Goal: Task Accomplishment & Management: Complete application form

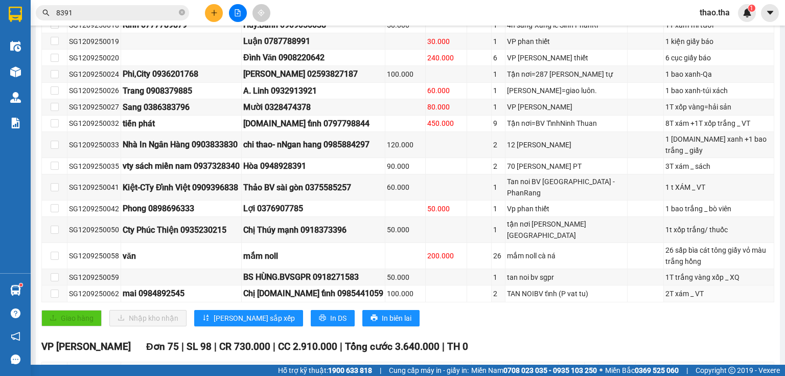
scroll to position [327, 0]
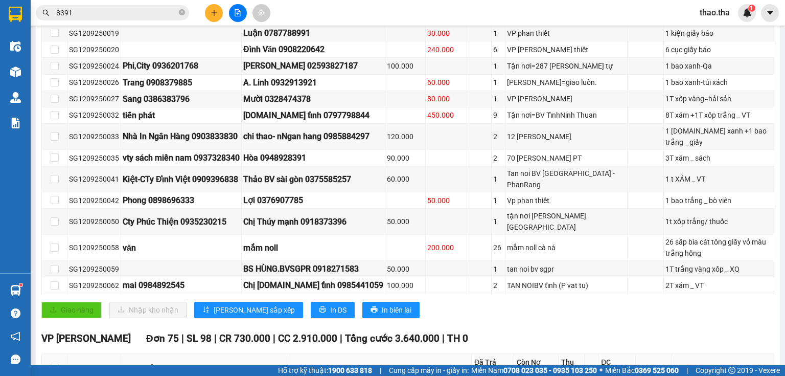
click at [704, 16] on span "thao.tha" at bounding box center [714, 12] width 47 height 13
click at [719, 33] on span "Đăng xuất" at bounding box center [728, 31] width 43 height 11
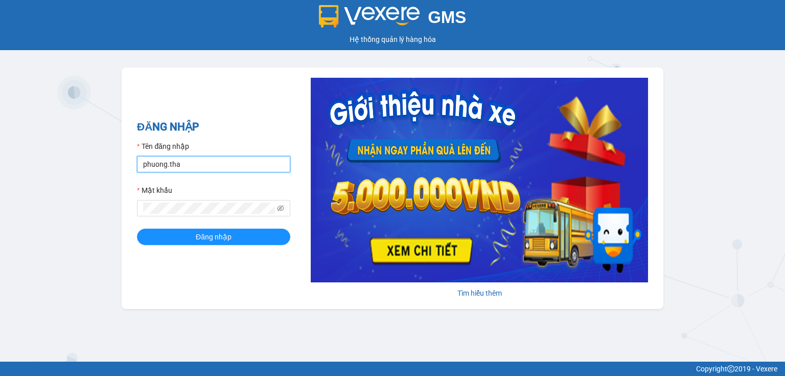
click at [198, 170] on input "phuong.tha" at bounding box center [213, 164] width 153 height 16
type input "tien.tha"
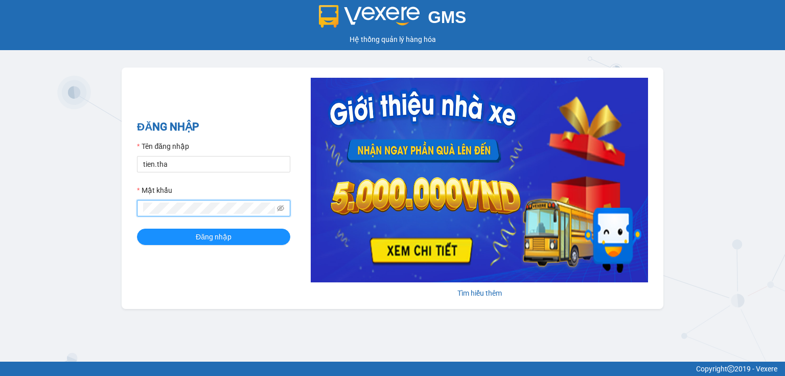
click at [134, 208] on div "ĐĂNG NHẬP Tên đăng nhập tien.tha Mật khẩu Đăng nhập Tìm hiểu thêm" at bounding box center [393, 187] width 542 height 241
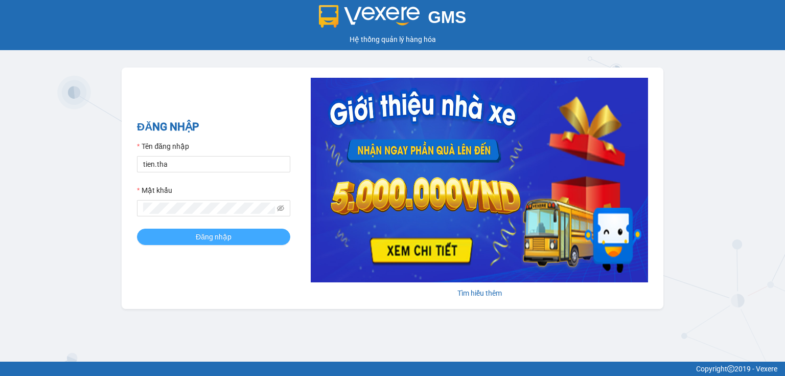
click at [171, 235] on button "Đăng nhập" at bounding box center [213, 236] width 153 height 16
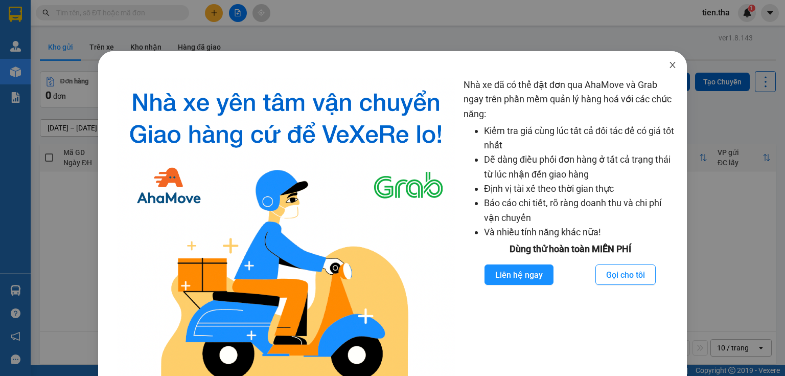
click at [669, 67] on icon "close" at bounding box center [672, 65] width 6 height 6
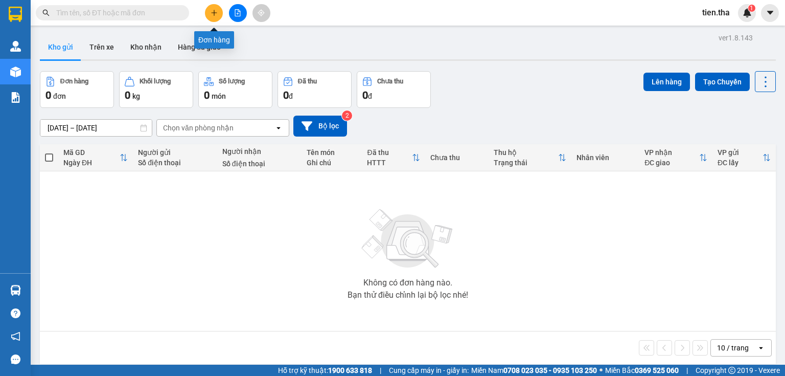
click at [213, 11] on icon "plus" at bounding box center [214, 12] width 7 height 7
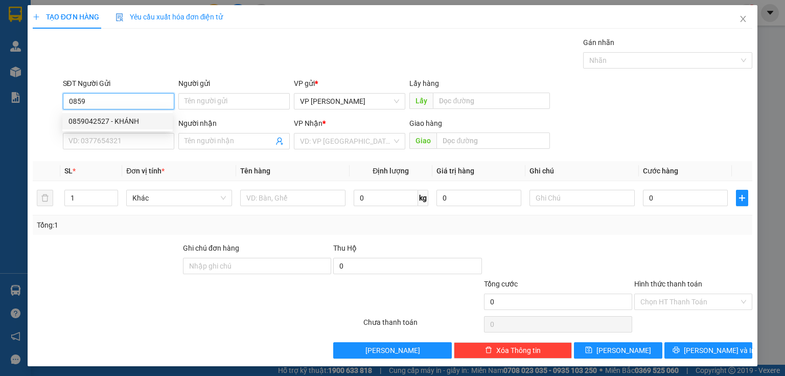
click at [163, 121] on div "0859042527 - KHÁNH" at bounding box center [117, 120] width 98 height 11
type input "0859042527"
type input "KHÁNH"
type input "0386729421"
type input "CÚC"
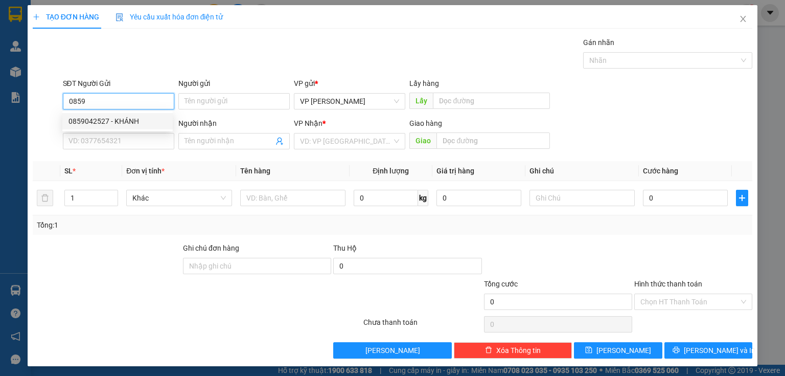
type input "TRÁNG BOM"
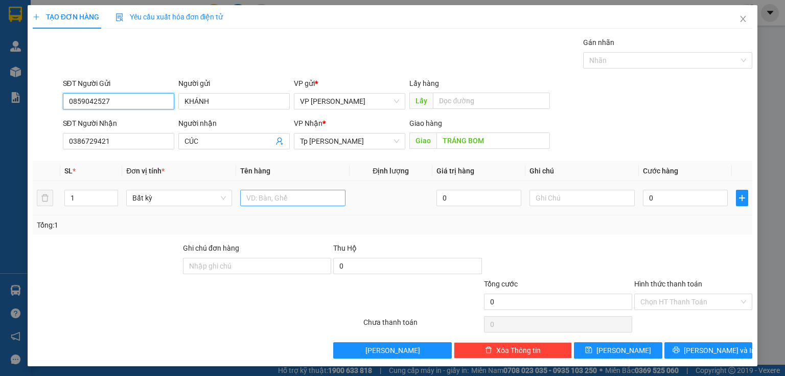
type input "0859042527"
click at [264, 199] on input "text" at bounding box center [292, 198] width 105 height 16
type input "2 bị táo"
drag, startPoint x: 74, startPoint y: 196, endPoint x: 67, endPoint y: 201, distance: 8.0
click at [67, 201] on input "1" at bounding box center [91, 197] width 53 height 15
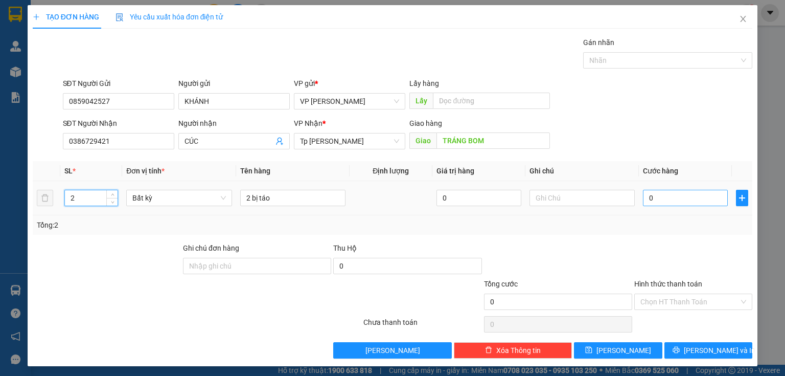
type input "2"
type input "1"
type input "10"
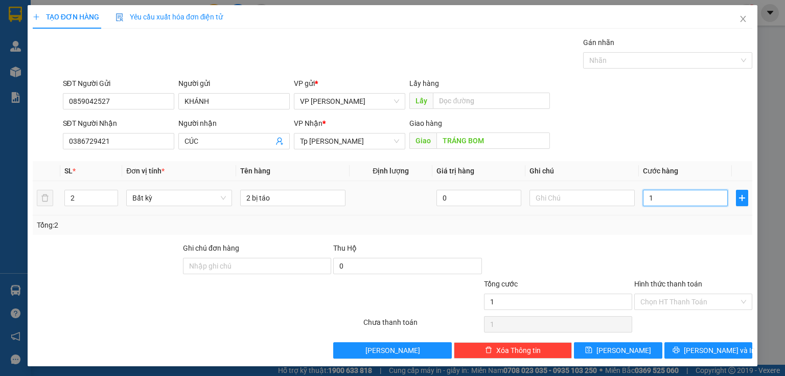
type input "10"
type input "100"
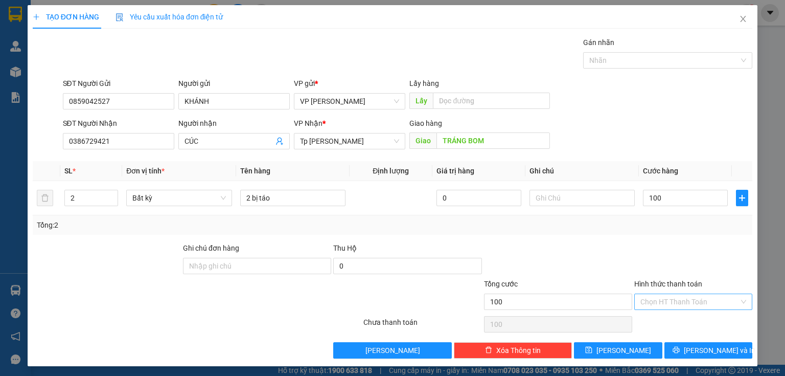
type input "100.000"
click at [671, 298] on input "Hình thức thanh toán" at bounding box center [689, 301] width 99 height 15
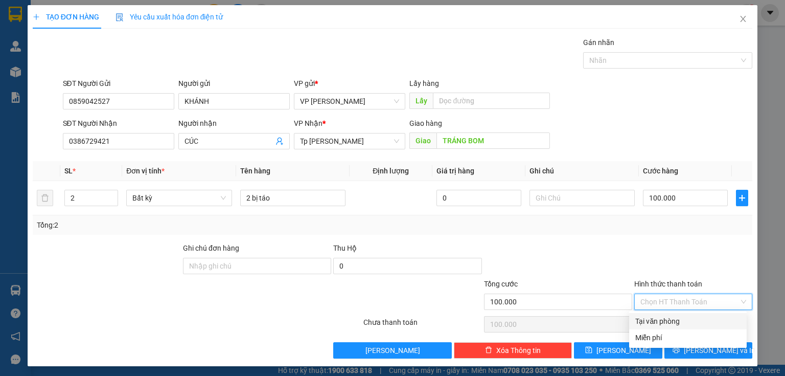
click at [671, 322] on div "Tại văn phòng" at bounding box center [687, 320] width 105 height 11
type input "0"
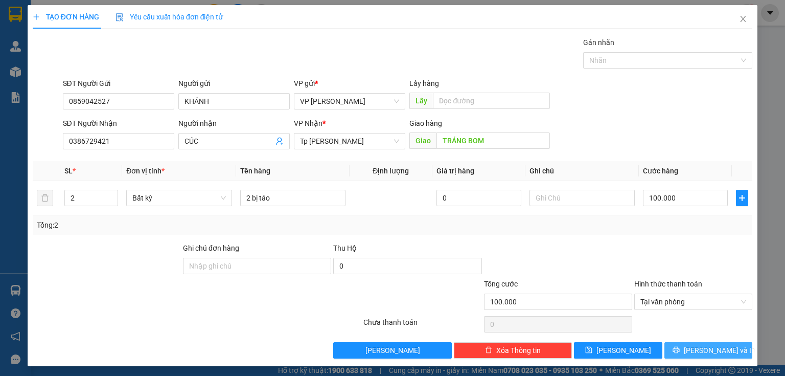
click at [702, 348] on span "[PERSON_NAME] và In" at bounding box center [720, 349] width 72 height 11
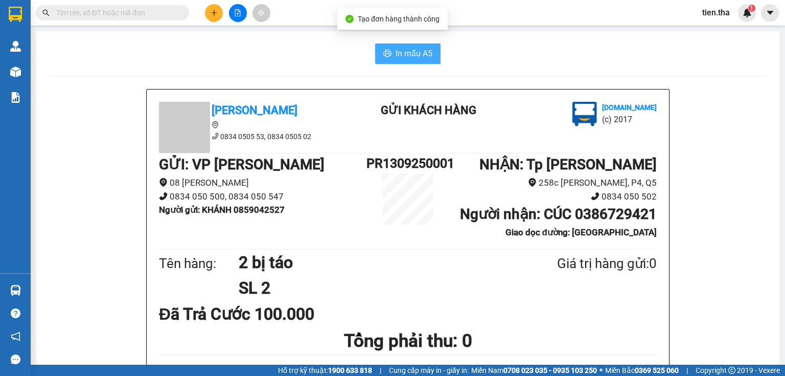
click at [412, 51] on span "In mẫu A5" at bounding box center [414, 53] width 37 height 13
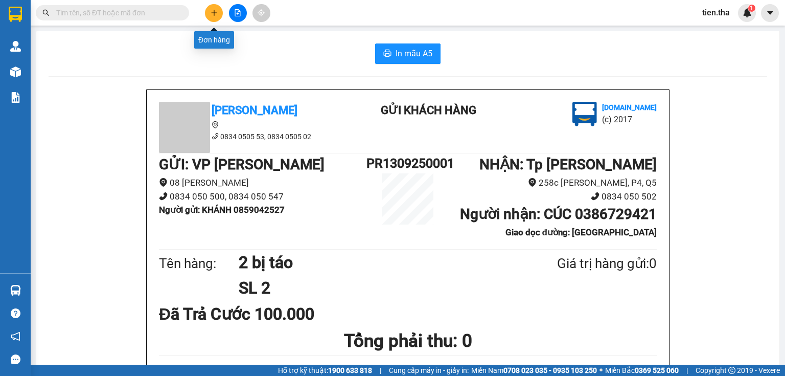
click at [213, 10] on icon "plus" at bounding box center [214, 12] width 7 height 7
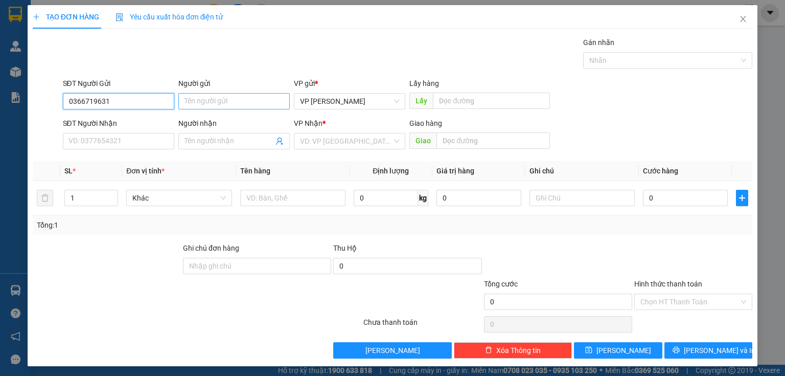
type input "0366719631"
click at [215, 100] on input "Người gửi" at bounding box center [233, 101] width 111 height 16
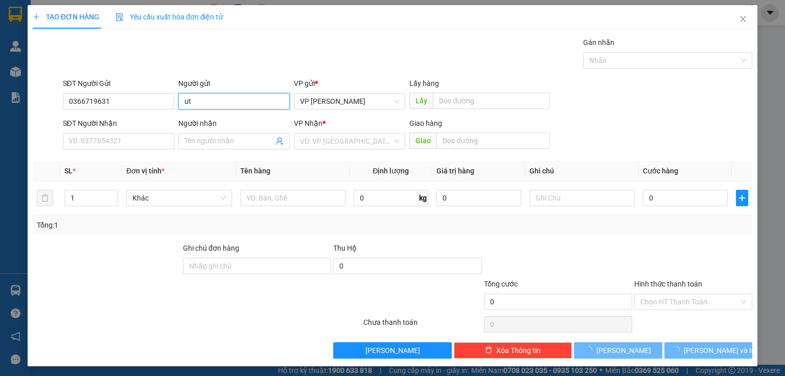
type input "u"
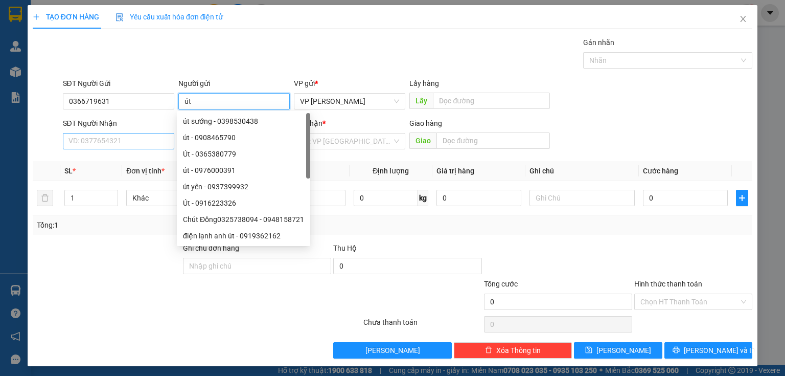
type input "út"
click at [108, 144] on input "SĐT Người Nhận" at bounding box center [118, 141] width 111 height 16
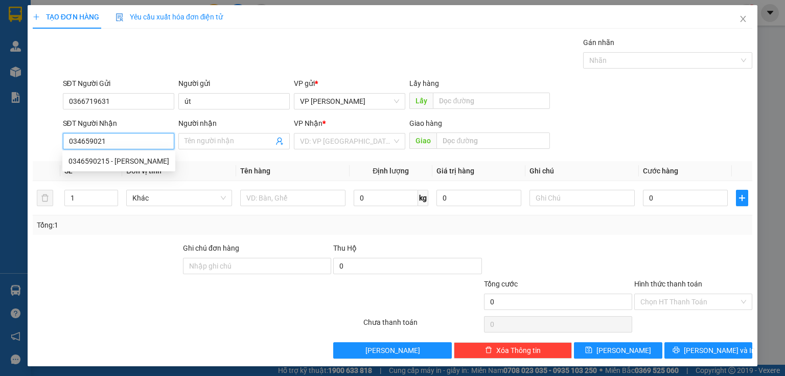
type input "0346590215"
click at [137, 162] on div "0346590215 - quỳnh" at bounding box center [118, 160] width 101 height 11
type input "quỳnh"
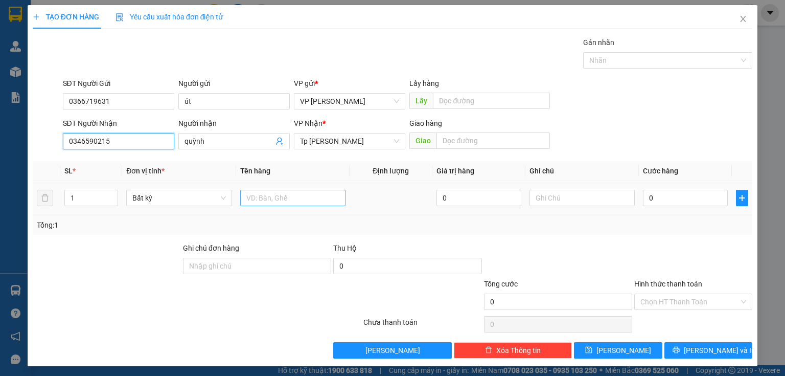
type input "0346590215"
click at [303, 201] on input "text" at bounding box center [292, 198] width 105 height 16
type input "1T xám = đồ dùng"
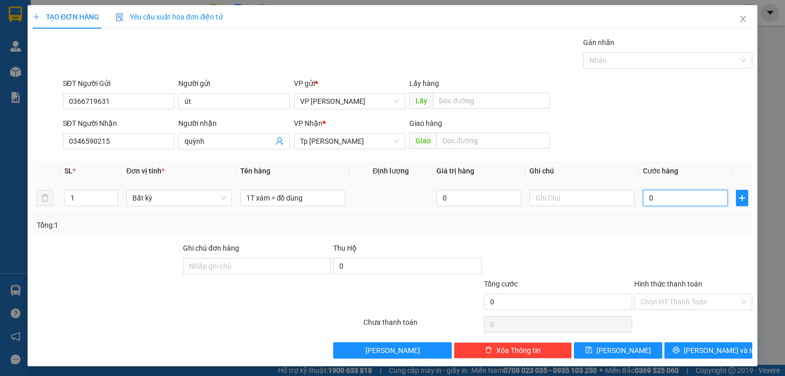
click at [658, 197] on input "0" at bounding box center [685, 198] width 85 height 16
type input "5"
type input "50"
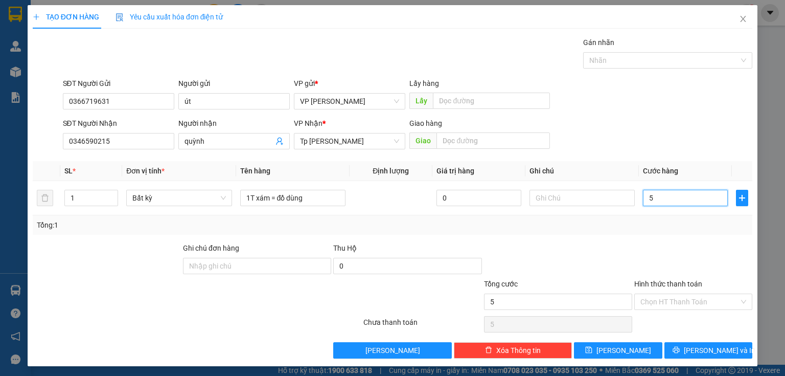
type input "50"
type input "50.000"
click at [669, 301] on input "Hình thức thanh toán" at bounding box center [689, 301] width 99 height 15
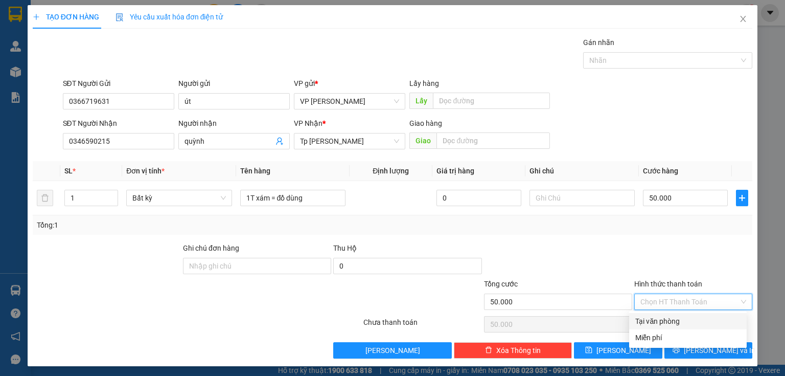
click at [672, 318] on div "Tại văn phòng" at bounding box center [687, 320] width 105 height 11
type input "0"
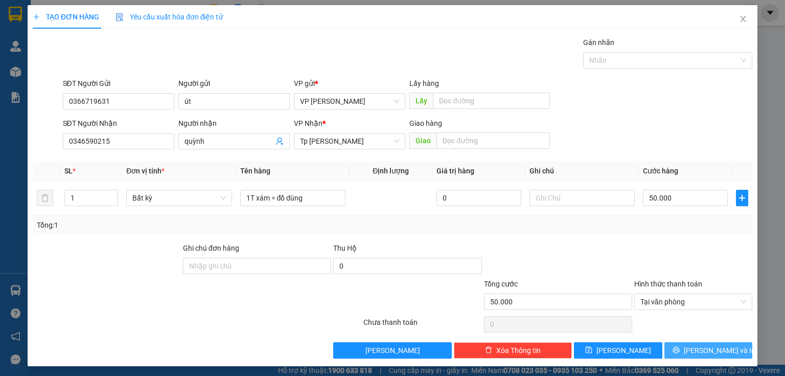
click at [715, 349] on span "[PERSON_NAME] và In" at bounding box center [720, 349] width 72 height 11
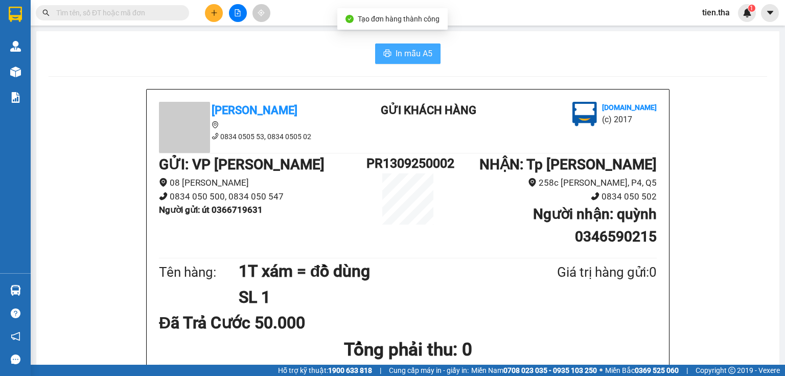
click at [409, 50] on span "In mẫu A5" at bounding box center [414, 53] width 37 height 13
click at [118, 14] on input "text" at bounding box center [116, 12] width 121 height 11
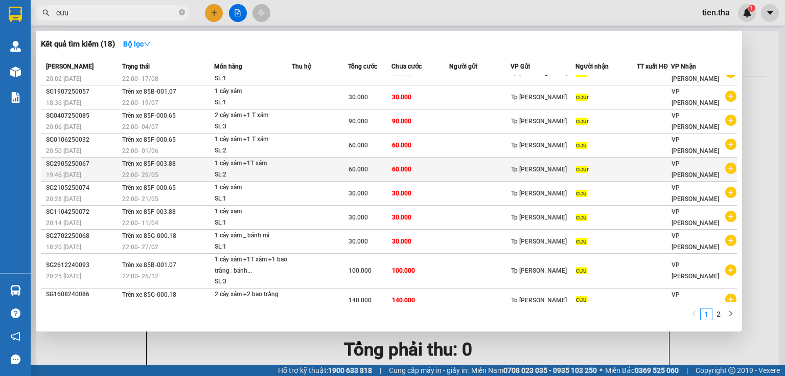
scroll to position [22, 0]
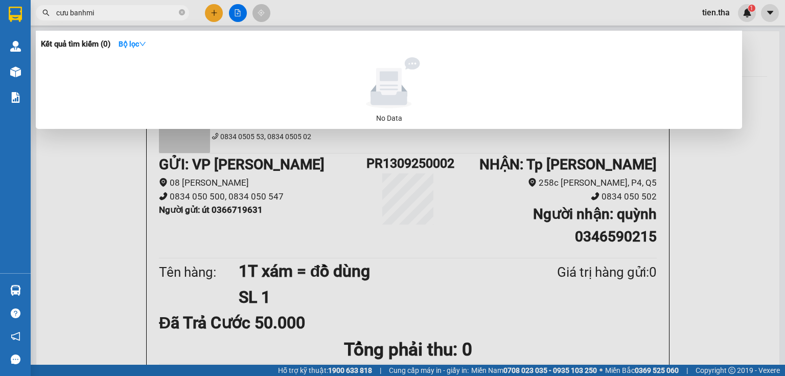
click at [68, 14] on input "cưu banhmi" at bounding box center [116, 12] width 121 height 11
drag, startPoint x: 104, startPoint y: 14, endPoint x: 69, endPoint y: 18, distance: 35.1
click at [69, 18] on span "cưu banhmi" at bounding box center [112, 12] width 153 height 15
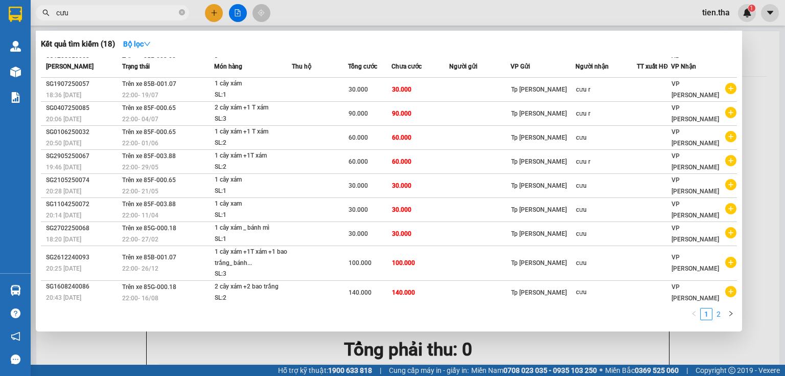
type input "cưu"
click at [720, 317] on link "2" at bounding box center [718, 313] width 11 height 11
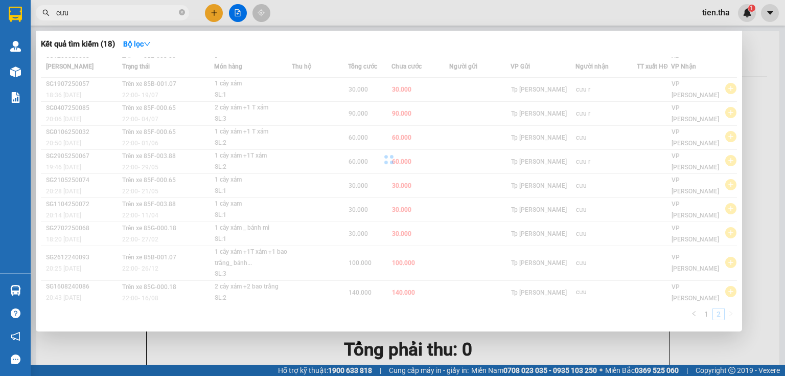
scroll to position [0, 0]
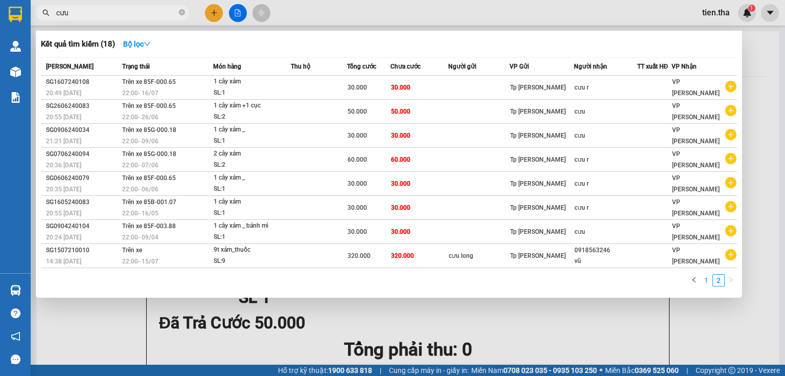
click at [708, 278] on link "1" at bounding box center [706, 279] width 11 height 11
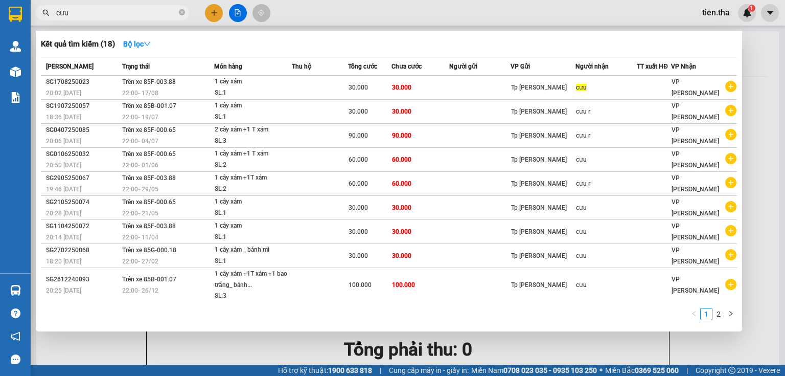
drag, startPoint x: 70, startPoint y: 12, endPoint x: 43, endPoint y: 18, distance: 27.3
click at [43, 18] on span "cưu" at bounding box center [112, 12] width 153 height 15
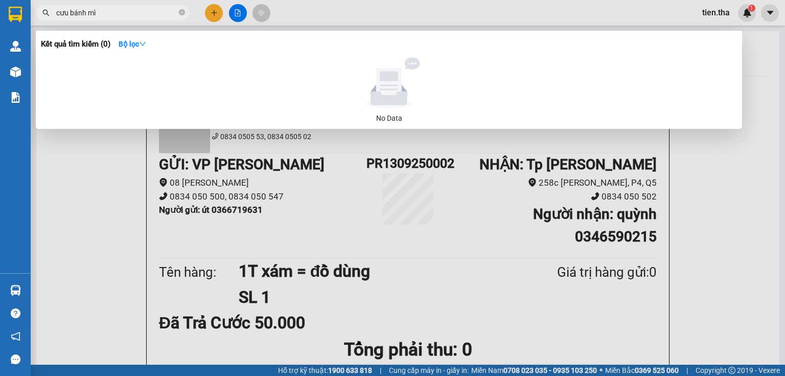
click at [71, 14] on input "cưu bánh mì" at bounding box center [116, 12] width 121 height 11
type input "cưubánh mì"
drag, startPoint x: 113, startPoint y: 8, endPoint x: 55, endPoint y: 13, distance: 58.4
click at [55, 13] on span "cưubánh mì" at bounding box center [112, 12] width 153 height 15
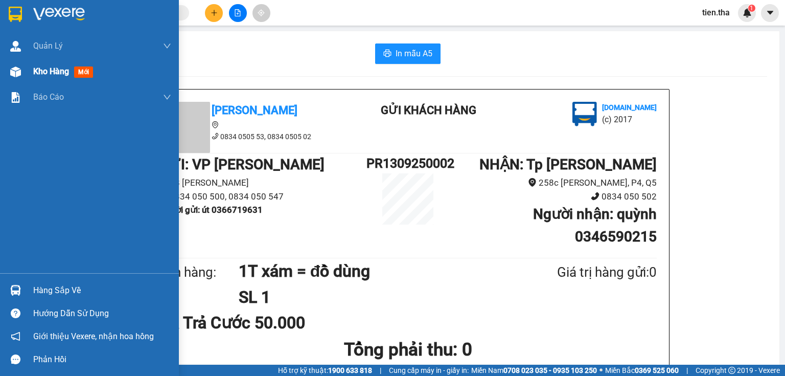
click at [83, 70] on span "mới" at bounding box center [83, 71] width 19 height 11
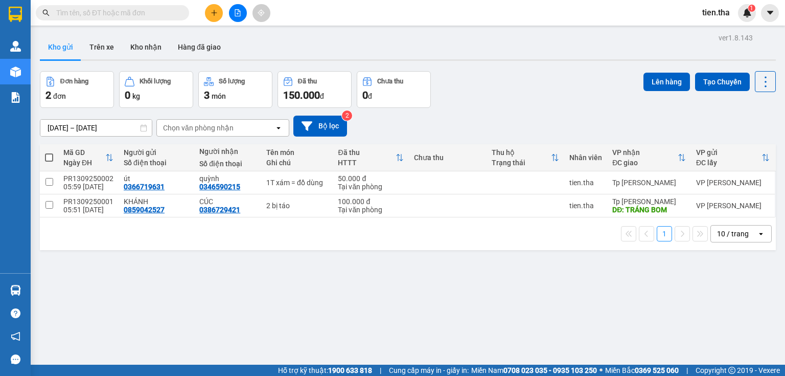
click at [134, 12] on input "text" at bounding box center [116, 12] width 121 height 11
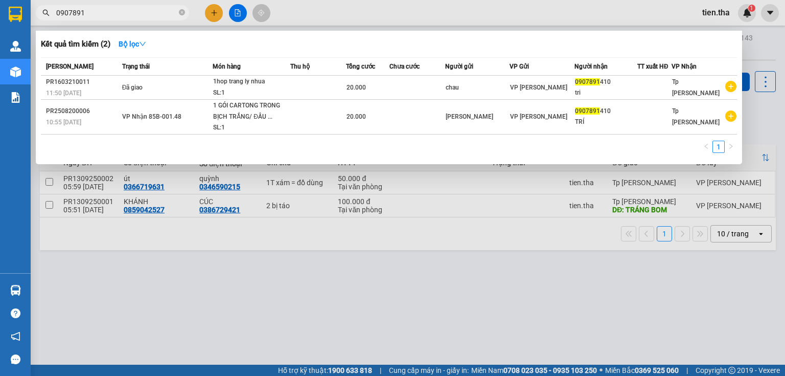
click at [75, 13] on input "0907891" at bounding box center [116, 12] width 121 height 11
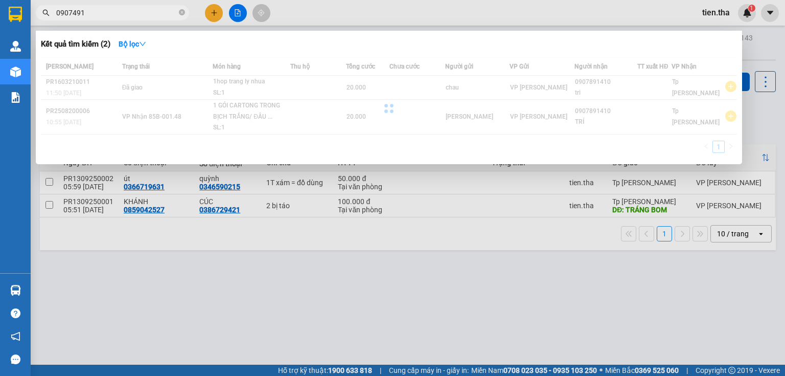
click at [86, 16] on input "0907491" at bounding box center [116, 12] width 121 height 11
type input "0907491287"
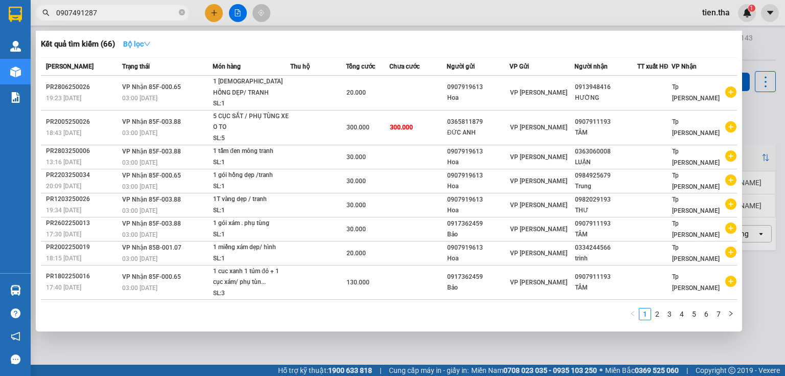
click at [139, 49] on button "Bộ lọc" at bounding box center [137, 44] width 44 height 16
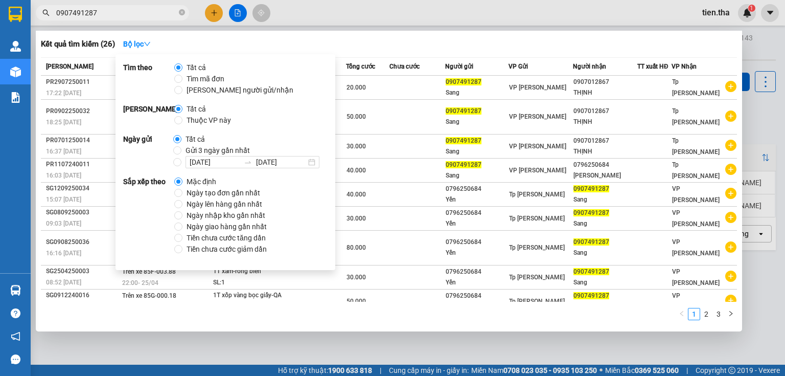
click at [204, 190] on span "Ngày tạo đơn gần nhất" at bounding box center [223, 192] width 82 height 11
click at [182, 190] on input "Ngày tạo đơn gần nhất" at bounding box center [178, 193] width 8 height 8
radio input "true"
radio input "false"
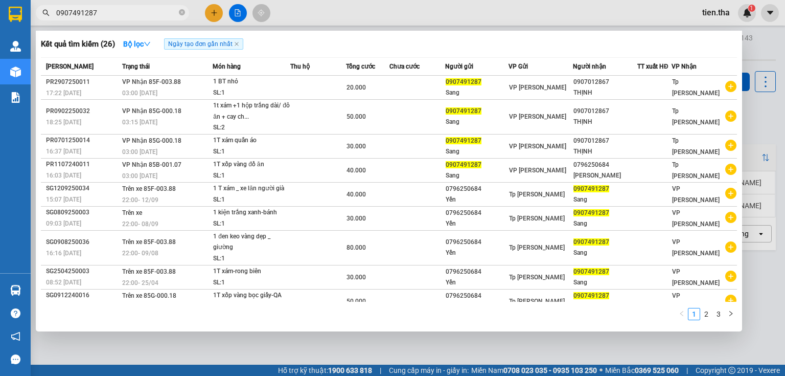
click at [364, 45] on div "Kết quả tìm kiếm ( 26 ) Bộ lọc Ngày tạo đơn gần nhất" at bounding box center [389, 44] width 696 height 16
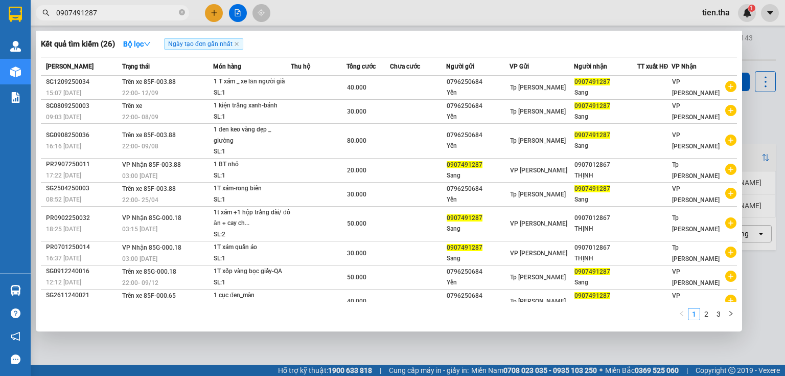
click at [183, 12] on icon "close-circle" at bounding box center [182, 12] width 6 height 6
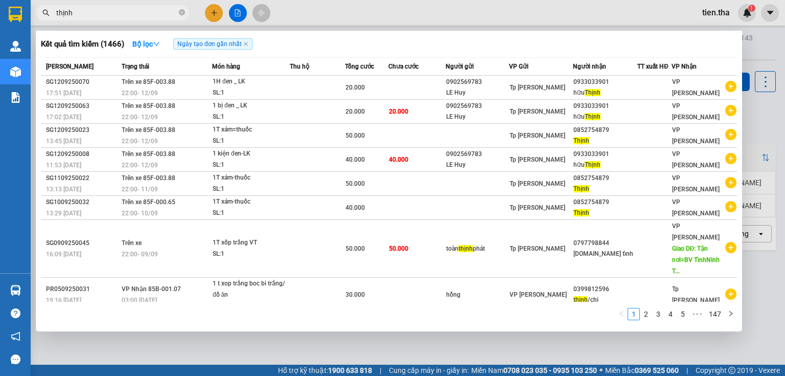
click at [138, 11] on input "thịnh" at bounding box center [116, 12] width 121 height 11
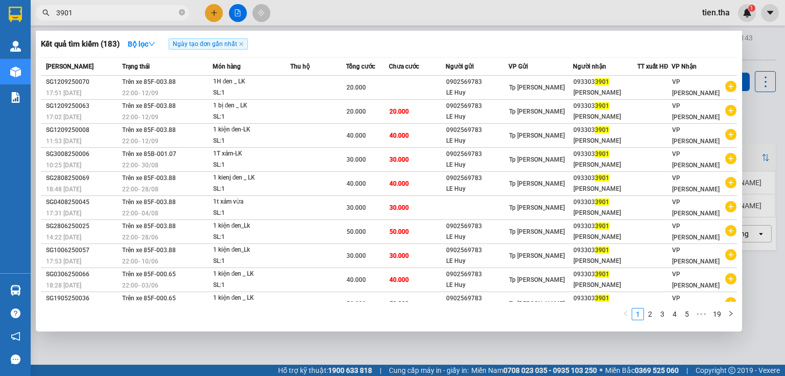
type input "3901"
click at [727, 15] on div at bounding box center [392, 188] width 785 height 376
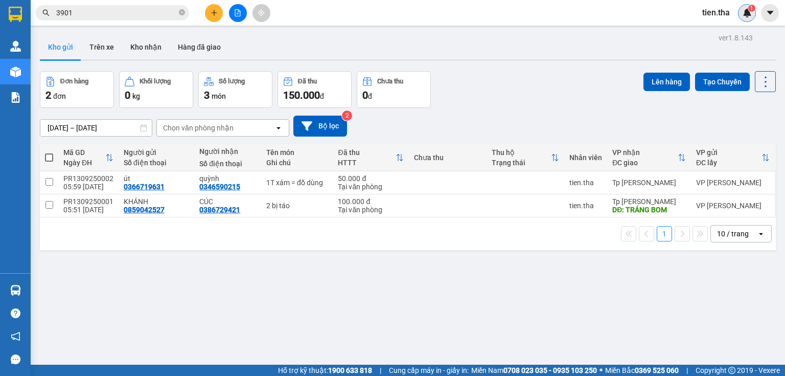
click at [754, 12] on div "1" at bounding box center [747, 13] width 18 height 18
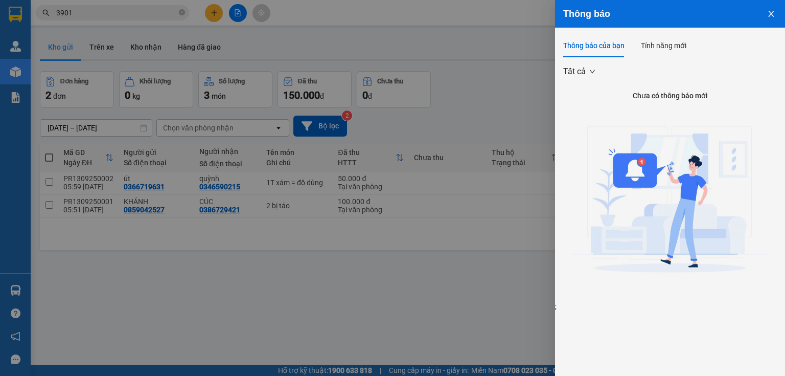
click at [773, 11] on icon "close" at bounding box center [771, 14] width 6 height 6
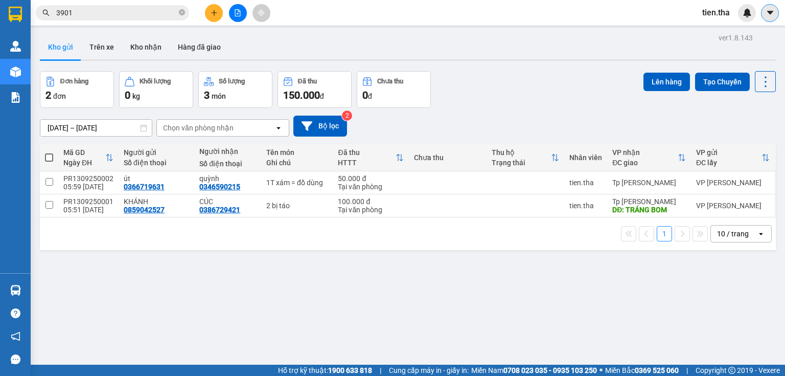
click at [773, 11] on icon "caret-down" at bounding box center [769, 12] width 9 height 9
click at [709, 15] on span "tien.tha" at bounding box center [716, 12] width 44 height 13
click at [716, 32] on span "Đăng xuất" at bounding box center [731, 31] width 43 height 11
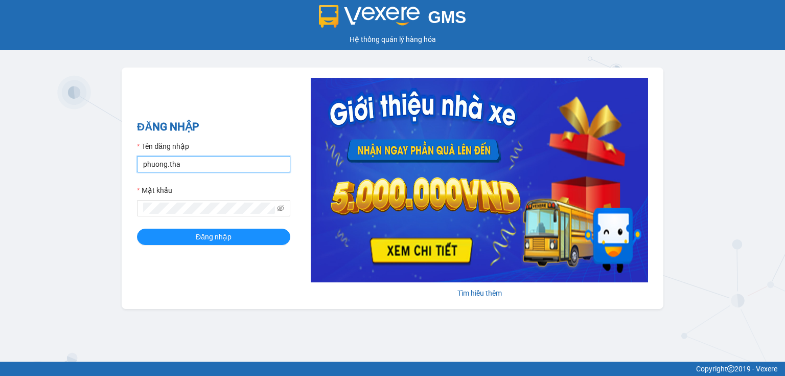
click at [165, 168] on input "phuong.tha" at bounding box center [213, 164] width 153 height 16
click at [167, 167] on input "phuong.tha" at bounding box center [213, 164] width 153 height 16
type input "phuonglien.tha"
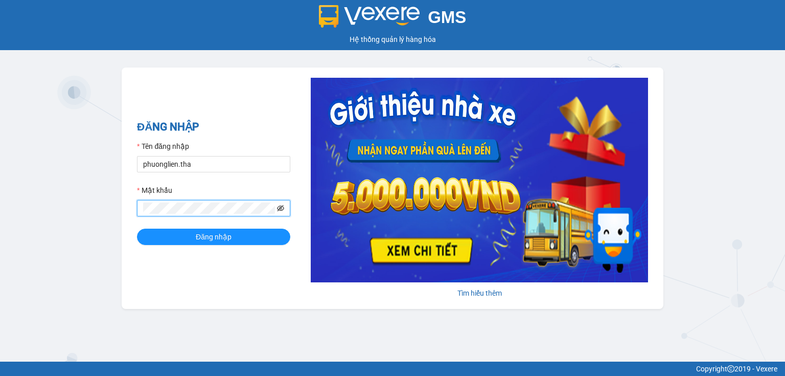
click at [283, 207] on icon "eye-invisible" at bounding box center [280, 208] width 7 height 6
click at [220, 235] on span "Đăng nhập" at bounding box center [214, 236] width 36 height 11
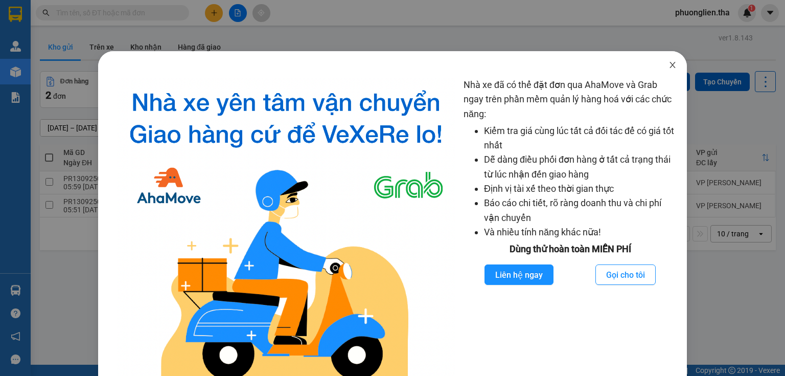
click at [669, 67] on icon "close" at bounding box center [672, 65] width 6 height 6
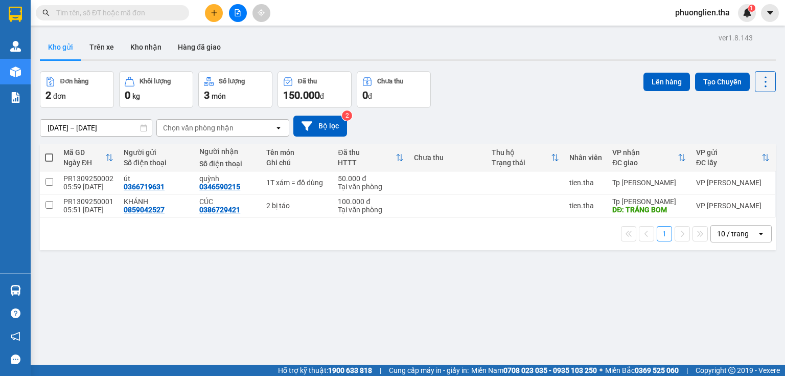
click at [114, 11] on input "text" at bounding box center [116, 12] width 121 height 11
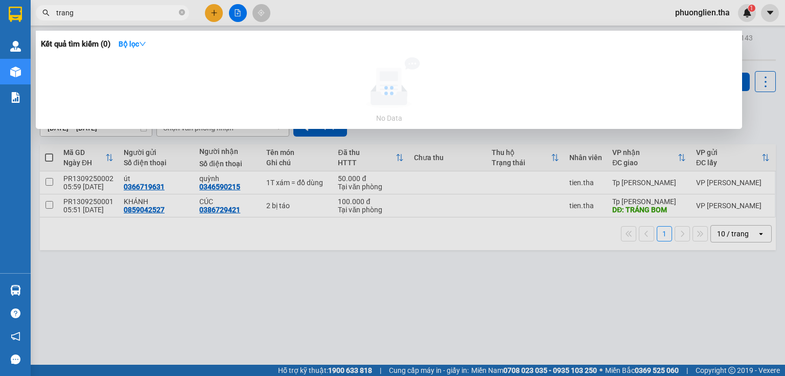
type input "trang"
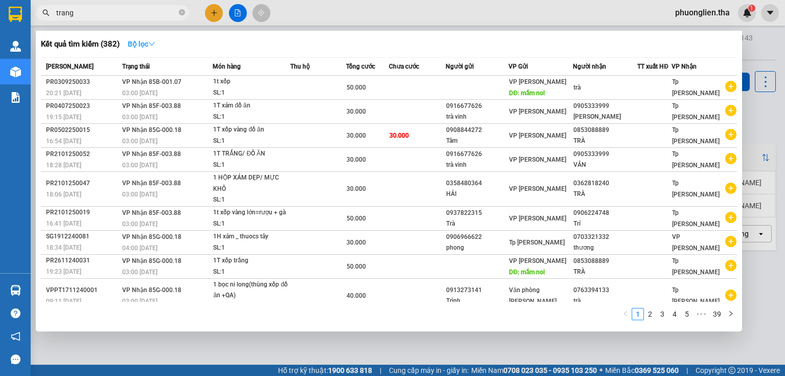
click at [142, 42] on strong "Bộ lọc" at bounding box center [142, 44] width 28 height 8
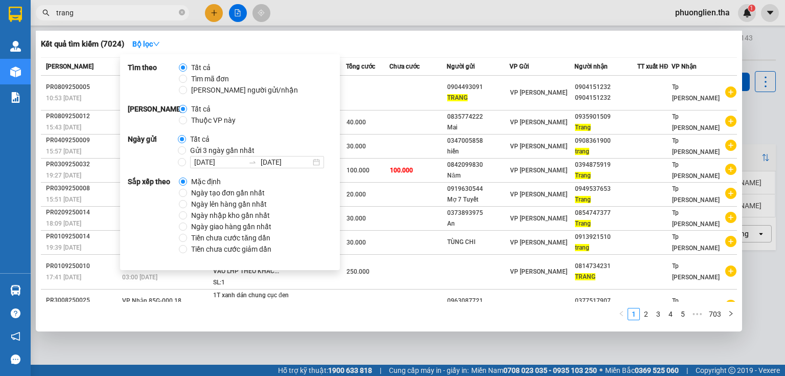
click at [221, 193] on span "Ngày tạo đơn gần nhất" at bounding box center [228, 192] width 82 height 11
click at [187, 193] on input "Ngày tạo đơn gần nhất" at bounding box center [183, 193] width 8 height 8
radio input "true"
radio input "false"
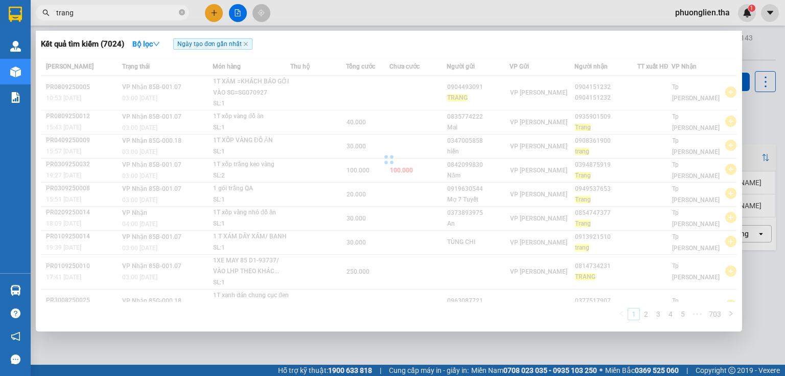
click at [398, 44] on div "Kết quả tìm kiếm ( 7024 ) Bộ lọc Ngày tạo đơn gần nhất" at bounding box center [389, 44] width 696 height 16
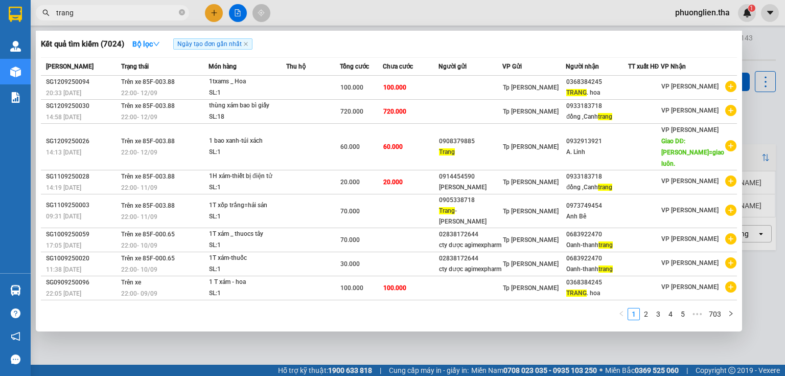
click at [161, 10] on input "trang" at bounding box center [116, 12] width 121 height 11
type input "t"
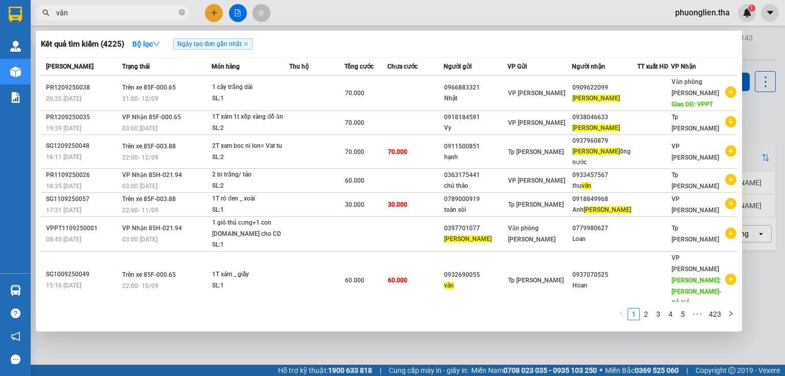
type input "vân"
click at [143, 6] on span "vân" at bounding box center [112, 12] width 153 height 15
click at [181, 12] on icon "close-circle" at bounding box center [182, 12] width 6 height 6
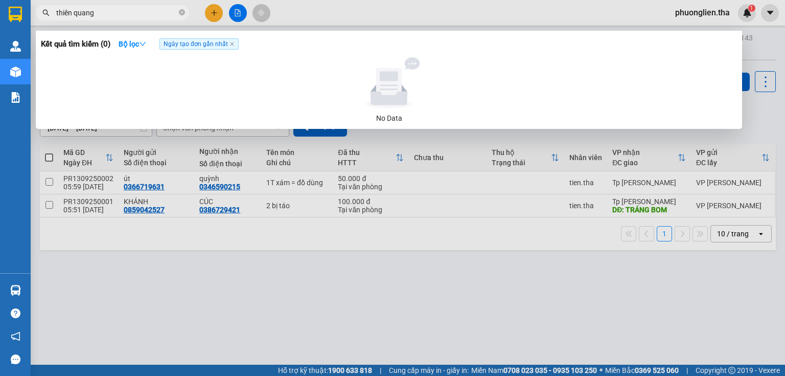
type input "thiên quang"
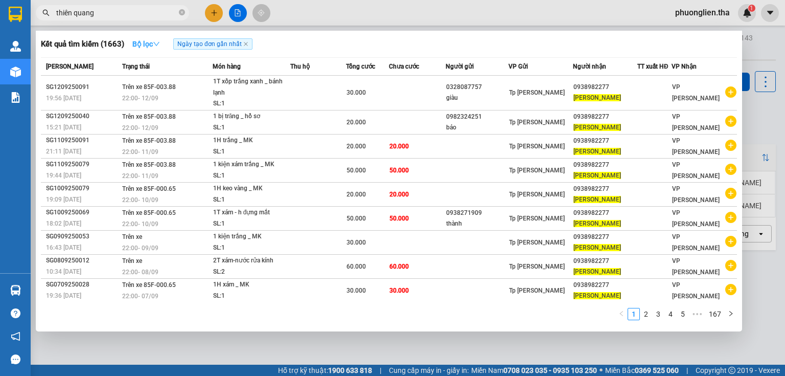
click at [137, 45] on strong "Bộ lọc" at bounding box center [146, 44] width 28 height 8
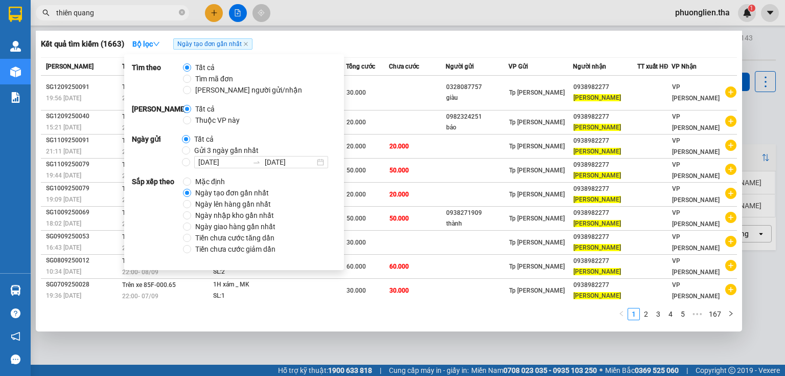
click at [215, 191] on span "Ngày tạo đơn gần nhất" at bounding box center [232, 192] width 82 height 11
click at [191, 191] on input "Ngày tạo đơn gần nhất" at bounding box center [187, 193] width 8 height 8
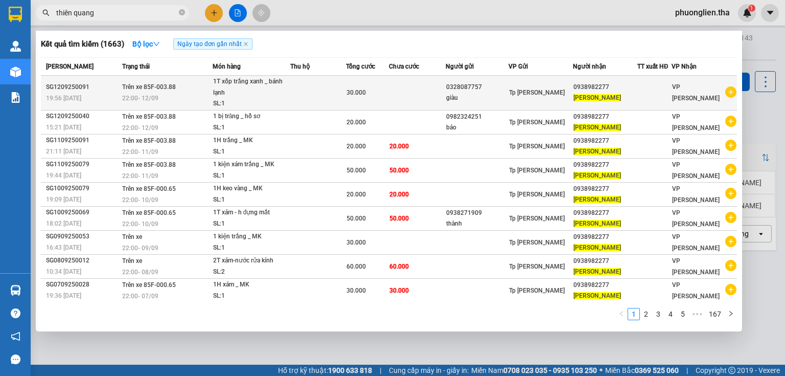
click at [387, 96] on div "30.000" at bounding box center [367, 92] width 42 height 11
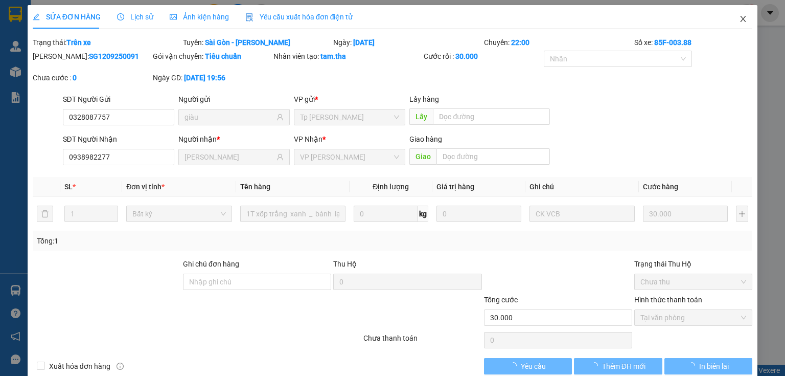
click at [739, 19] on icon "close" at bounding box center [743, 19] width 8 height 8
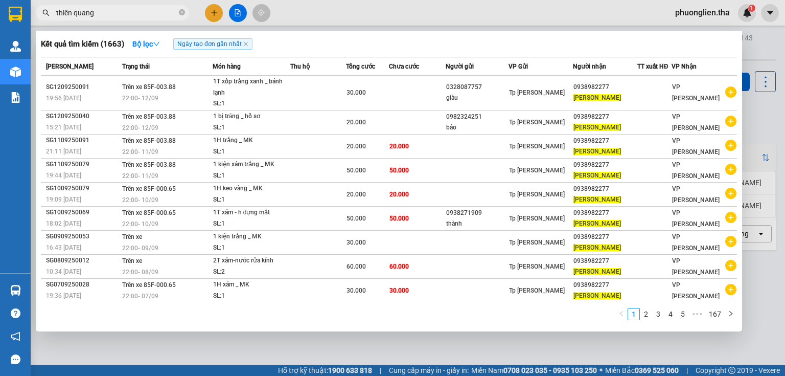
click at [151, 11] on input "thiên quang" at bounding box center [116, 12] width 121 height 11
click at [179, 15] on icon "close-circle" at bounding box center [182, 12] width 6 height 6
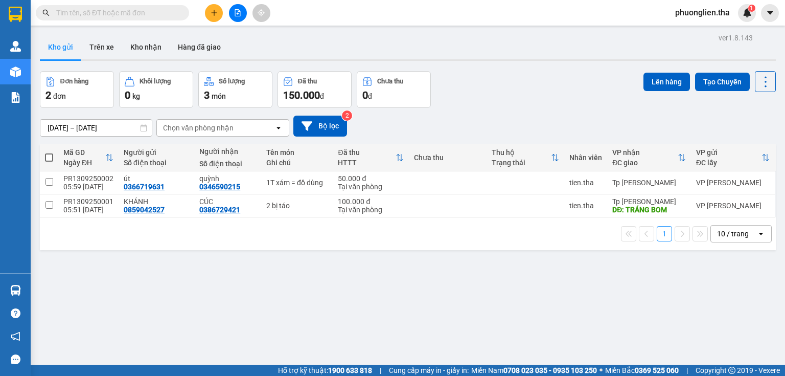
click at [73, 15] on input "text" at bounding box center [116, 12] width 121 height 11
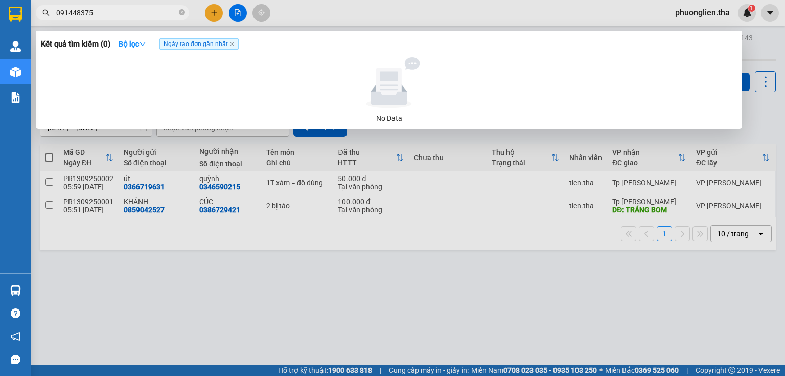
type input "0914483758"
click at [180, 13] on icon "close-circle" at bounding box center [182, 12] width 6 height 6
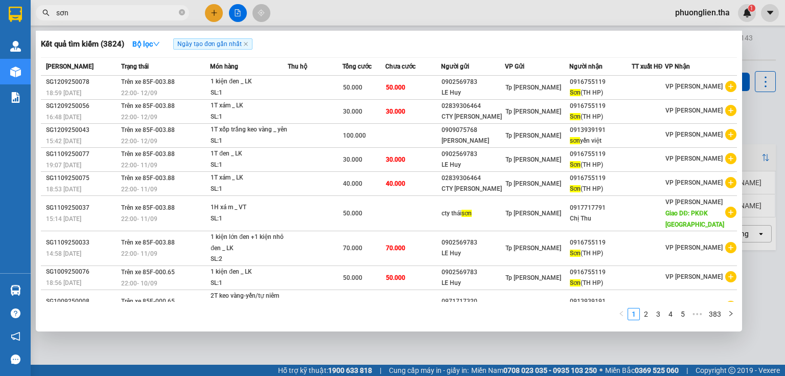
click at [152, 12] on input "sơn" at bounding box center [116, 12] width 121 height 11
type input "s"
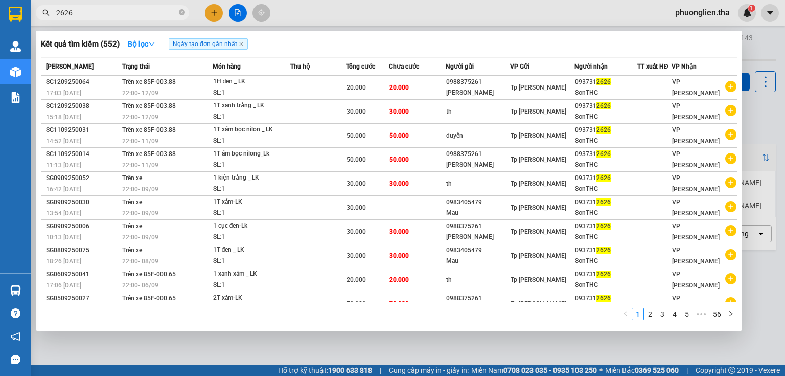
click at [169, 12] on input "2626" at bounding box center [116, 12] width 121 height 11
type input "2"
type input "a"
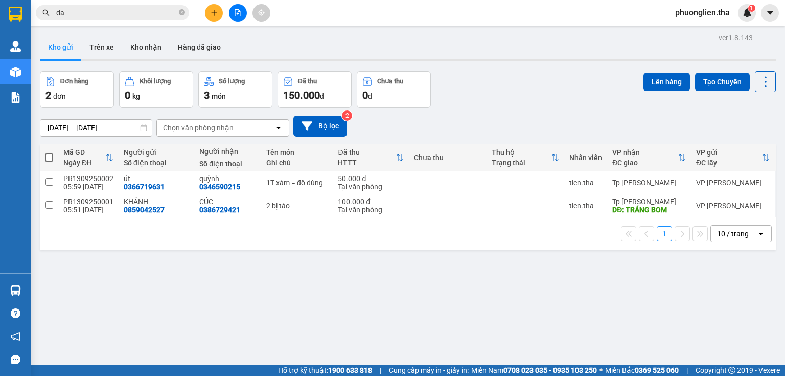
type input "d"
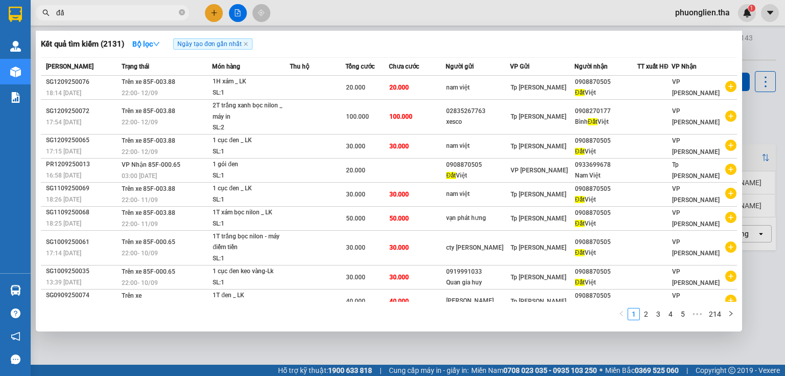
type input "đ"
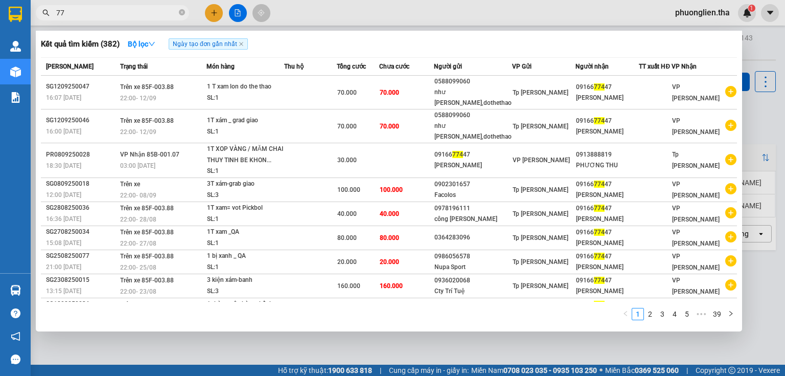
type input "7"
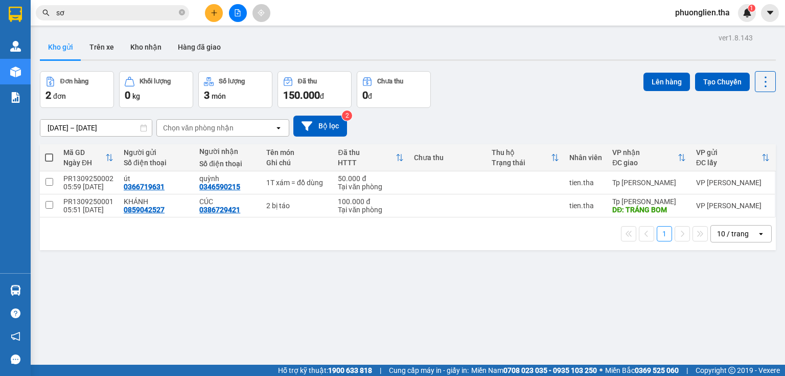
type input "s"
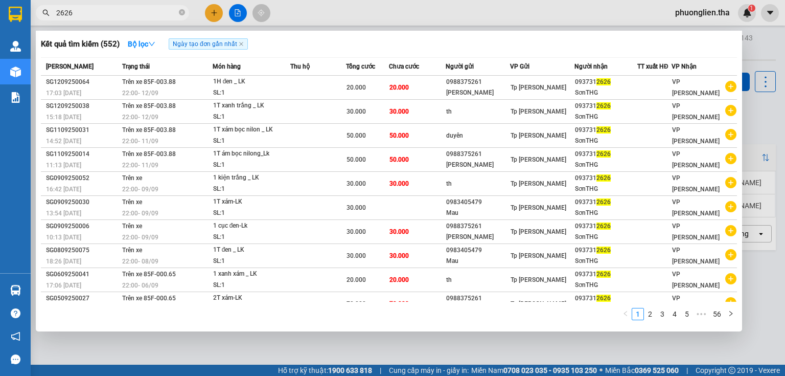
drag, startPoint x: 105, startPoint y: 7, endPoint x: 56, endPoint y: 17, distance: 50.1
click at [56, 17] on span "2626" at bounding box center [112, 12] width 153 height 15
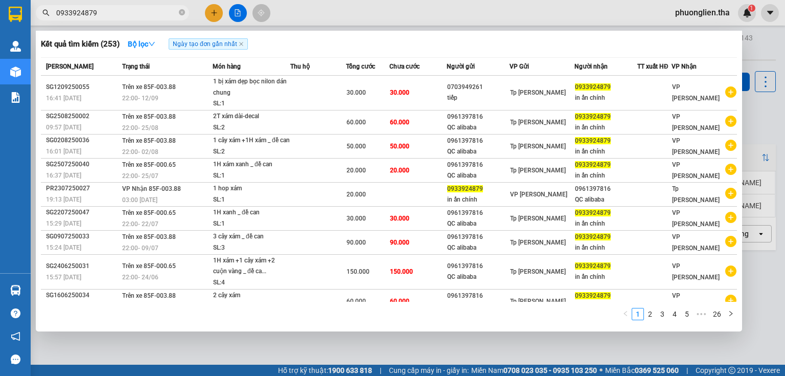
type input "0933924879"
click at [184, 12] on icon "close-circle" at bounding box center [182, 12] width 6 height 6
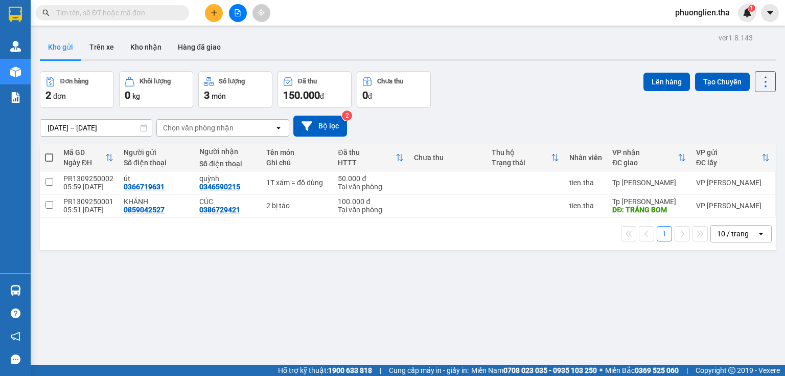
type input "a"
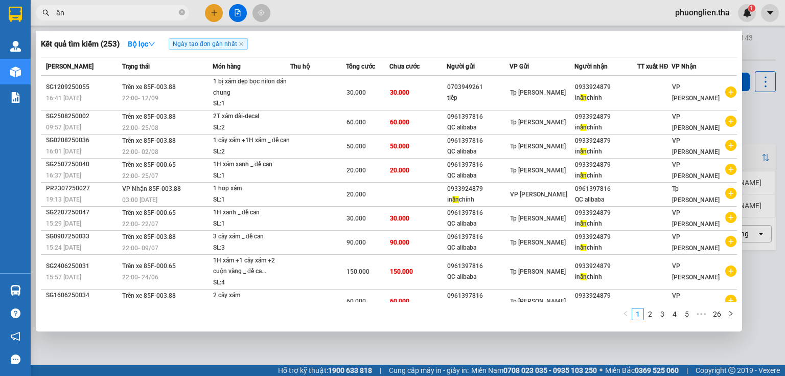
type input "ân"
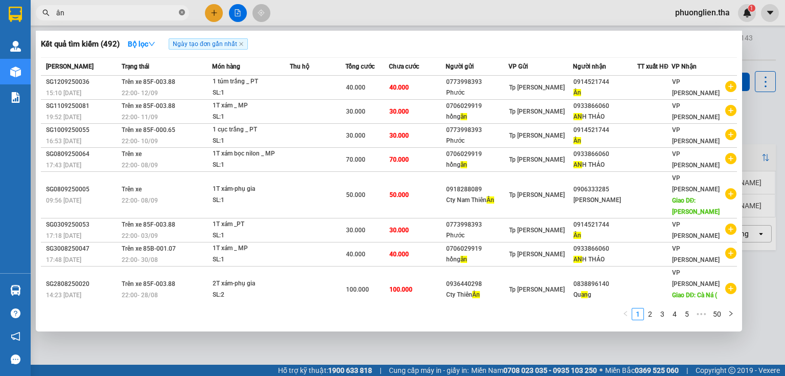
click at [181, 13] on icon "close-circle" at bounding box center [182, 12] width 6 height 6
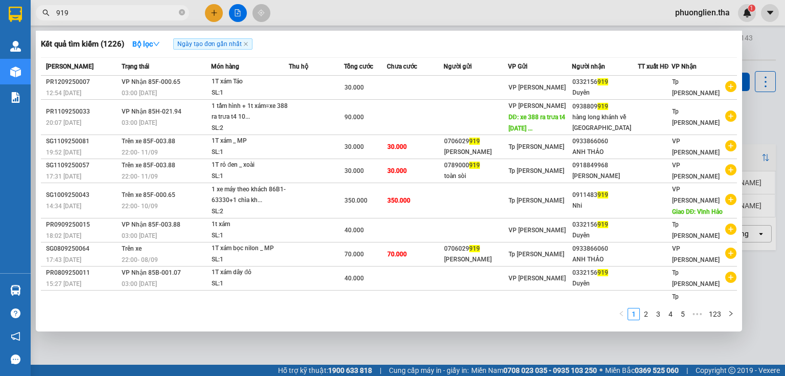
drag, startPoint x: 83, startPoint y: 16, endPoint x: 52, endPoint y: 16, distance: 30.7
click at [52, 16] on span "919" at bounding box center [112, 12] width 153 height 15
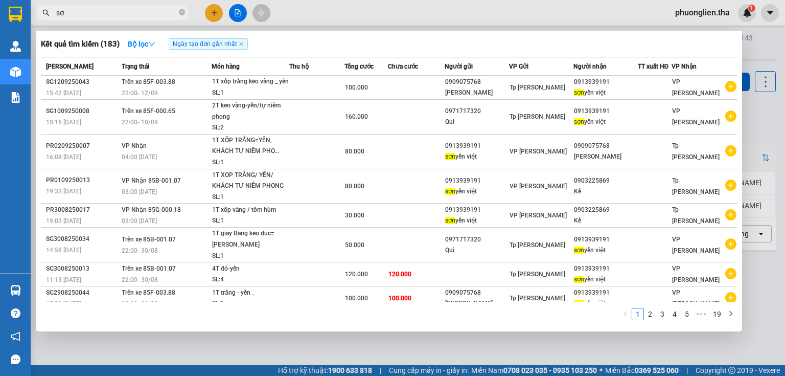
type input "s"
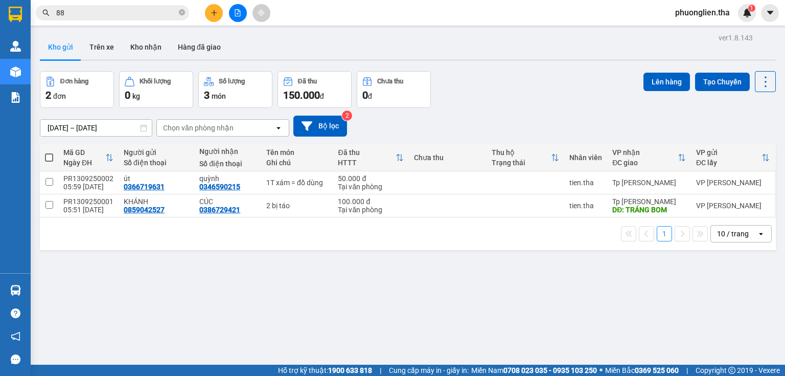
type input "888"
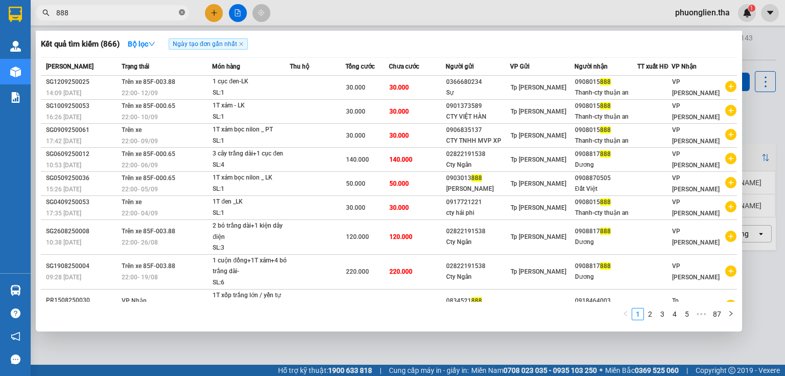
click at [182, 11] on icon "close-circle" at bounding box center [182, 12] width 6 height 6
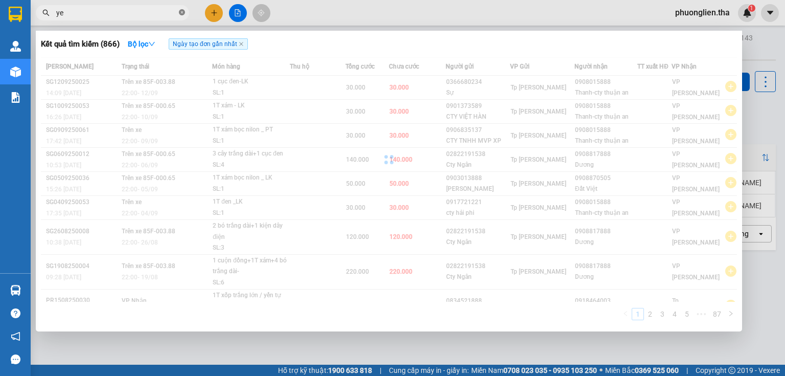
type input "y"
type input "ỳ"
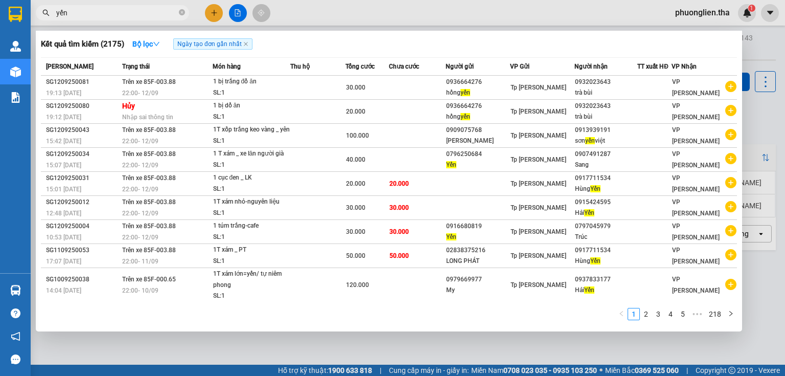
click at [143, 14] on input "yến" at bounding box center [116, 12] width 121 height 11
type input "y"
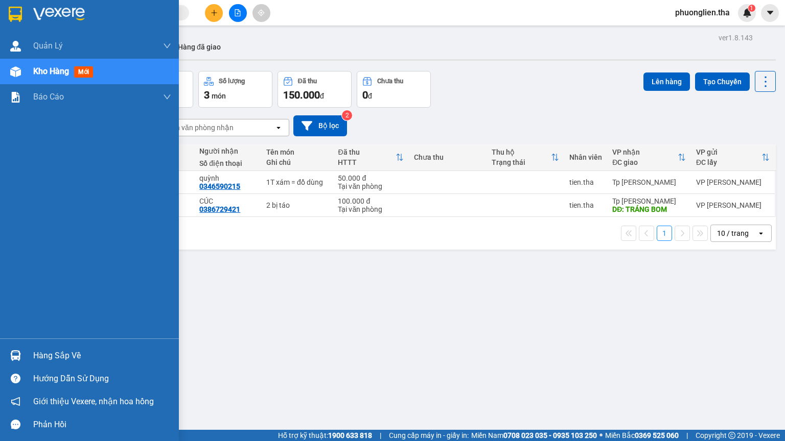
drag, startPoint x: 55, startPoint y: 73, endPoint x: 153, endPoint y: 78, distance: 98.8
click at [55, 73] on span "Kho hàng" at bounding box center [51, 71] width 36 height 10
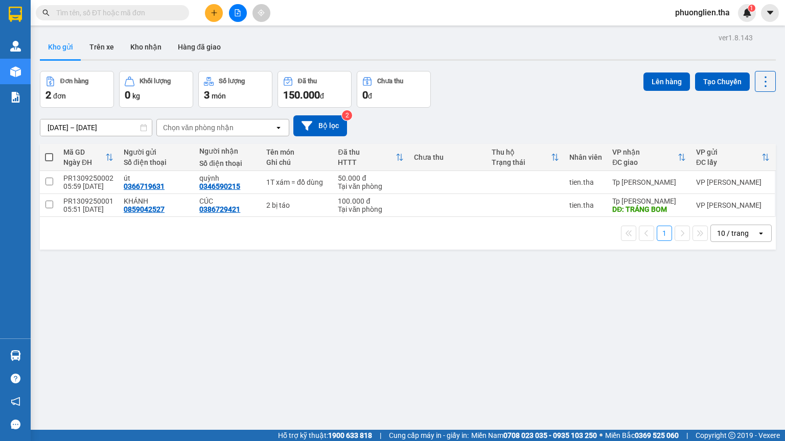
click at [164, 15] on input "text" at bounding box center [116, 12] width 121 height 11
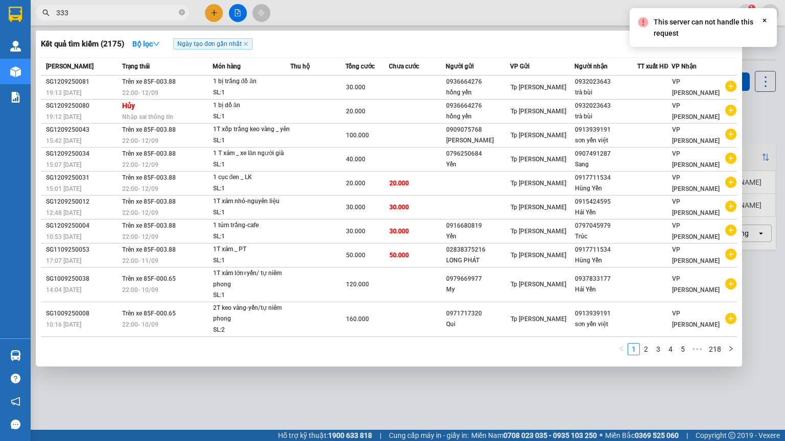
click at [763, 19] on icon at bounding box center [765, 21] width 4 height 4
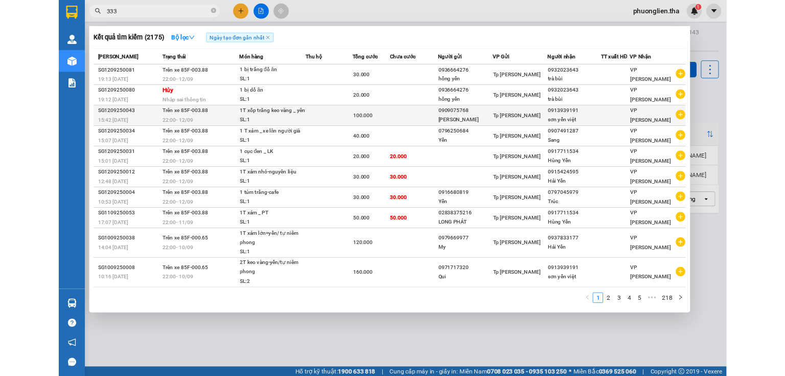
scroll to position [1, 0]
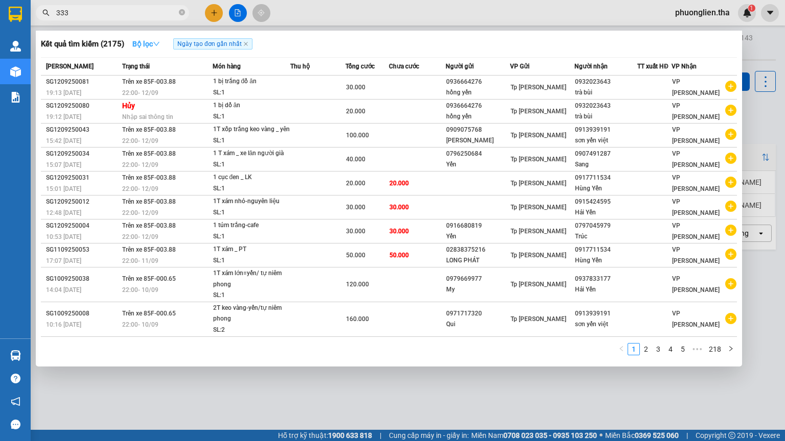
click at [141, 45] on strong "Bộ lọc" at bounding box center [146, 44] width 28 height 8
click at [393, 38] on div "Kết quả tìm kiếm ( 2175 ) Bộ lọc Ngày tạo đơn gần nhất" at bounding box center [389, 44] width 696 height 16
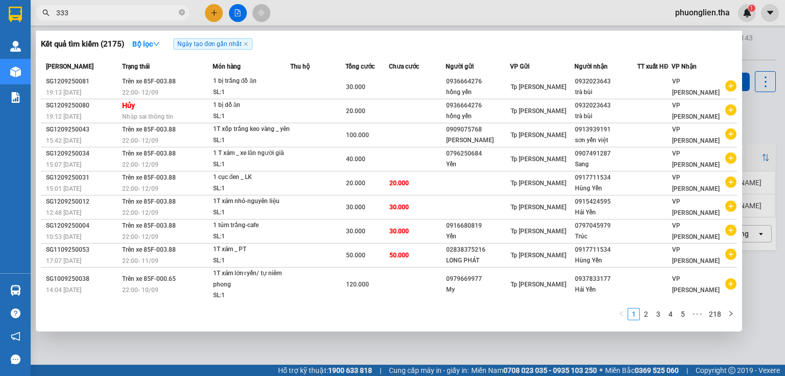
click at [89, 13] on input "333" at bounding box center [116, 12] width 121 height 11
type input "3"
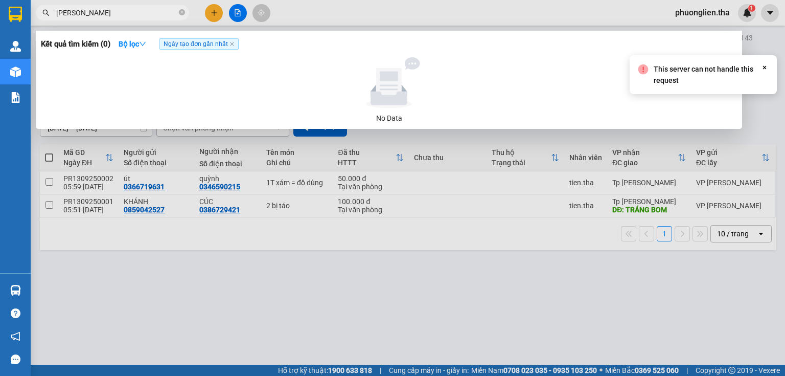
click at [768, 65] on icon "Close" at bounding box center [764, 67] width 8 height 8
click at [90, 10] on input "[PERSON_NAME]" at bounding box center [116, 12] width 121 height 11
type input "m"
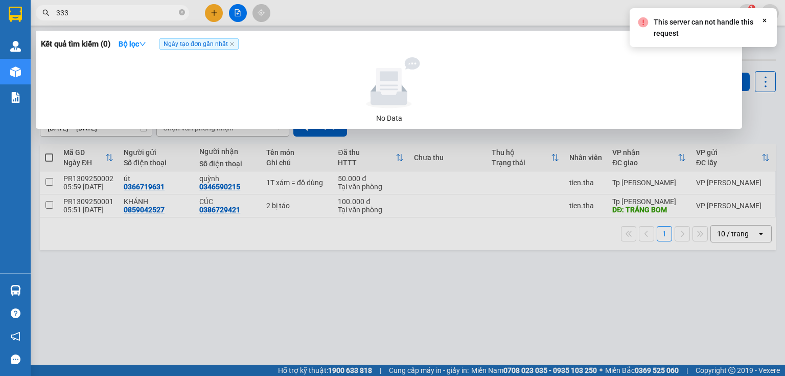
click at [762, 18] on icon "Close" at bounding box center [764, 20] width 8 height 8
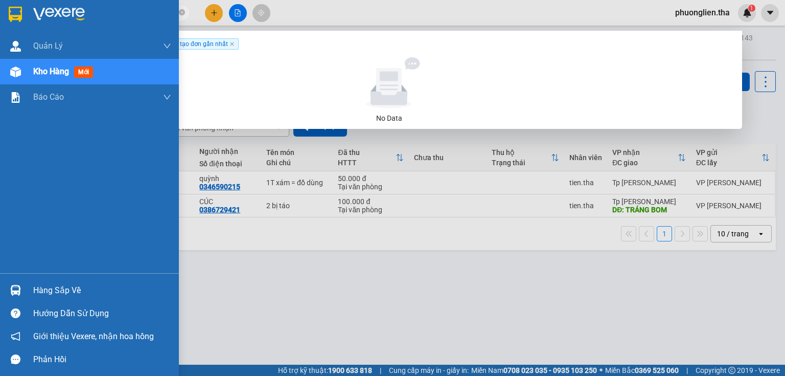
click at [63, 73] on span "Kho hàng" at bounding box center [51, 71] width 36 height 10
click at [50, 71] on span "Kho hàng" at bounding box center [51, 71] width 36 height 10
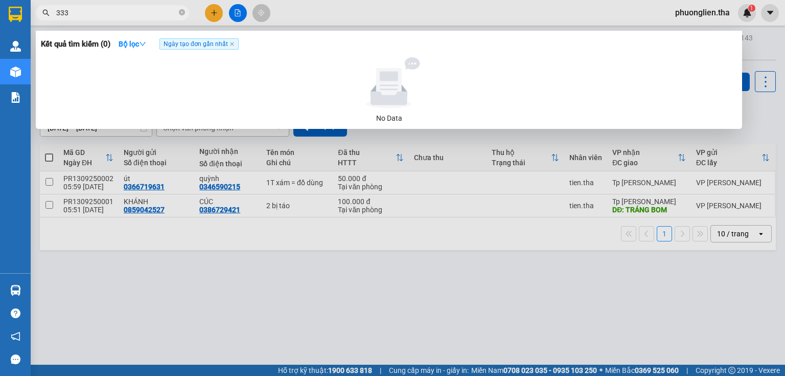
drag, startPoint x: 76, startPoint y: 12, endPoint x: 57, endPoint y: 13, distance: 18.4
click at [57, 13] on input "333" at bounding box center [116, 12] width 121 height 11
click at [766, 19] on icon "Close" at bounding box center [764, 20] width 8 height 8
click at [274, 271] on div at bounding box center [392, 188] width 785 height 376
click at [106, 10] on input "501" at bounding box center [116, 12] width 121 height 11
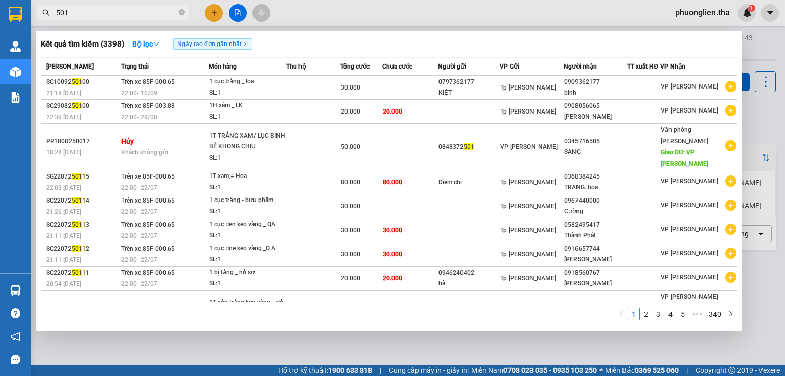
drag, startPoint x: 68, startPoint y: 14, endPoint x: 52, endPoint y: 12, distance: 16.4
click at [52, 12] on span "501" at bounding box center [112, 12] width 153 height 15
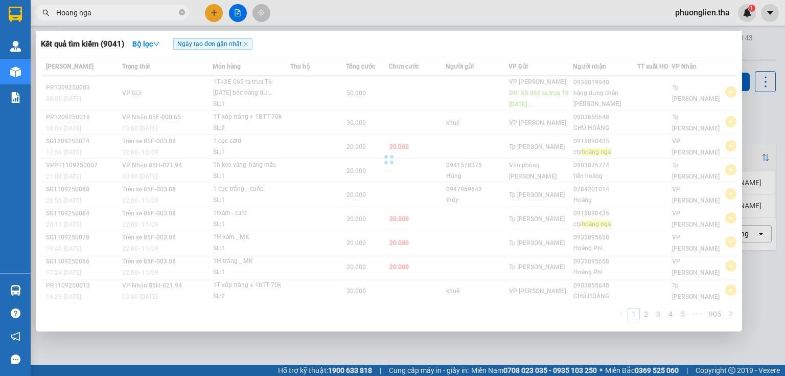
type input "Hoang nga"
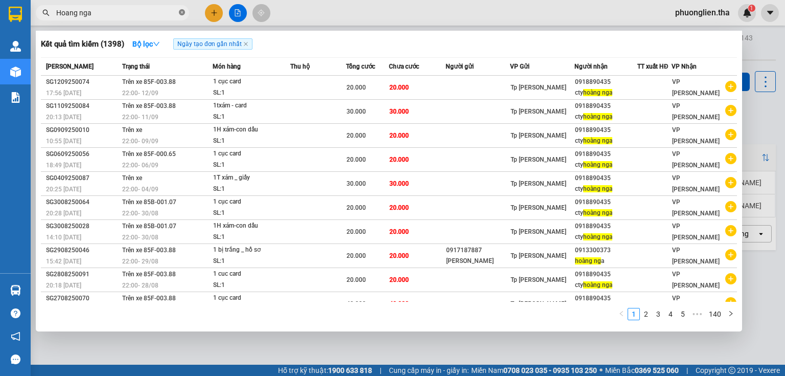
click at [181, 13] on icon "close-circle" at bounding box center [182, 12] width 6 height 6
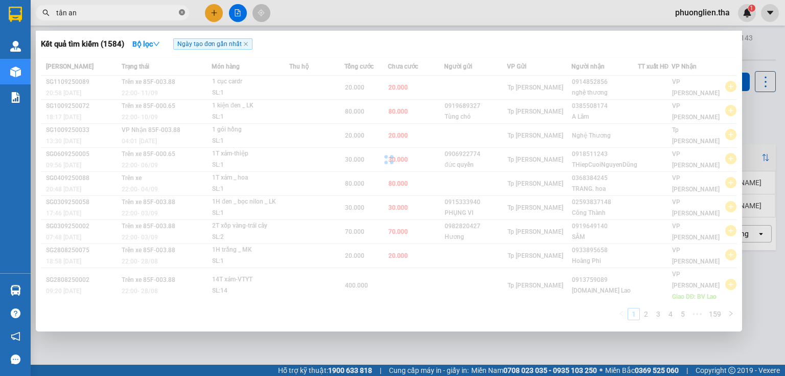
type input "tân an"
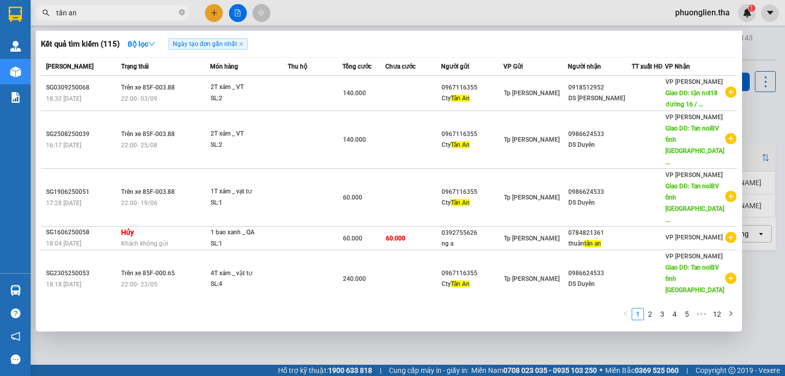
drag, startPoint x: 94, startPoint y: 14, endPoint x: 102, endPoint y: 20, distance: 9.8
click at [89, 16] on input "tân an" at bounding box center [116, 12] width 121 height 11
click at [182, 12] on icon "close-circle" at bounding box center [182, 12] width 6 height 6
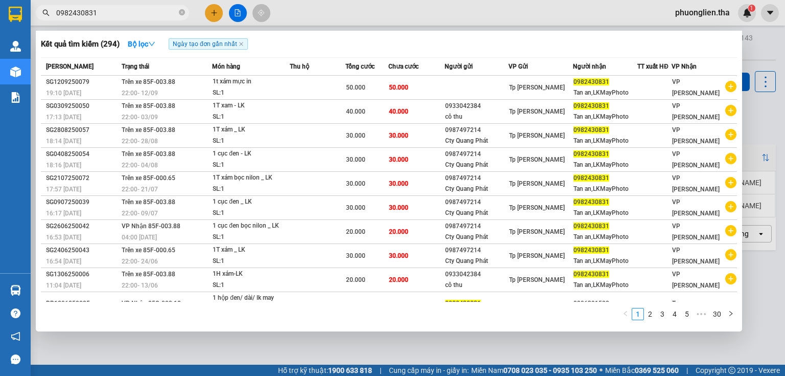
type input "0982430831"
click at [181, 12] on icon "close-circle" at bounding box center [182, 12] width 6 height 6
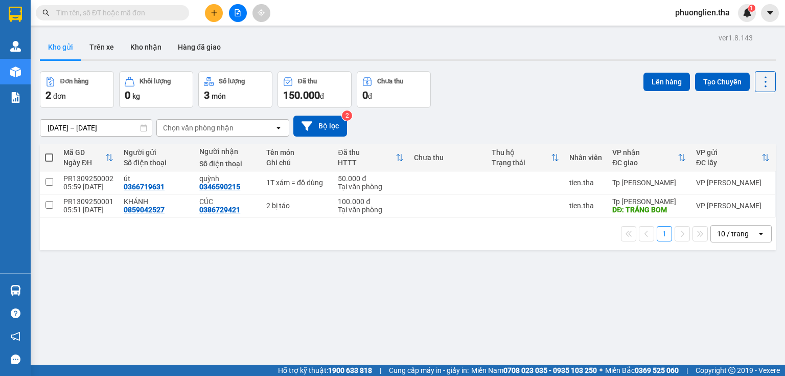
click at [108, 18] on span at bounding box center [112, 12] width 153 height 15
click at [111, 11] on input "text" at bounding box center [116, 12] width 121 height 11
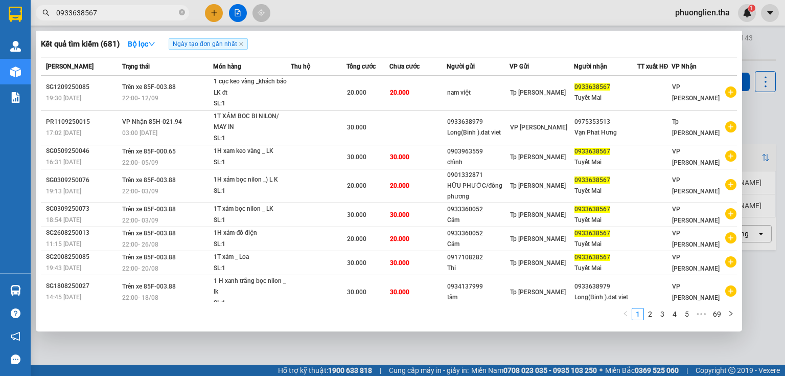
type input "0933638567"
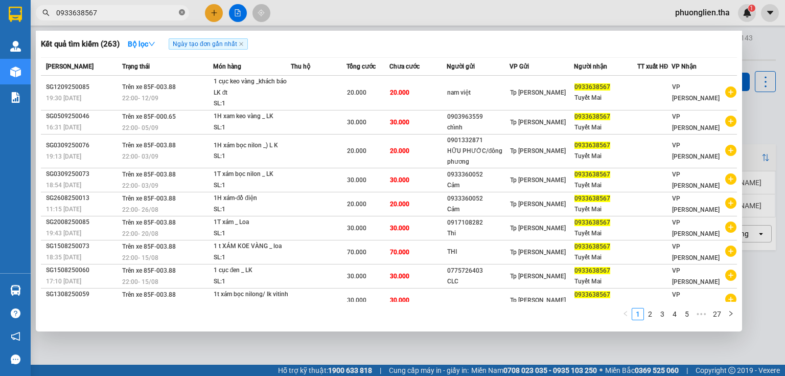
click at [181, 14] on icon "close-circle" at bounding box center [182, 12] width 6 height 6
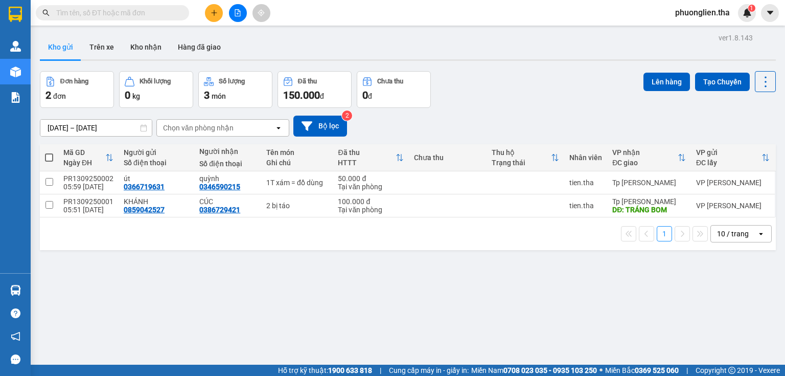
click at [126, 17] on input "text" at bounding box center [116, 12] width 121 height 11
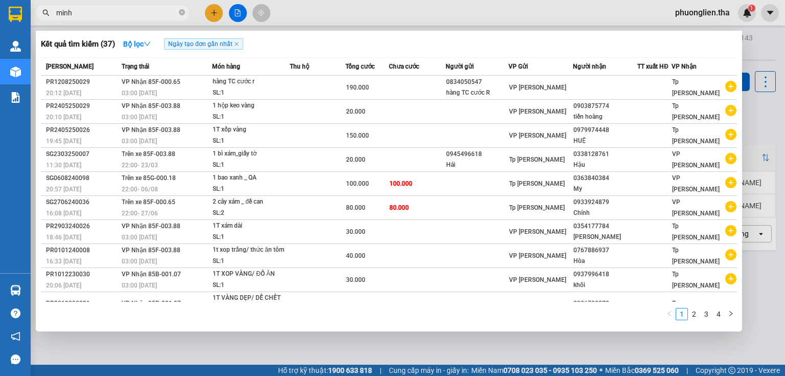
type input "minh"
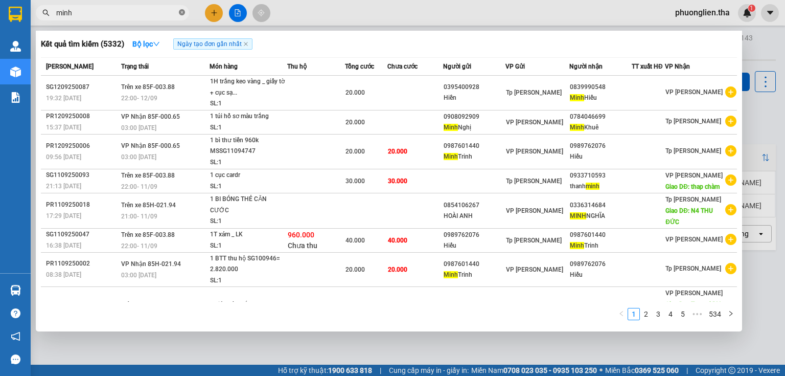
click at [181, 14] on icon "close-circle" at bounding box center [182, 12] width 6 height 6
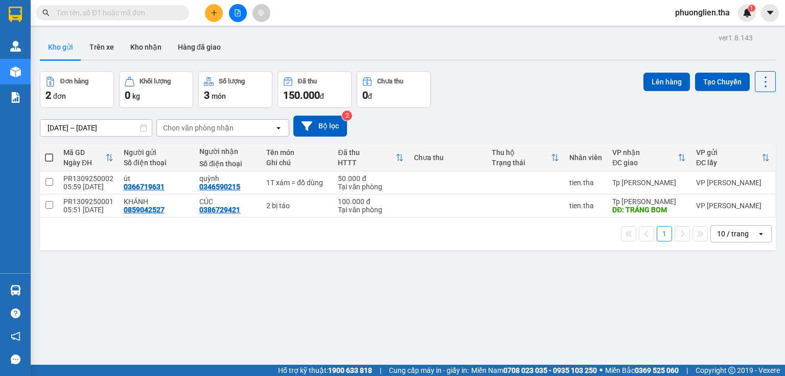
type input "D"
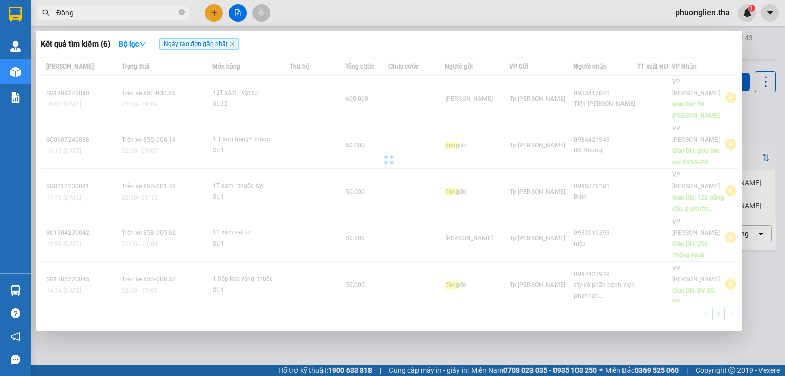
type input "Đồng"
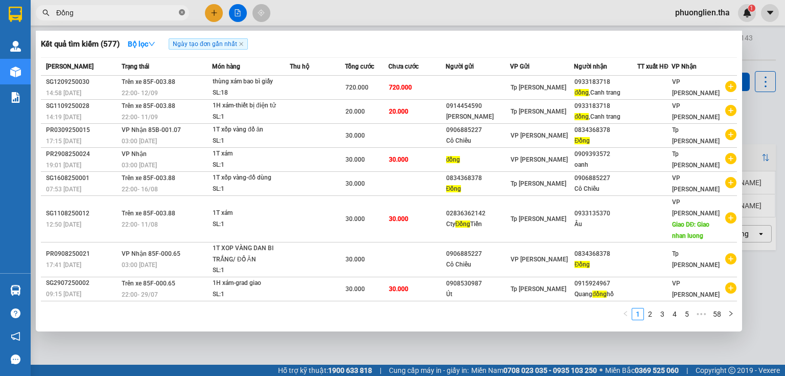
click at [180, 11] on icon "close-circle" at bounding box center [182, 12] width 6 height 6
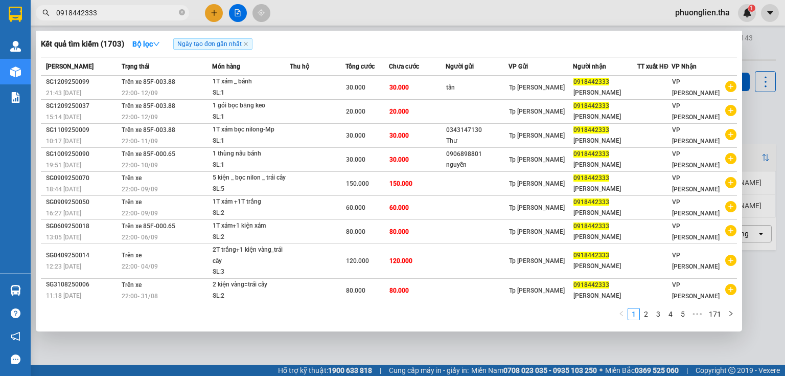
type input "0918442333"
click at [180, 12] on icon "close-circle" at bounding box center [182, 12] width 6 height 6
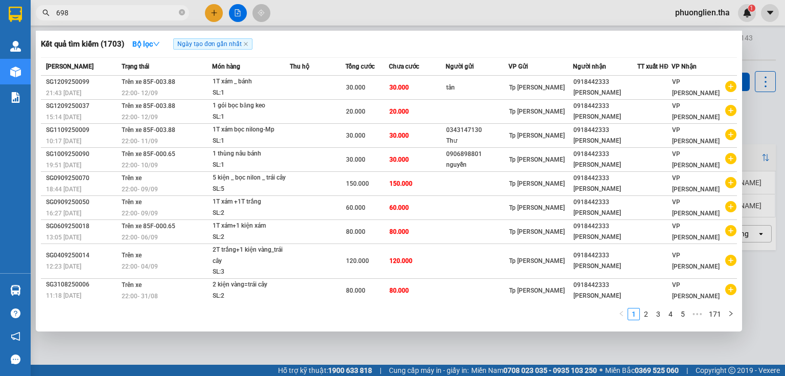
type input "698"
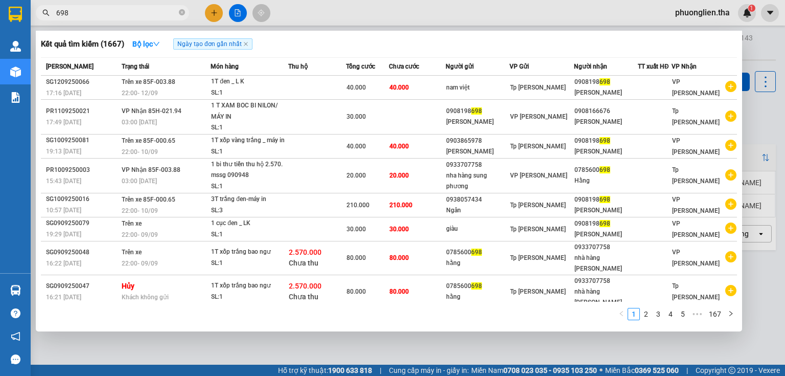
drag, startPoint x: 101, startPoint y: 14, endPoint x: 45, endPoint y: 10, distance: 55.4
click at [45, 10] on div "698" at bounding box center [99, 12] width 199 height 15
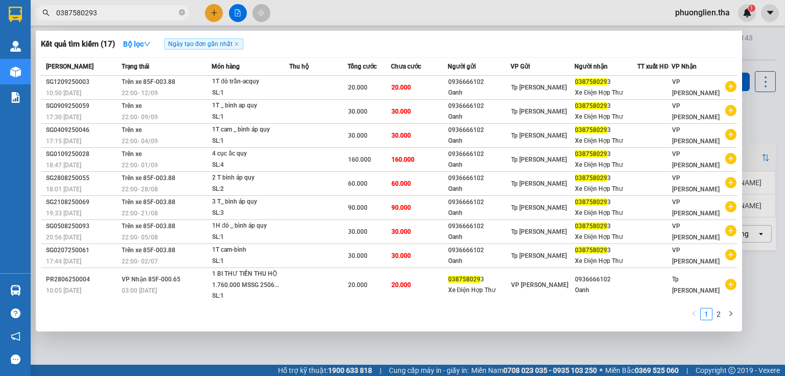
type input "0387580293"
click at [182, 10] on icon "close-circle" at bounding box center [182, 12] width 6 height 6
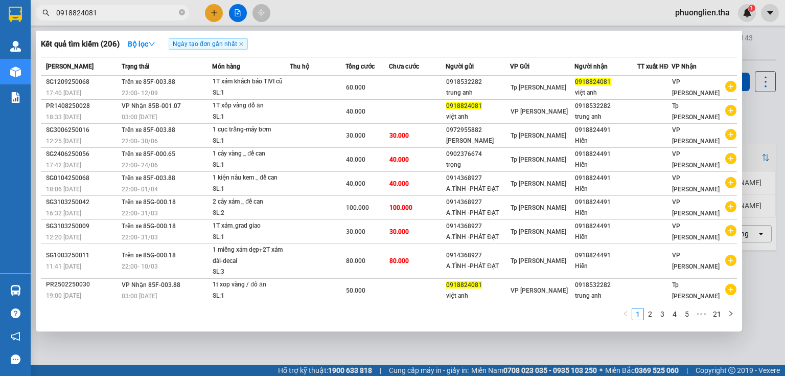
type input "0918824081"
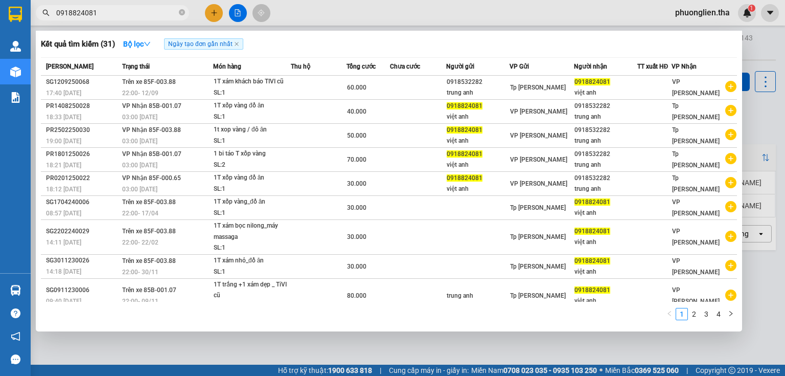
click at [166, 14] on input "0918824081" at bounding box center [116, 12] width 121 height 11
click at [180, 13] on icon "close-circle" at bounding box center [182, 12] width 6 height 6
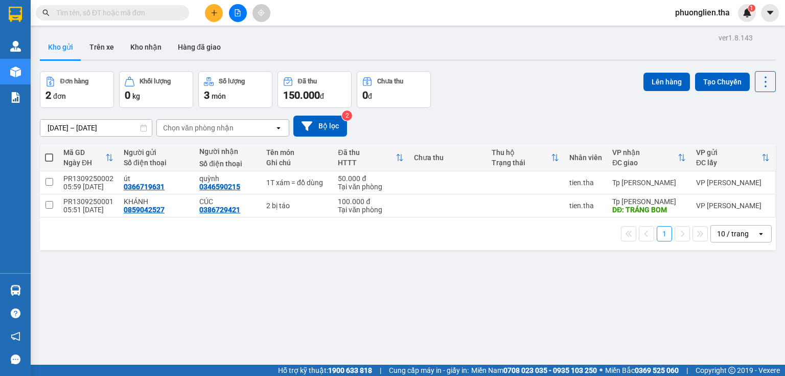
click at [106, 15] on input "text" at bounding box center [116, 12] width 121 height 11
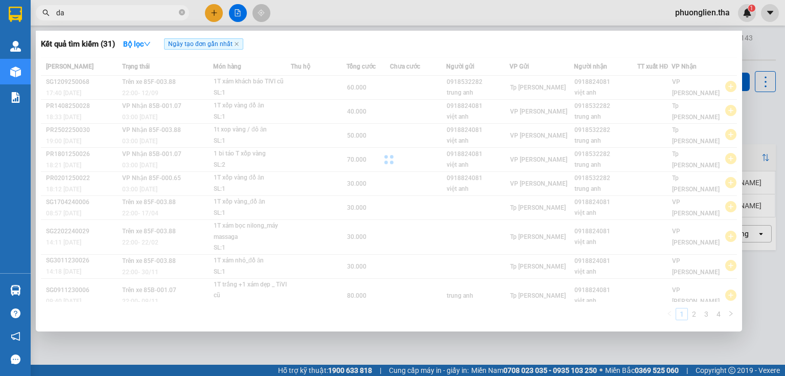
type input "d"
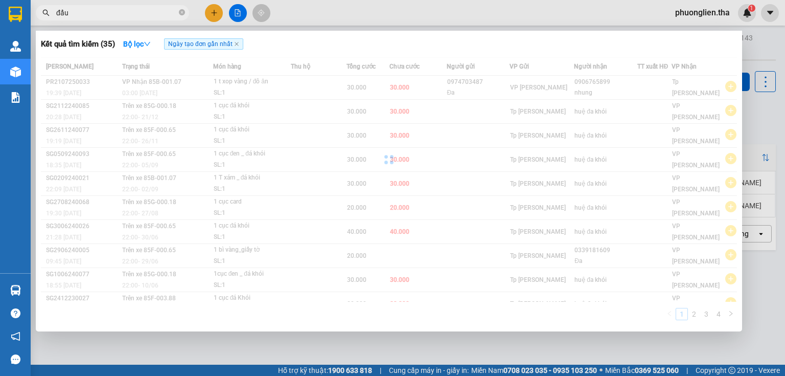
type input "đẩu"
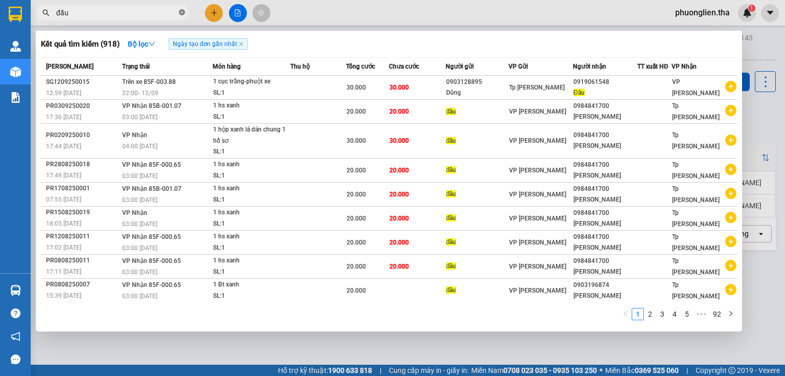
click at [184, 13] on icon "close-circle" at bounding box center [182, 12] width 6 height 6
type input "451"
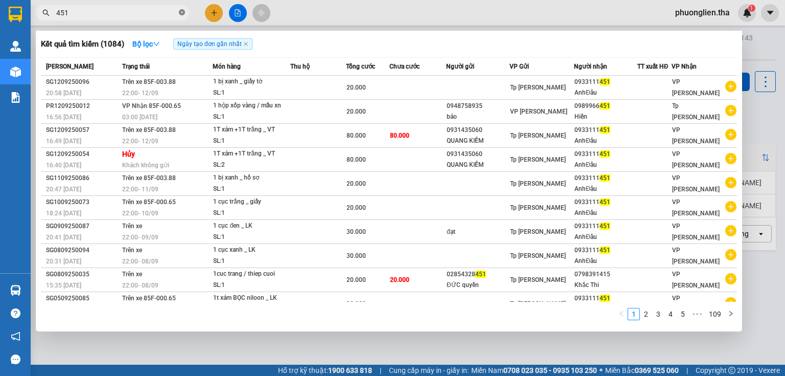
click at [184, 14] on icon "close-circle" at bounding box center [182, 12] width 6 height 6
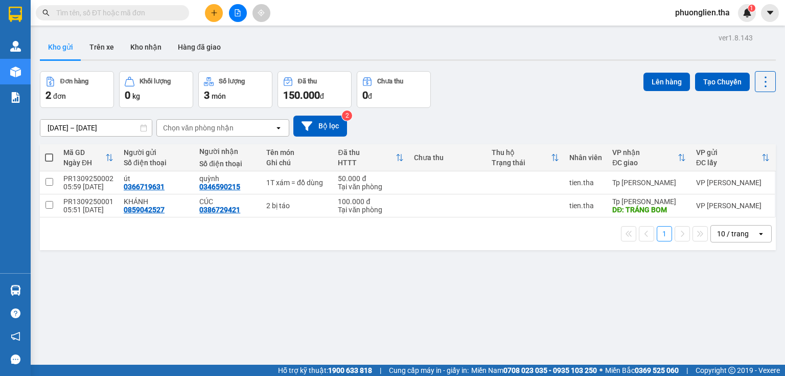
click at [134, 17] on input "text" at bounding box center [116, 12] width 121 height 11
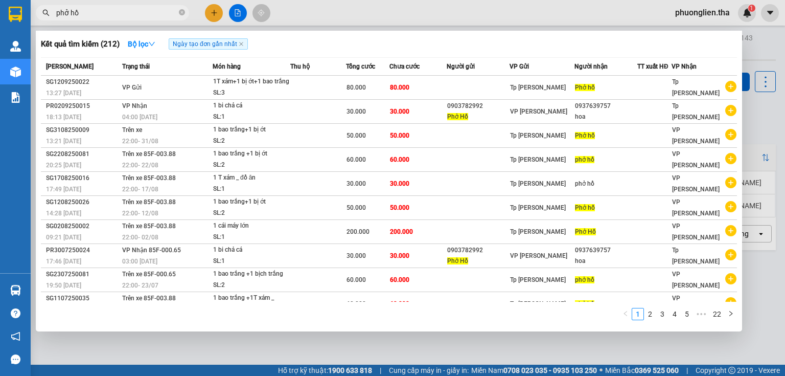
type input "phở hồ"
click at [180, 9] on icon "close-circle" at bounding box center [182, 12] width 6 height 6
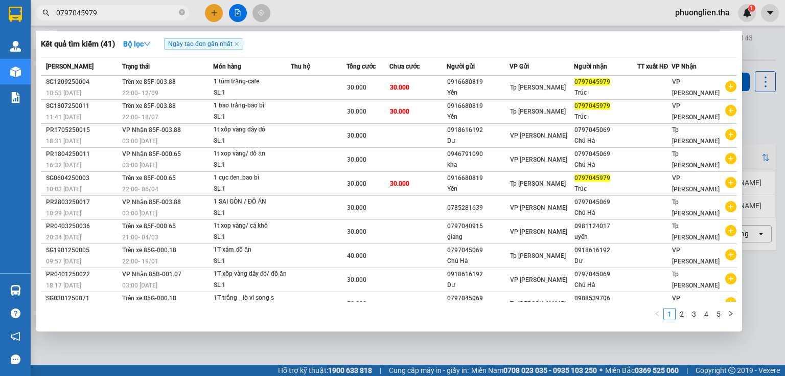
type input "0797045979"
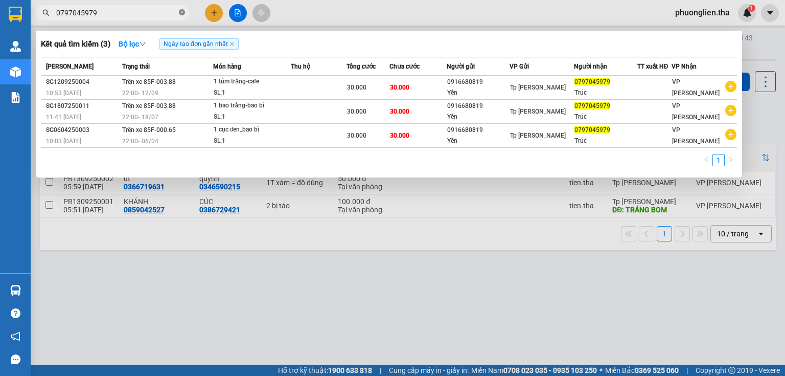
click at [181, 13] on icon "close-circle" at bounding box center [182, 12] width 6 height 6
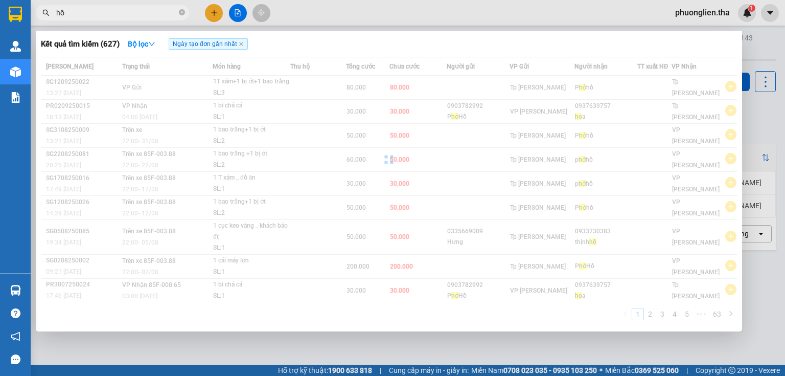
type input "hồ"
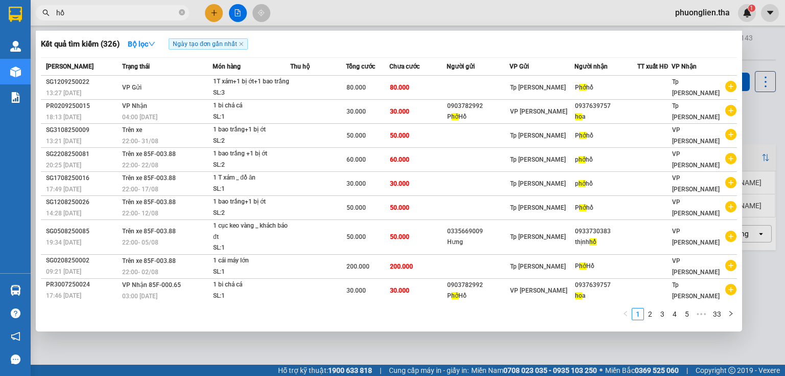
click at [213, 15] on div at bounding box center [392, 188] width 785 height 376
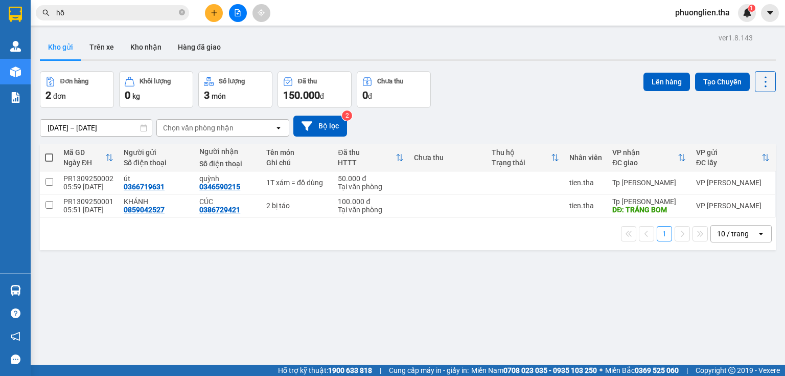
click at [213, 10] on icon "plus" at bounding box center [214, 12] width 7 height 7
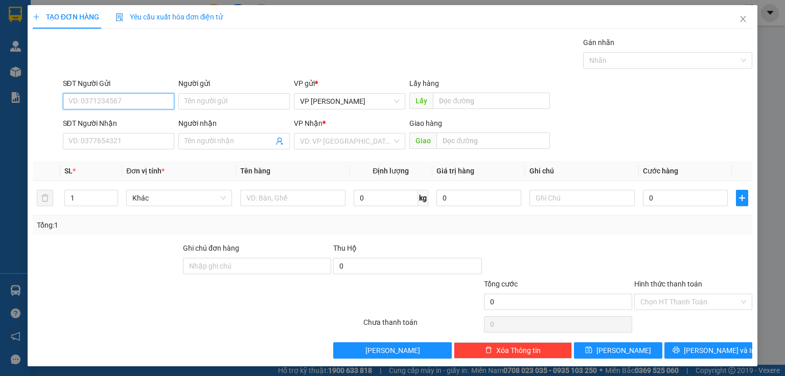
click at [137, 98] on input "SĐT Người Gửi" at bounding box center [118, 101] width 111 height 16
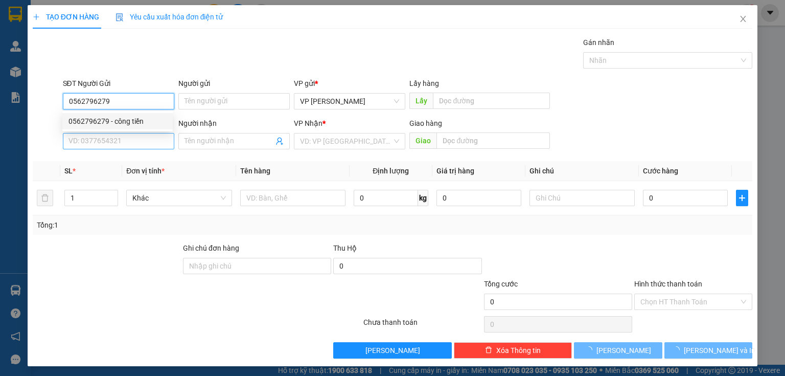
type input "0562796279"
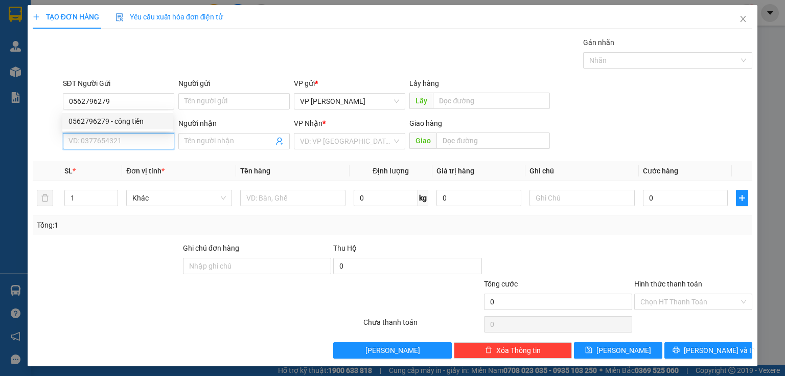
click at [145, 134] on input "SĐT Người Nhận" at bounding box center [118, 141] width 111 height 16
type input "0967939431"
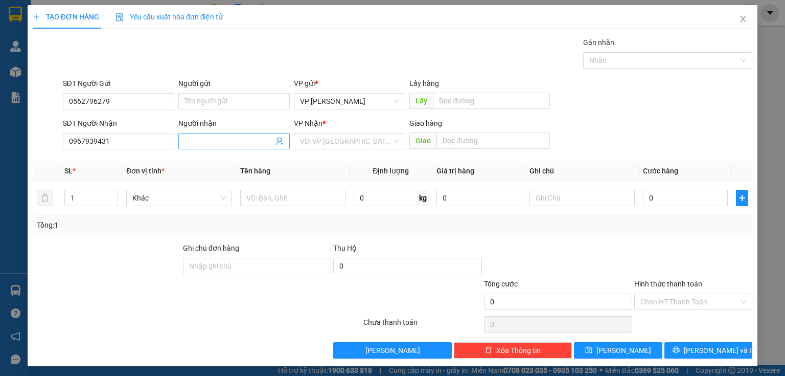
click at [235, 142] on input "Người nhận" at bounding box center [228, 140] width 89 height 11
type input "[PERSON_NAME]"
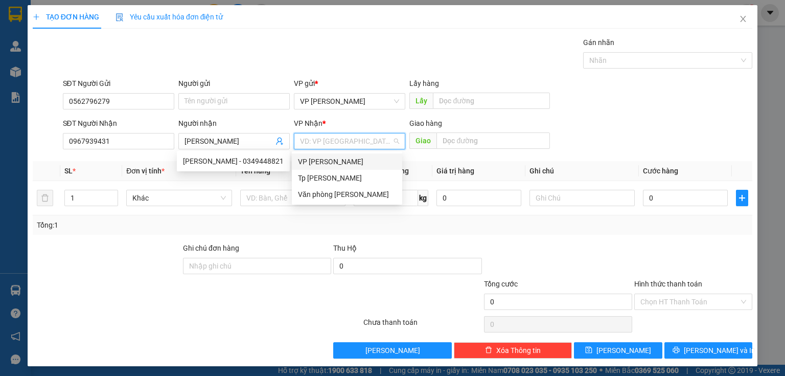
click at [388, 145] on input "search" at bounding box center [346, 140] width 92 height 15
click at [349, 158] on div "VP [PERSON_NAME]" at bounding box center [347, 161] width 98 height 11
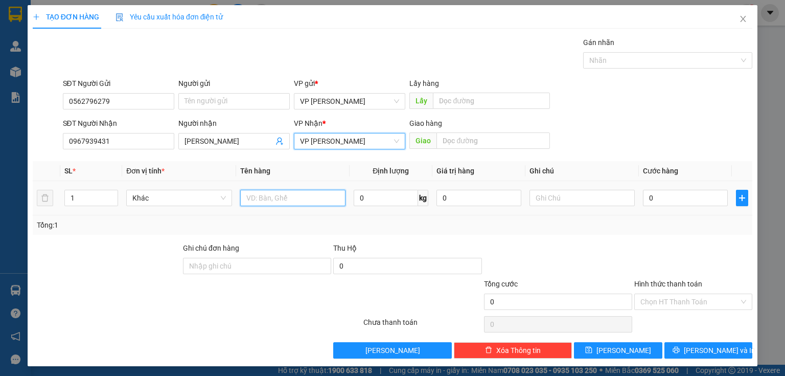
click at [264, 196] on input "text" at bounding box center [292, 198] width 105 height 16
type input "1 miếng bọc xóp"
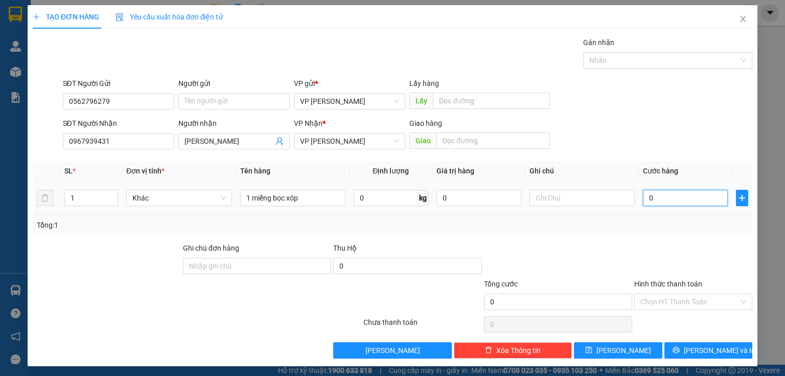
click at [682, 202] on input "0" at bounding box center [685, 198] width 85 height 16
type input "2"
type input "20"
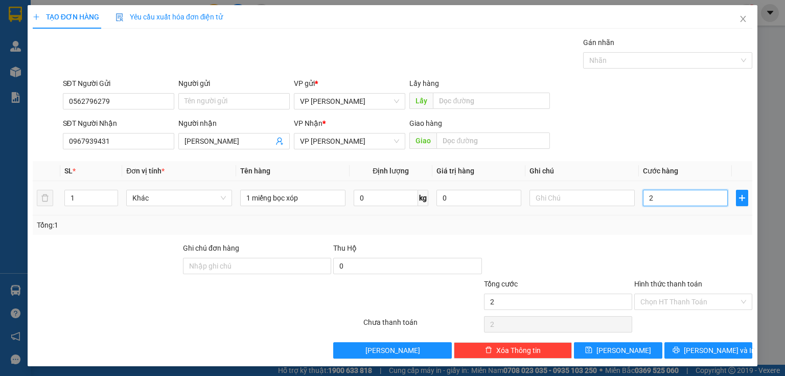
type input "20"
type input "20.000"
click at [512, 269] on div at bounding box center [558, 260] width 150 height 36
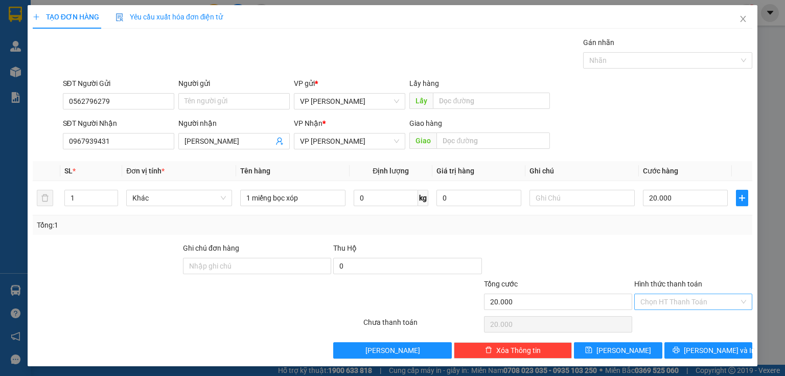
click at [739, 300] on div "Chọn HT Thanh Toán" at bounding box center [693, 301] width 118 height 16
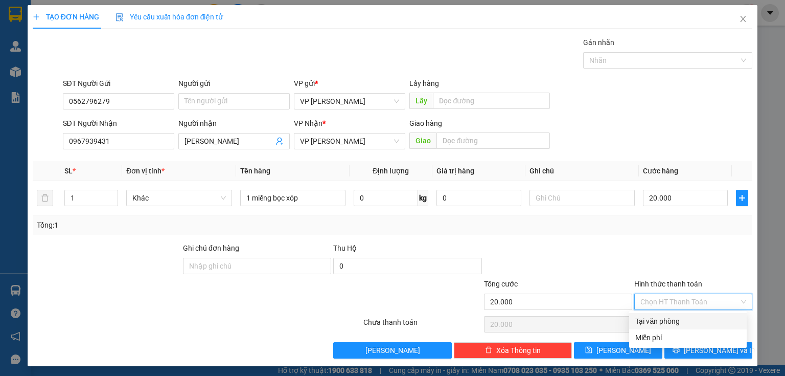
click at [654, 321] on div "Tại văn phòng" at bounding box center [687, 320] width 105 height 11
type input "0"
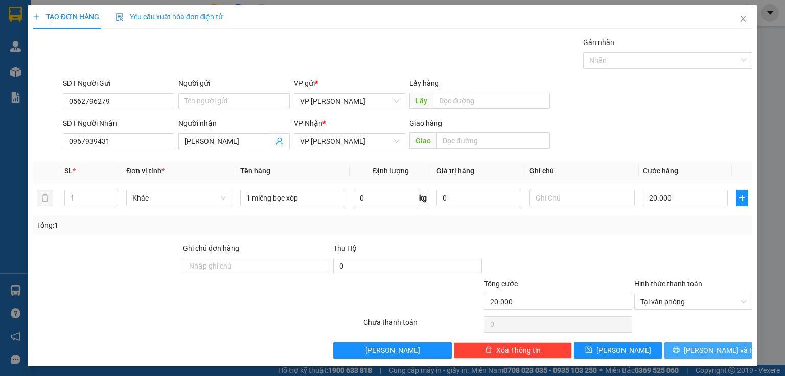
click at [691, 348] on button "[PERSON_NAME] và In" at bounding box center [708, 350] width 88 height 16
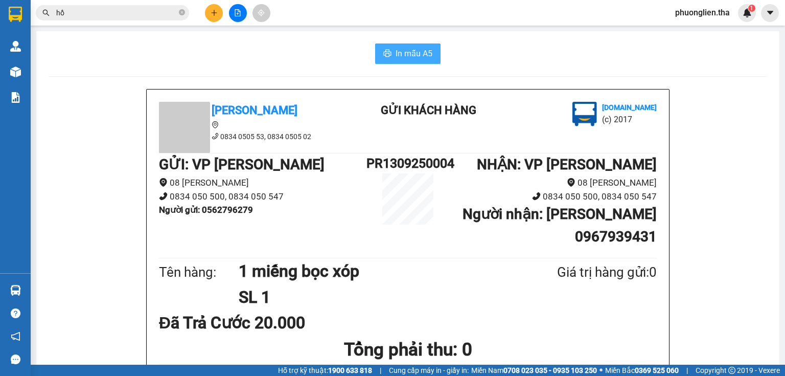
drag, startPoint x: 410, startPoint y: 52, endPoint x: 659, endPoint y: 115, distance: 257.3
click at [418, 52] on span "In mẫu A5" at bounding box center [414, 53] width 37 height 13
click at [221, 13] on button at bounding box center [214, 13] width 18 height 18
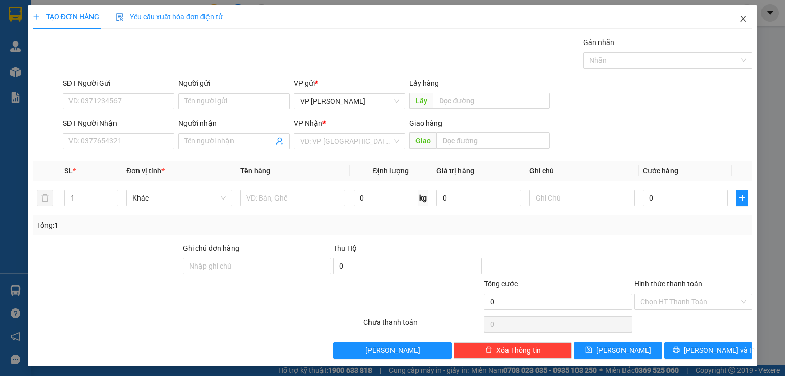
click at [739, 16] on icon "close" at bounding box center [743, 19] width 8 height 8
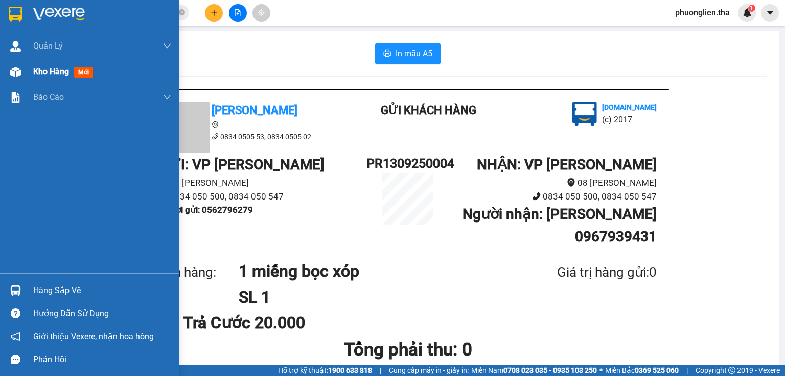
click at [51, 73] on span "Kho hàng" at bounding box center [51, 71] width 36 height 10
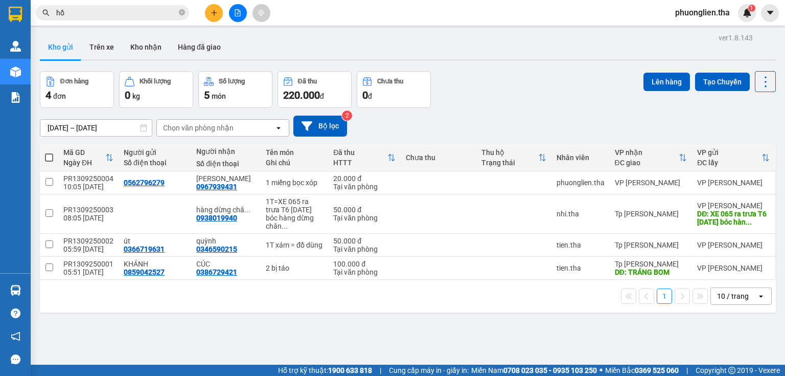
click at [94, 16] on input "hồ" at bounding box center [116, 12] width 121 height 11
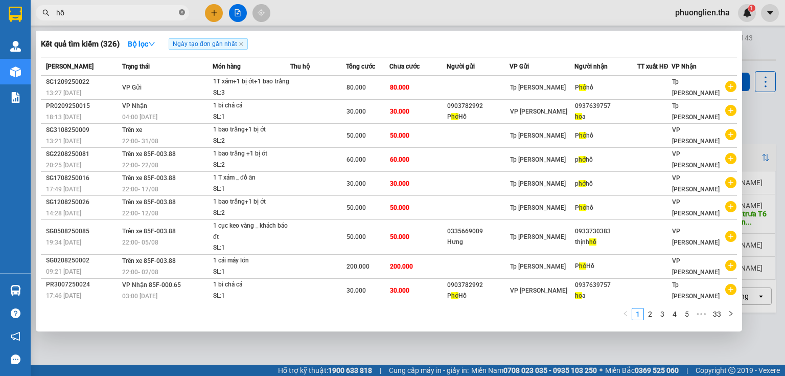
click at [182, 12] on icon "close-circle" at bounding box center [182, 12] width 6 height 6
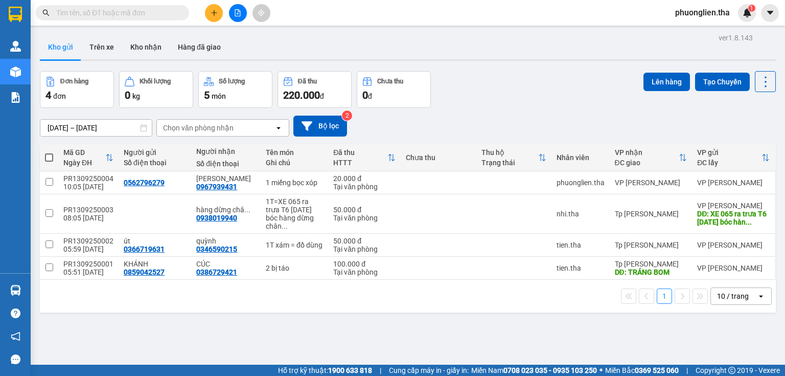
click at [113, 13] on input "text" at bounding box center [116, 12] width 121 height 11
click at [79, 177] on div "PR1309250004" at bounding box center [88, 178] width 50 height 8
checkbox input "true"
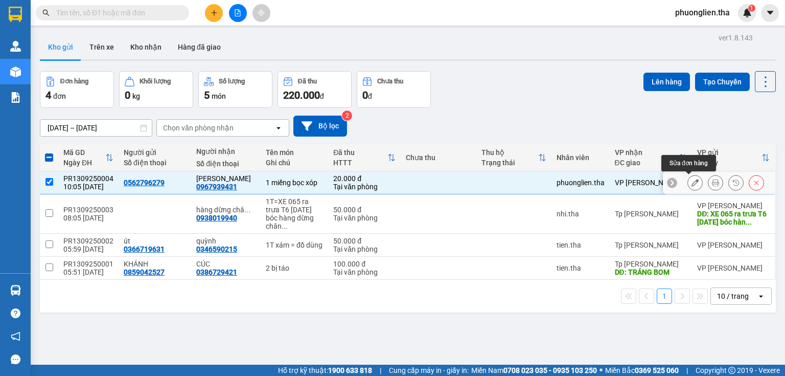
click at [691, 184] on icon at bounding box center [694, 182] width 7 height 7
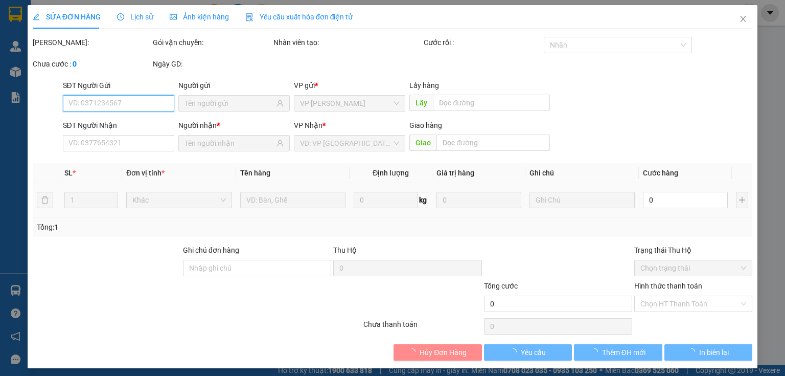
type input "0562796279"
type input "0967939431"
type input "20.000"
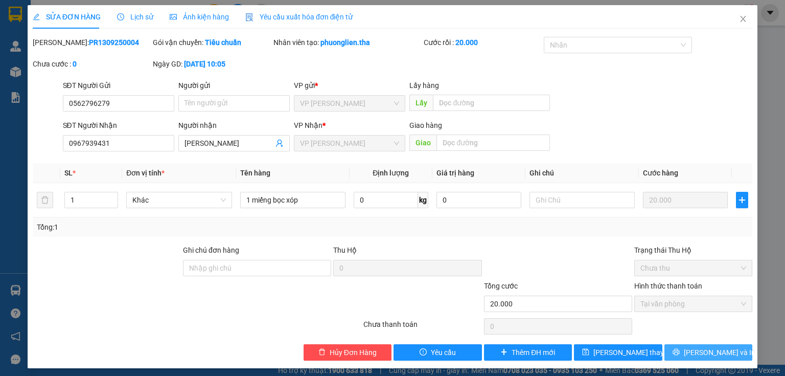
click at [691, 354] on button "[PERSON_NAME] và In" at bounding box center [708, 352] width 88 height 16
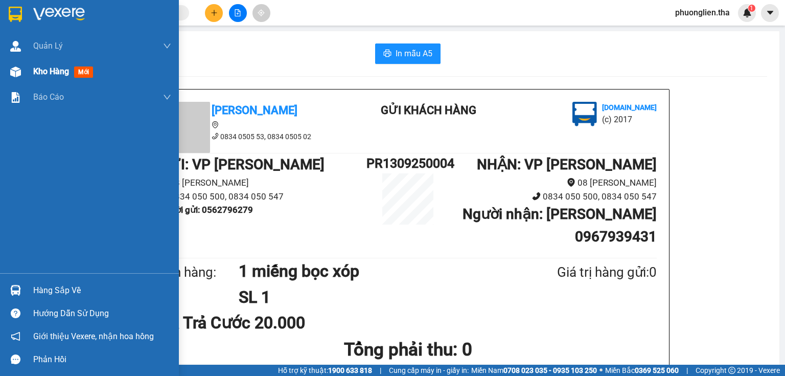
click at [43, 72] on span "Kho hàng" at bounding box center [51, 71] width 36 height 10
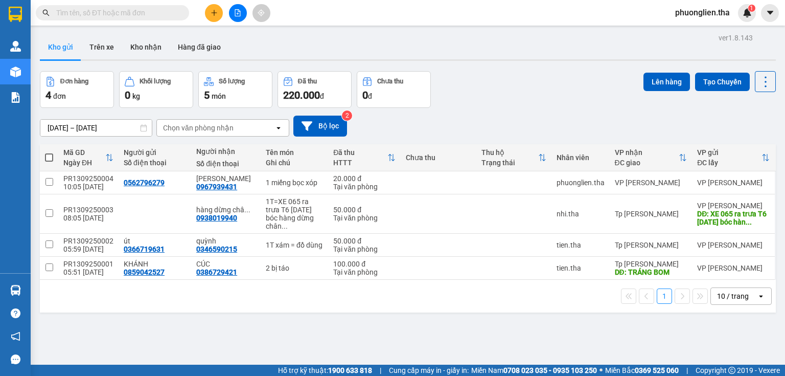
click at [106, 13] on input "text" at bounding box center [116, 12] width 121 height 11
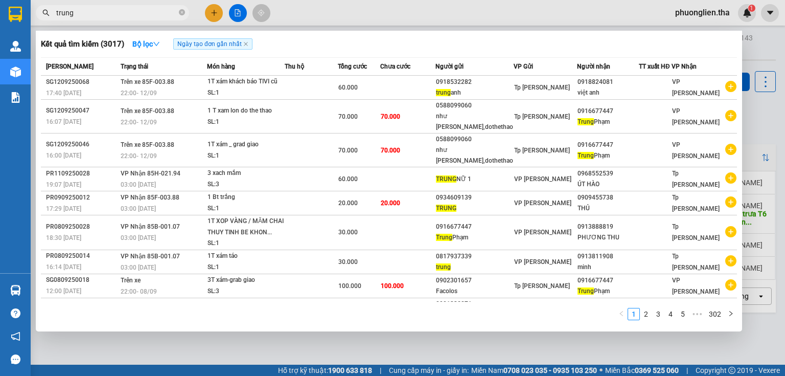
click at [127, 15] on input "trung" at bounding box center [116, 12] width 121 height 11
type input "t"
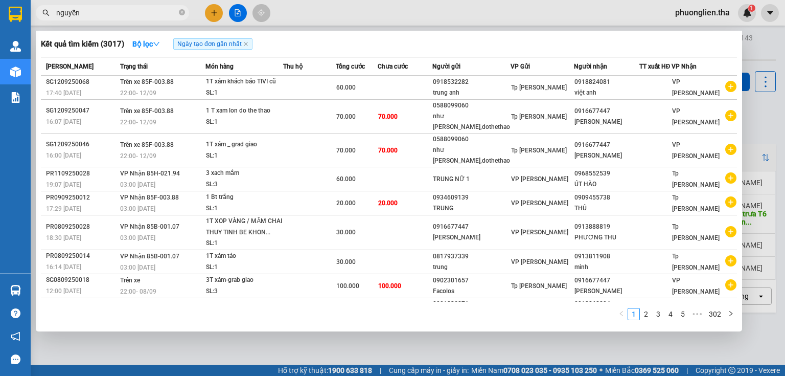
type input "nguyễn"
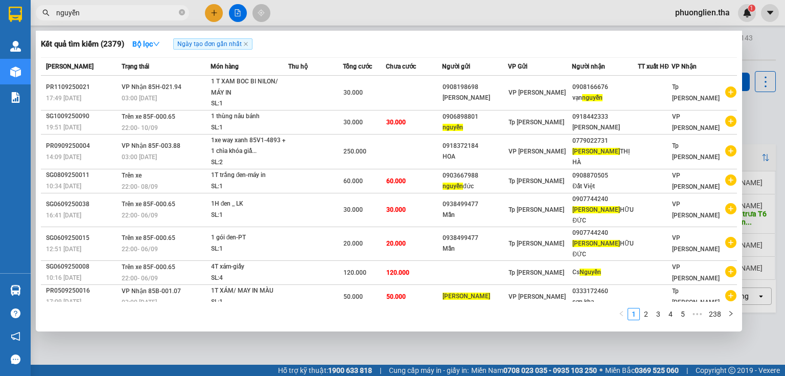
click at [125, 16] on input "nguyễn" at bounding box center [116, 12] width 121 height 11
click at [180, 12] on icon "close-circle" at bounding box center [182, 12] width 6 height 6
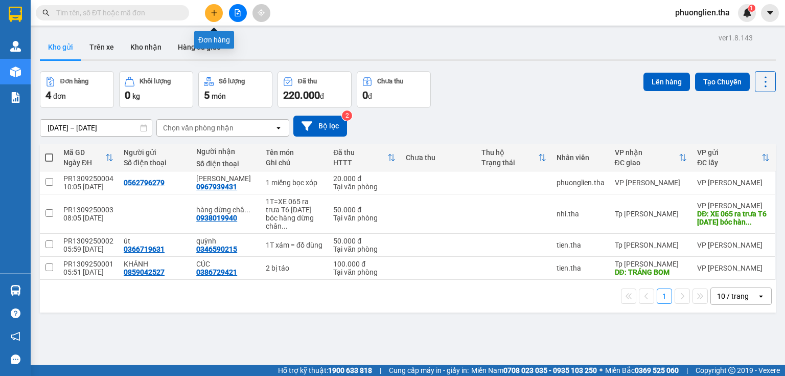
click at [216, 10] on icon "plus" at bounding box center [214, 12] width 7 height 7
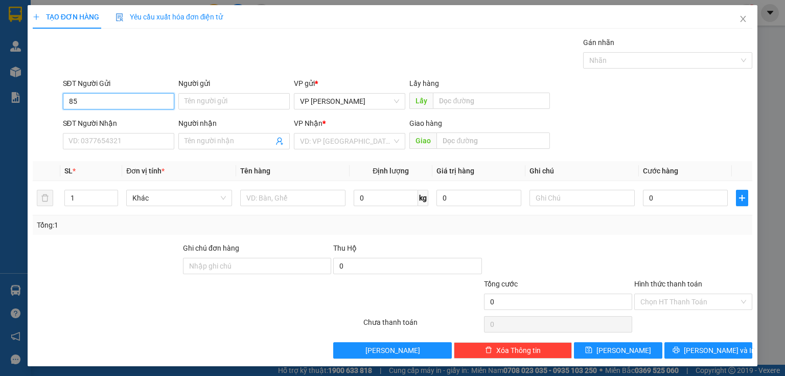
type input "8"
type input "0854973699"
click at [83, 118] on div "0854973699 - [PERSON_NAME]" at bounding box center [118, 120] width 101 height 11
type input "[PERSON_NAME]"
type input "0911944175"
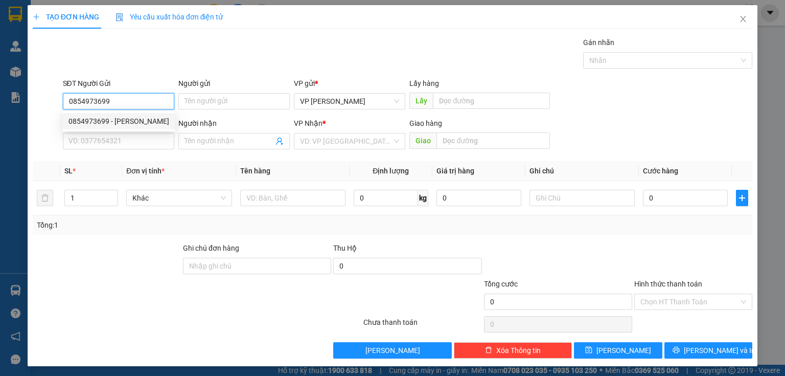
type input "[PERSON_NAME]"
type input "VPPT"
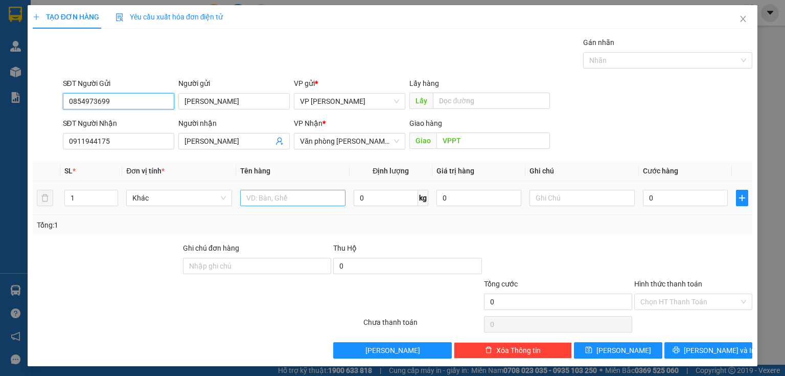
type input "0854973699"
click at [258, 204] on input "text" at bounding box center [292, 198] width 105 height 16
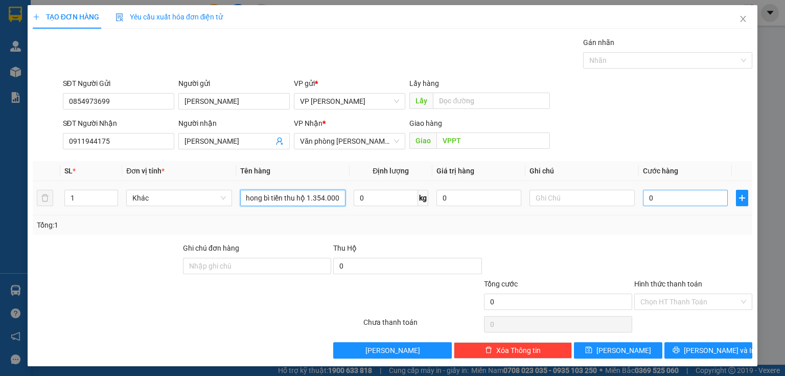
type input "1 phong bì tiền thu hộ 1.354.000"
click at [660, 196] on input "0" at bounding box center [685, 198] width 85 height 16
type input "2"
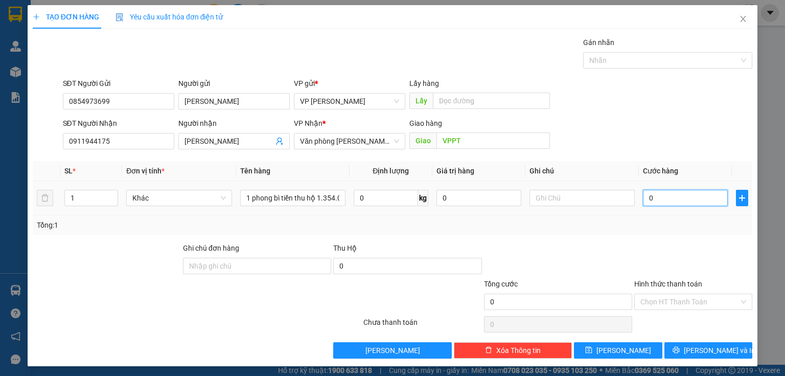
type input "2"
type input "20"
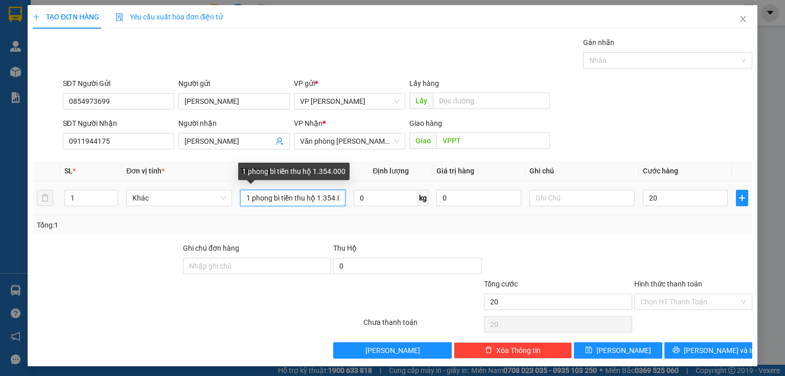
type input "20.000"
click at [292, 200] on input "1 phong bì tiền thu hộ 1.354.000" at bounding box center [292, 198] width 105 height 16
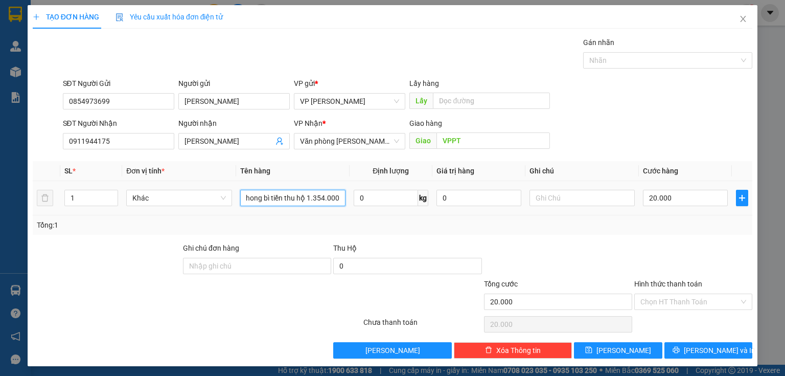
drag, startPoint x: 279, startPoint y: 198, endPoint x: 382, endPoint y: 208, distance: 103.2
click at [382, 208] on tr "1 Khác 1 phong bì tiền thu hộ 1.354.000 0 kg 0 20.000" at bounding box center [392, 198] width 719 height 34
click at [290, 195] on input "1 phong bì tiền thu hộ 1.354.000" at bounding box center [292, 198] width 105 height 16
drag, startPoint x: 270, startPoint y: 196, endPoint x: 296, endPoint y: 197, distance: 26.6
click at [296, 197] on input "1 phong bì tiền thu hộ 1.354.000" at bounding box center [292, 198] width 105 height 16
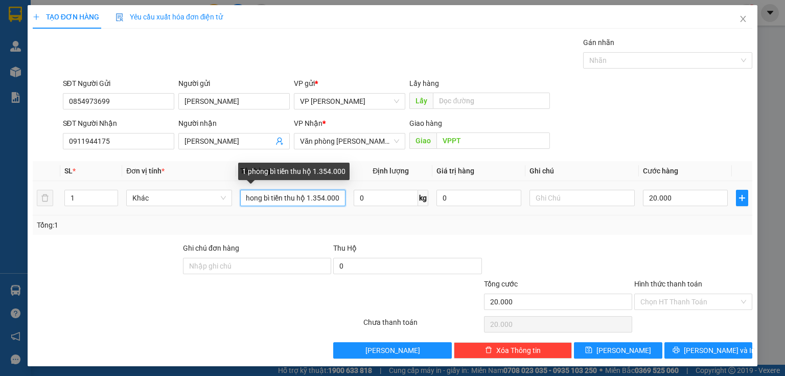
click at [292, 198] on input "1 phong bì tiền thu hộ 1.354.000" at bounding box center [292, 198] width 105 height 16
click at [285, 200] on input "1 phong bì tiền thu hộ 1.354.000" at bounding box center [292, 198] width 105 height 16
click at [283, 199] on input "1 phong bì tiền thu hộ 1.354.000" at bounding box center [292, 198] width 105 height 16
drag, startPoint x: 281, startPoint y: 198, endPoint x: 239, endPoint y: 204, distance: 42.3
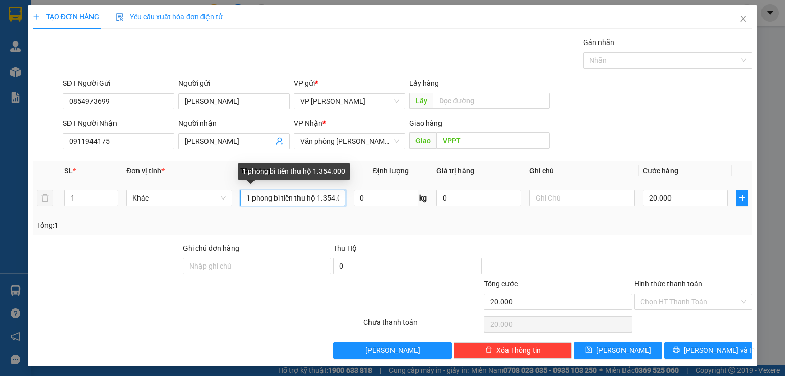
click at [240, 204] on input "1 phong bì tiền thu hộ 1.354.000" at bounding box center [292, 198] width 105 height 16
click at [327, 200] on input "1BTT thu hộ 1.354.000" at bounding box center [292, 198] width 105 height 16
click at [320, 196] on input "1BTT thu hộ 1.354.000" at bounding box center [292, 198] width 105 height 16
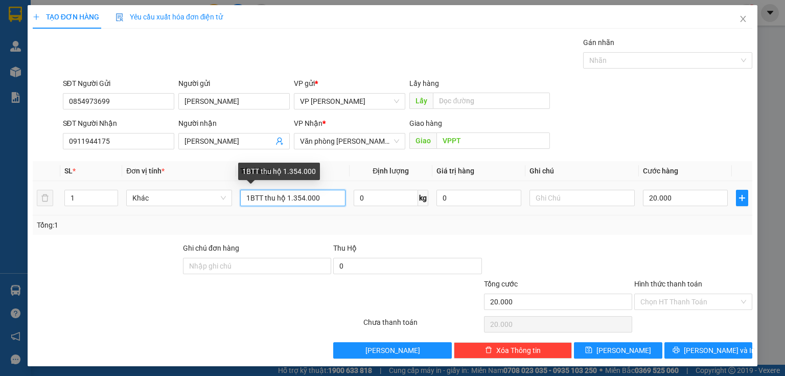
click at [320, 196] on input "1BTT thu hộ 1.354.000" at bounding box center [292, 198] width 105 height 16
click at [335, 196] on input "1BTT thu hộ 1.354.000" at bounding box center [292, 198] width 105 height 16
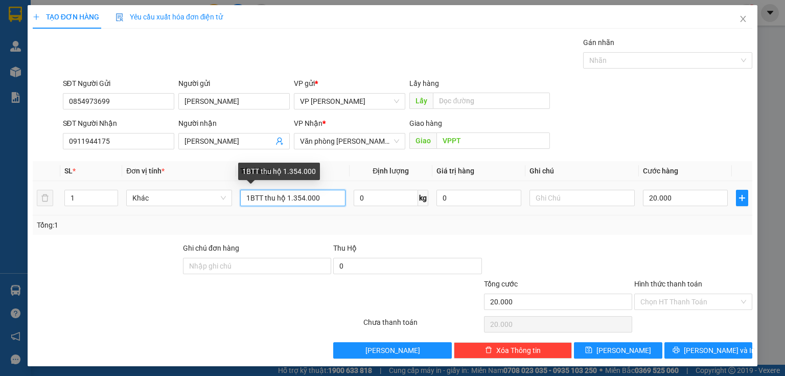
click at [335, 196] on input "1BTT thu hộ 1.354.000" at bounding box center [292, 198] width 105 height 16
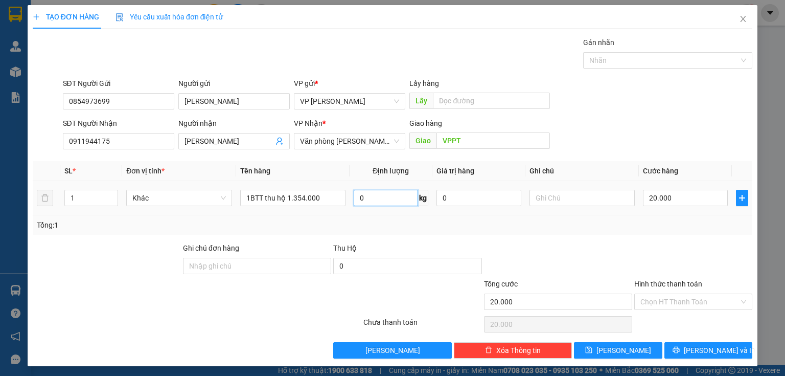
click at [372, 197] on input "0" at bounding box center [386, 198] width 64 height 16
click at [327, 196] on input "1BTT thu hộ 1.354.000" at bounding box center [292, 198] width 105 height 16
click at [317, 196] on input "1BTT thu hộ 1.354.000" at bounding box center [292, 198] width 105 height 16
click at [313, 196] on input "1BTT thu hộ 1.354.000" at bounding box center [292, 198] width 105 height 16
click at [326, 196] on input "1BTT thu hộ 1.354.000" at bounding box center [292, 198] width 105 height 16
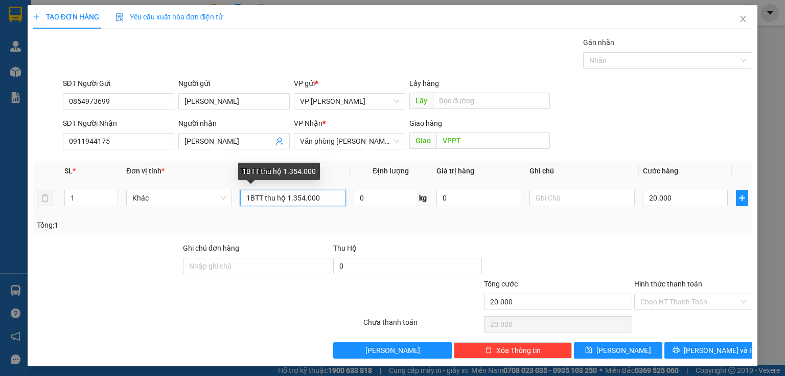
click at [326, 196] on input "1BTT thu hộ 1.354.000" at bounding box center [292, 198] width 105 height 16
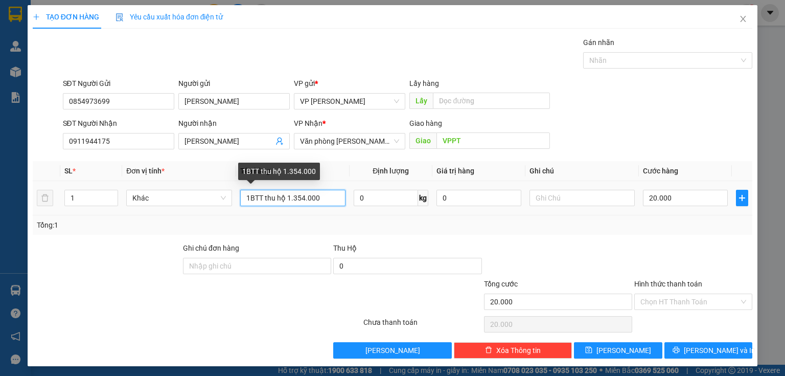
click at [326, 196] on input "1BTT thu hộ 1.354.000" at bounding box center [292, 198] width 105 height 16
type input "!"
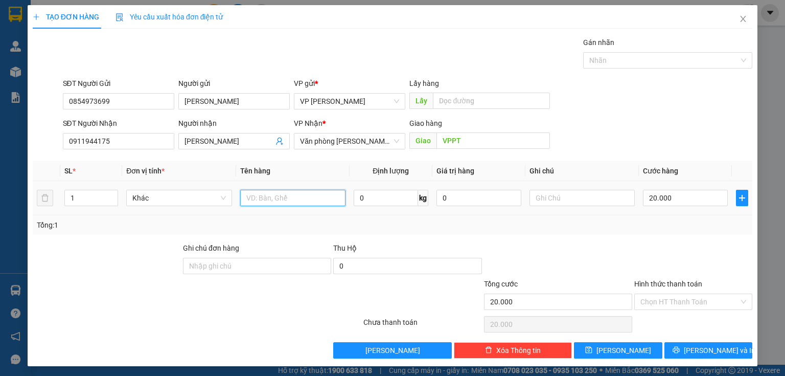
click at [277, 193] on input "text" at bounding box center [292, 198] width 105 height 16
type input "!"
click at [264, 196] on input "!" at bounding box center [292, 198] width 105 height 16
click at [207, 198] on span "Khác" at bounding box center [178, 197] width 93 height 15
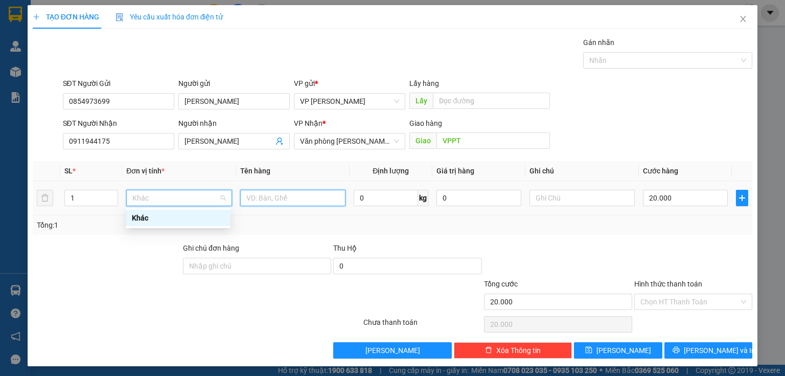
click at [282, 199] on input "text" at bounding box center [292, 198] width 105 height 16
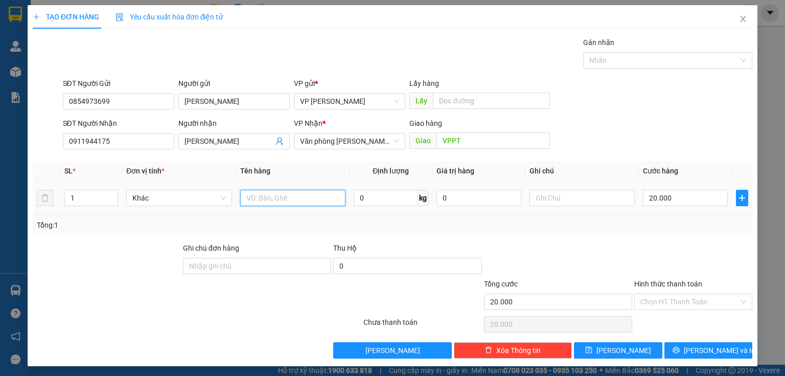
click at [282, 197] on input "text" at bounding box center [292, 198] width 105 height 16
type input "!"
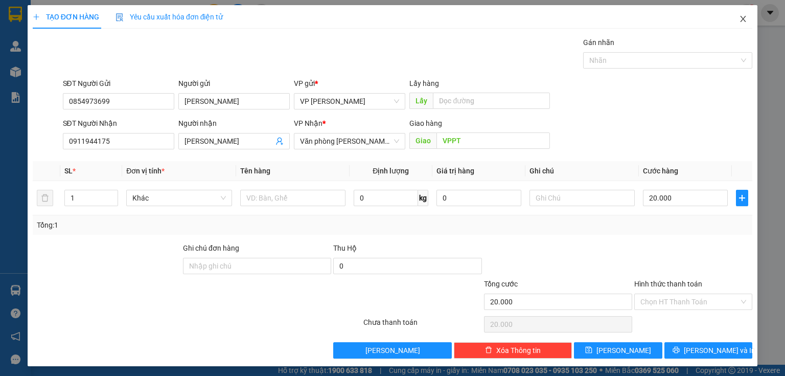
click at [739, 18] on icon "close" at bounding box center [743, 19] width 8 height 8
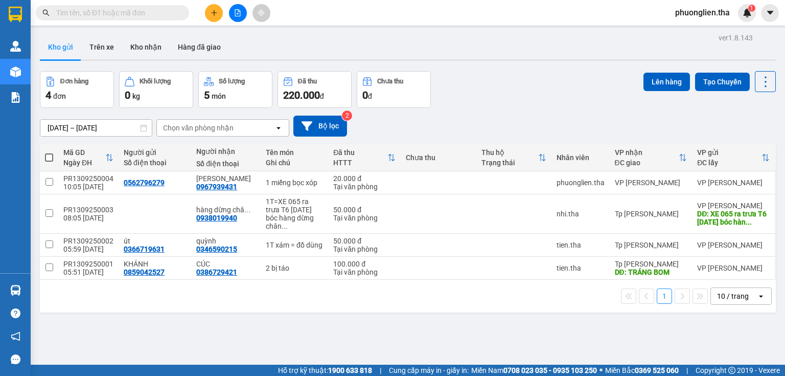
click at [211, 13] on icon "plus" at bounding box center [214, 12] width 7 height 7
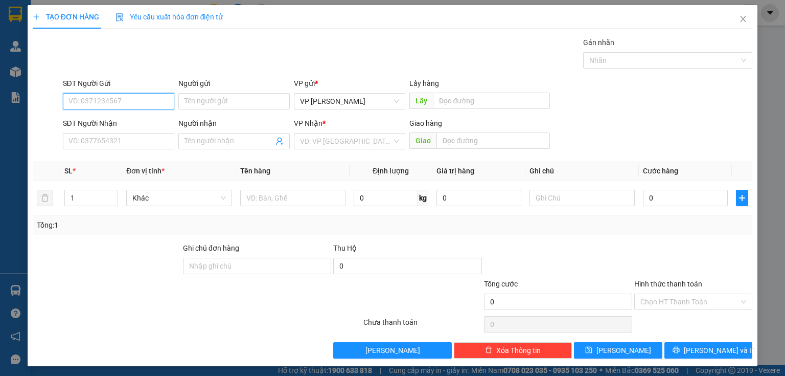
click at [122, 99] on input "SĐT Người Gửi" at bounding box center [118, 101] width 111 height 16
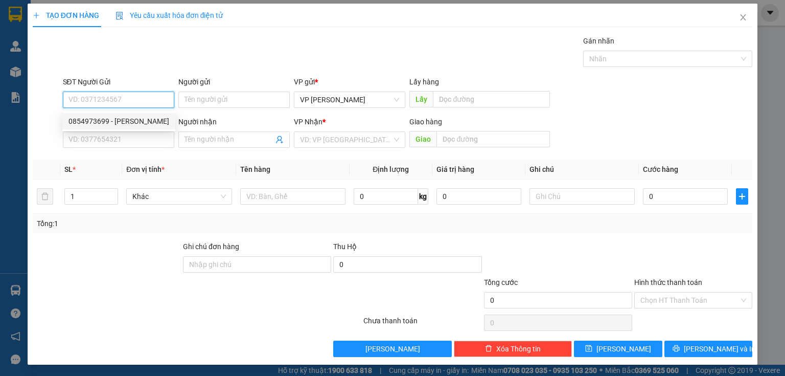
click at [147, 119] on div "0854973699 - [PERSON_NAME]" at bounding box center [118, 120] width 101 height 11
type input "0854973699"
type input "[PERSON_NAME]"
type input "0911944175"
type input "[PERSON_NAME]"
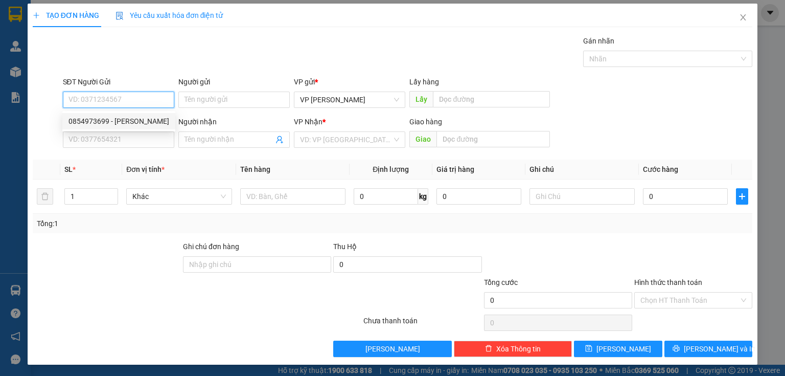
type input "VPPT"
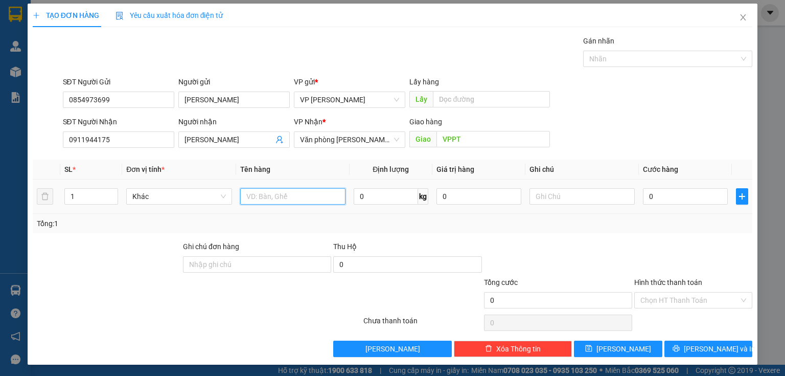
click at [273, 197] on input "text" at bounding box center [292, 196] width 105 height 16
click at [269, 192] on input "text" at bounding box center [292, 196] width 105 height 16
click at [277, 194] on input "text" at bounding box center [292, 196] width 105 height 16
type input "!"
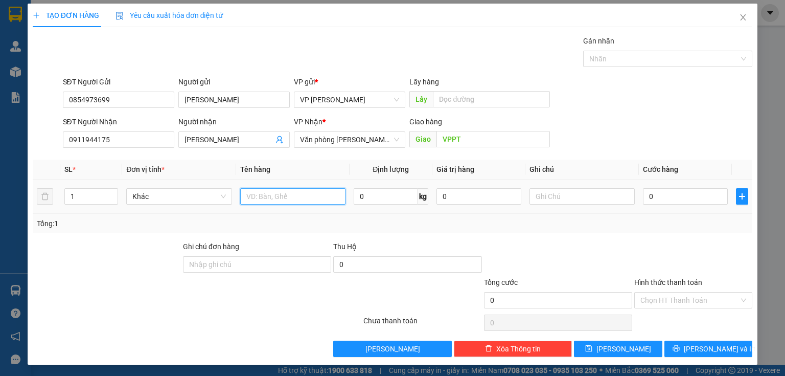
type input "!"
type input "1"
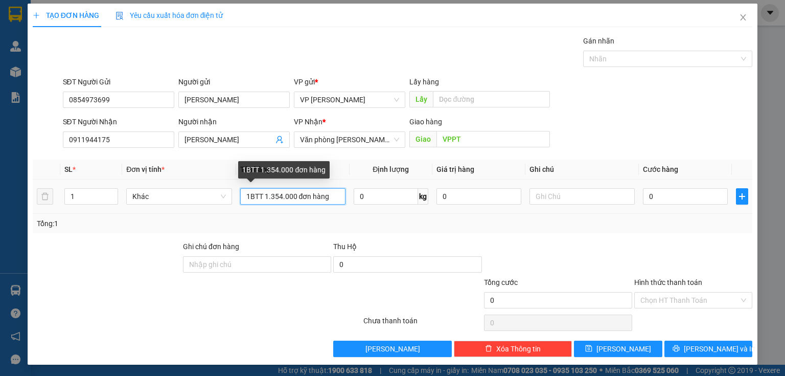
click at [293, 194] on input "1BTT 1.354.000 đơn hàng" at bounding box center [292, 196] width 105 height 16
drag, startPoint x: 319, startPoint y: 194, endPoint x: 342, endPoint y: 197, distance: 23.2
click at [342, 197] on input "1BTT 1.354.000 thu hộ đơn hàng" at bounding box center [292, 196] width 105 height 16
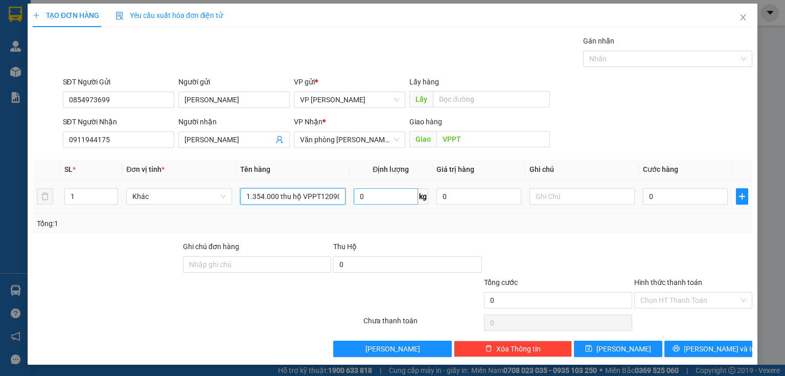
type input "1BTT 1.354.000 thu hộ VPPT120905"
click at [378, 198] on input "0" at bounding box center [386, 196] width 64 height 16
click at [682, 198] on input "0" at bounding box center [685, 196] width 85 height 16
type input "2"
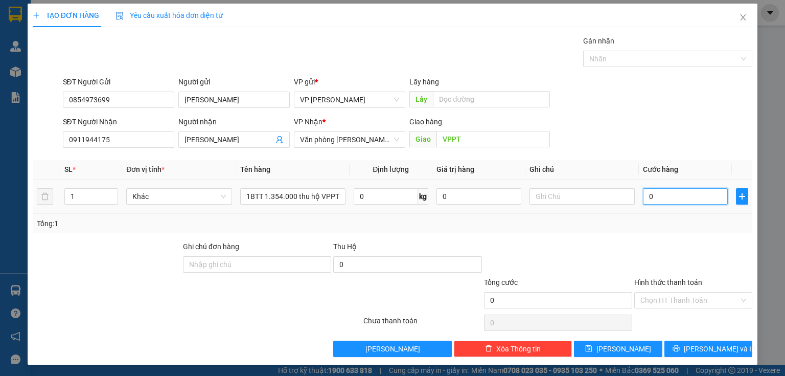
type input "2"
type input "20"
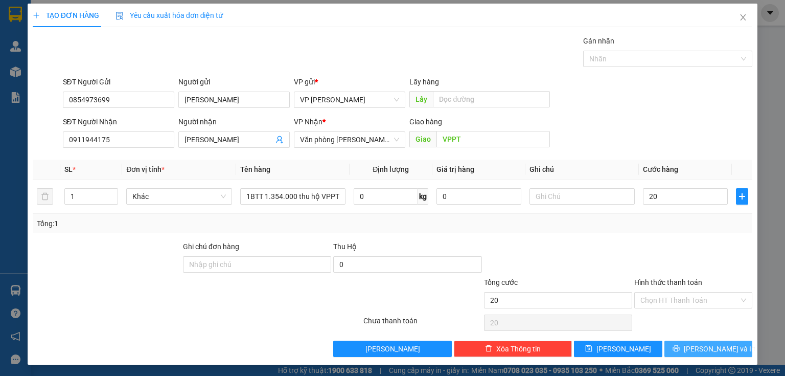
type input "20.000"
click at [710, 347] on span "[PERSON_NAME] và In" at bounding box center [720, 348] width 72 height 11
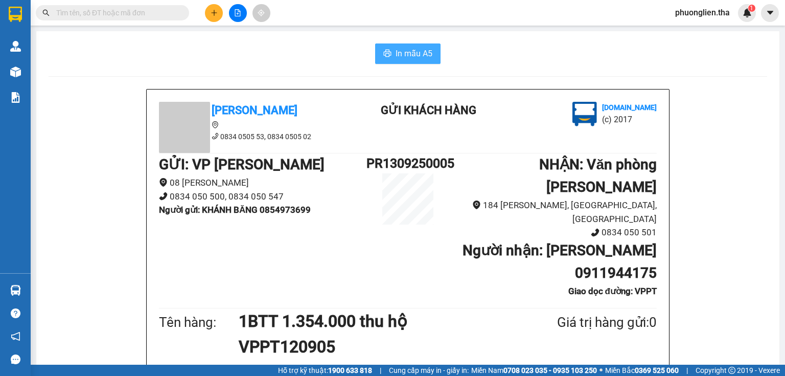
click at [403, 54] on span "In mẫu A5" at bounding box center [414, 53] width 37 height 13
drag, startPoint x: 412, startPoint y: 53, endPoint x: 574, endPoint y: 106, distance: 170.5
click at [415, 53] on span "In mẫu A5" at bounding box center [414, 53] width 37 height 13
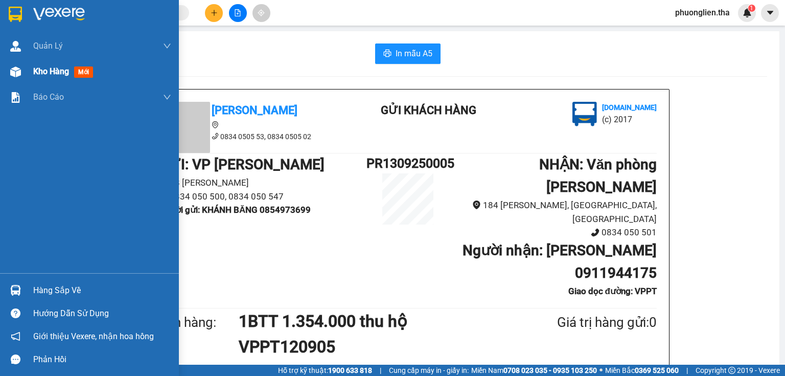
click at [46, 71] on span "Kho hàng" at bounding box center [51, 71] width 36 height 10
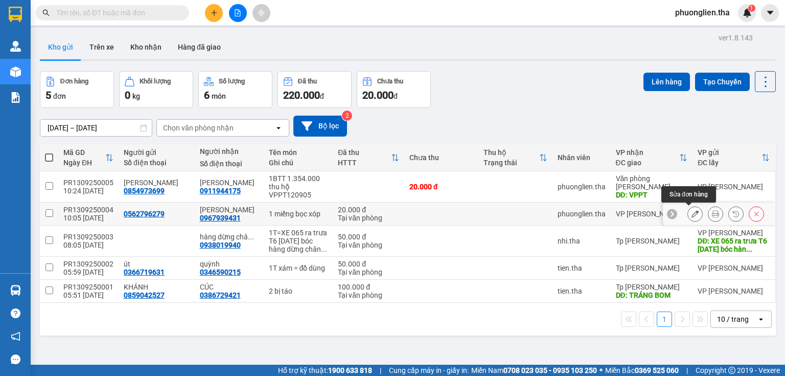
click at [691, 216] on icon at bounding box center [694, 213] width 7 height 7
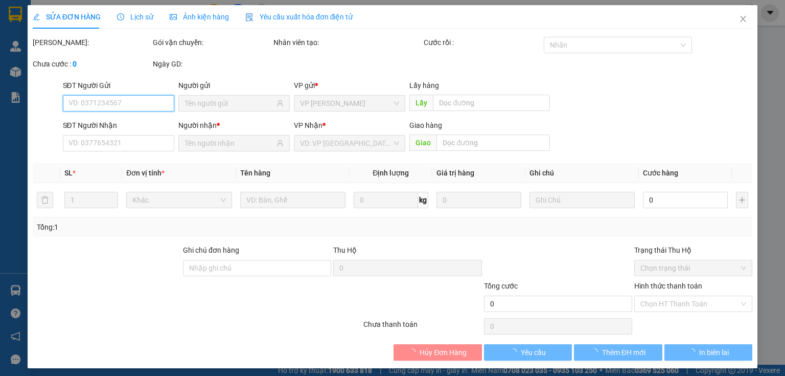
type input "0562796279"
type input "0967939431"
type input "20.000"
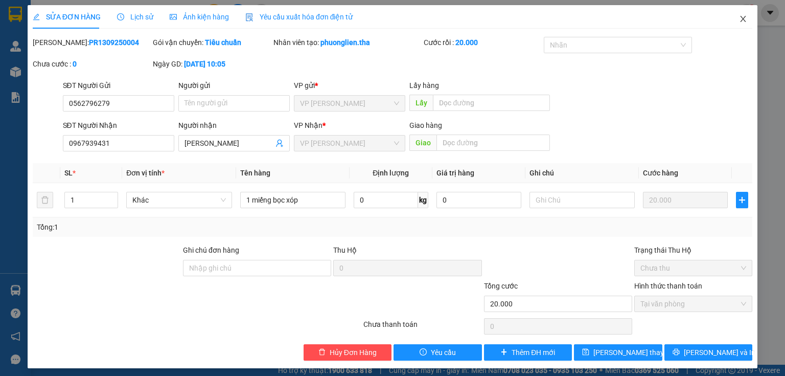
click at [739, 19] on icon "close" at bounding box center [743, 19] width 8 height 8
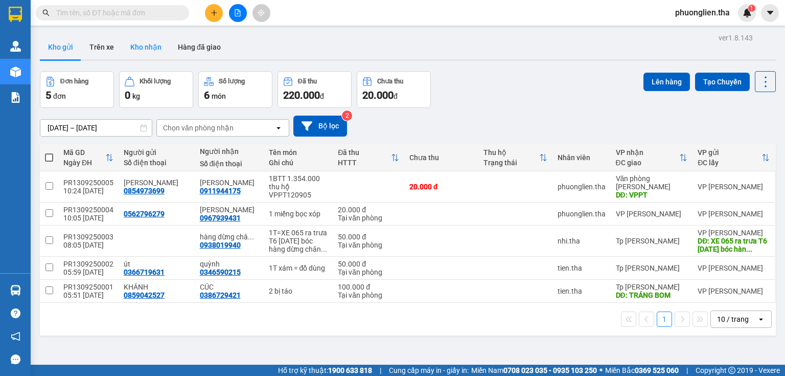
click at [151, 51] on button "Kho nhận" at bounding box center [146, 47] width 48 height 25
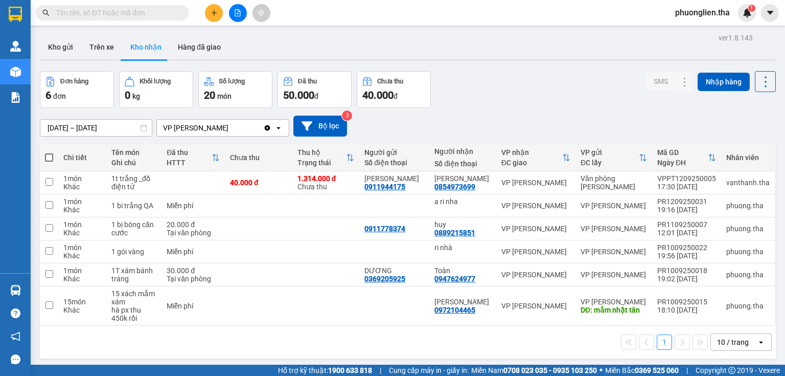
drag, startPoint x: 65, startPoint y: 46, endPoint x: 198, endPoint y: 90, distance: 140.6
click at [67, 46] on button "Kho gửi" at bounding box center [60, 47] width 41 height 25
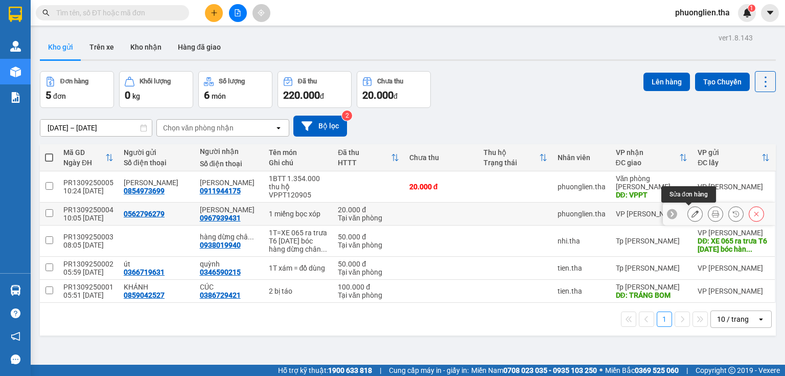
click at [691, 213] on icon at bounding box center [694, 213] width 7 height 7
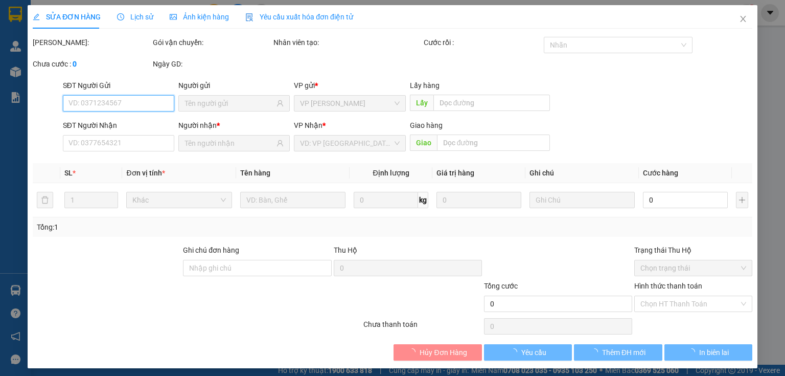
type input "0562796279"
type input "0967939431"
type input "20.000"
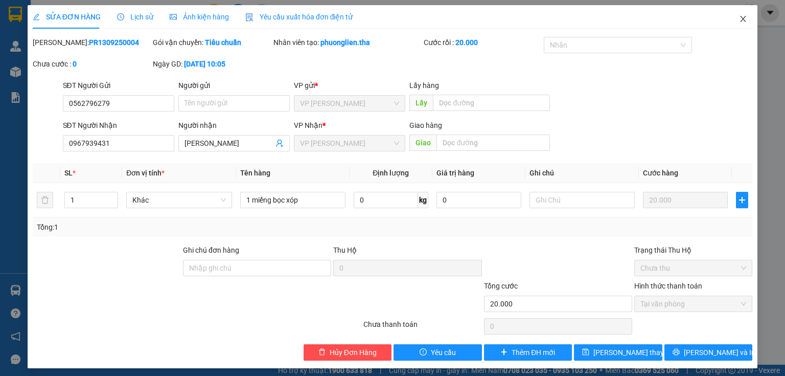
click at [739, 19] on icon "close" at bounding box center [743, 19] width 8 height 8
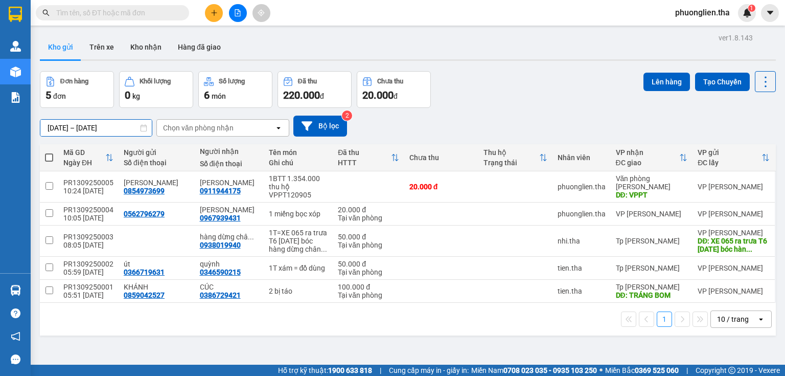
click at [102, 129] on input "[DATE] – [DATE]" at bounding box center [95, 128] width 111 height 16
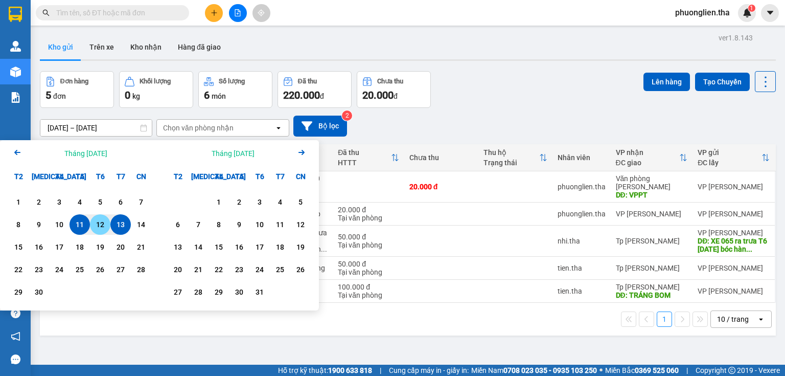
click at [104, 225] on div "12" at bounding box center [100, 224] width 14 height 12
click at [331, 126] on button "Bộ lọc" at bounding box center [320, 125] width 54 height 21
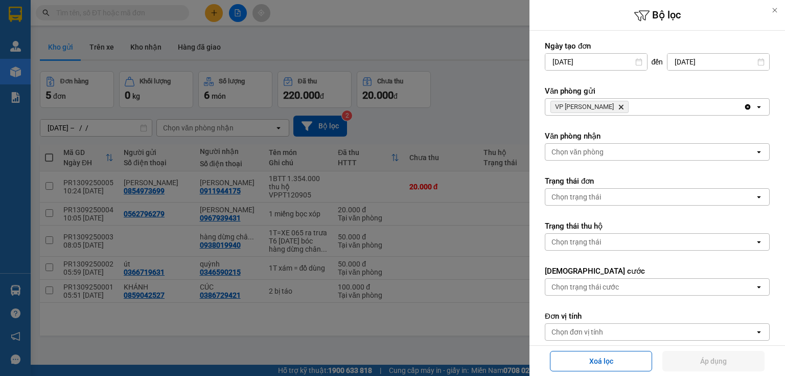
click at [777, 9] on icon at bounding box center [774, 10] width 7 height 7
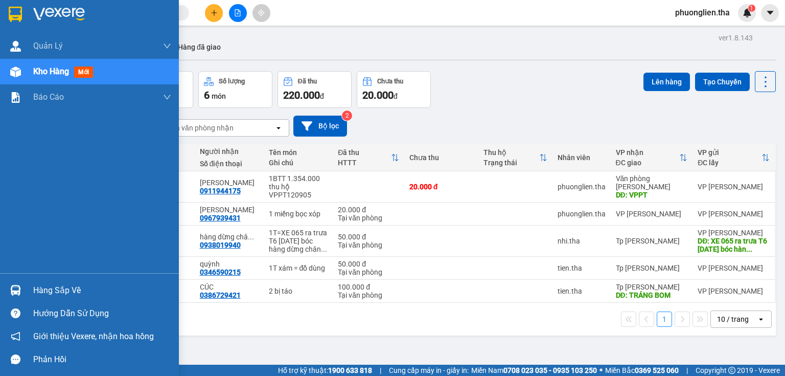
click at [37, 72] on span "Kho hàng" at bounding box center [51, 71] width 36 height 10
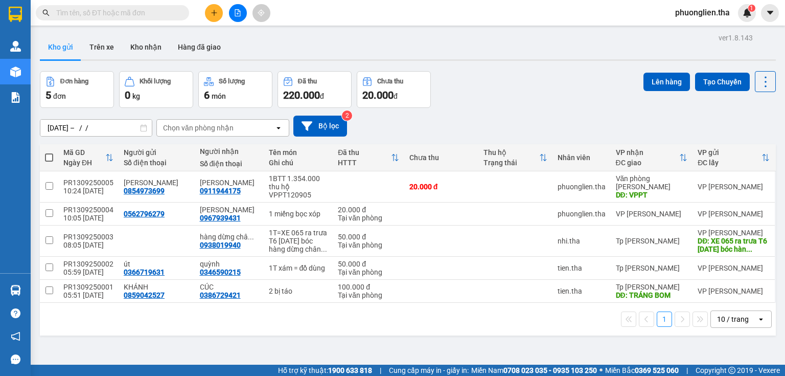
click at [143, 130] on icon at bounding box center [143, 127] width 7 height 7
click at [55, 125] on input "[DATE] – / /" at bounding box center [95, 128] width 111 height 16
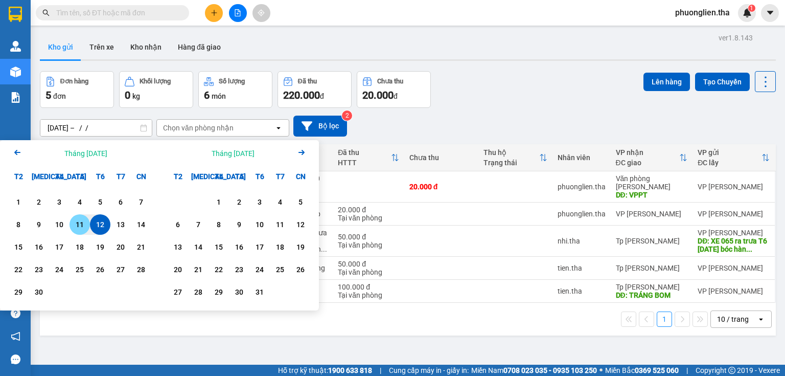
click at [79, 222] on div "11" at bounding box center [80, 224] width 14 height 12
type input "[DATE] – [DATE]"
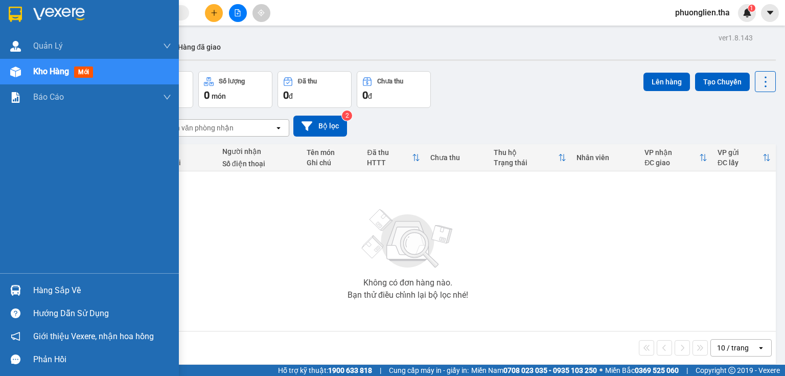
click at [53, 72] on span "Kho hàng" at bounding box center [51, 71] width 36 height 10
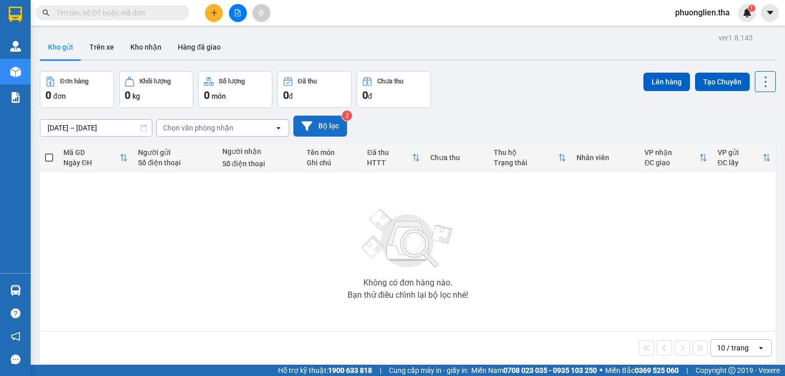
click at [323, 125] on button "Bộ lọc" at bounding box center [320, 125] width 54 height 21
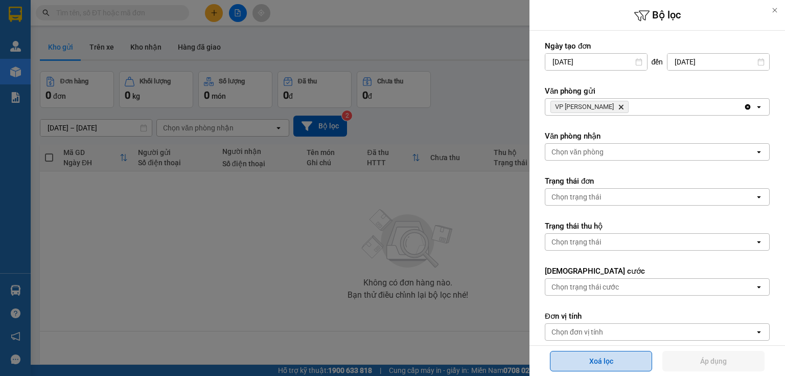
click at [611, 362] on button "Xoá lọc" at bounding box center [601, 361] width 102 height 20
type input "[DATE]"
type input "[DATE] – [DATE]"
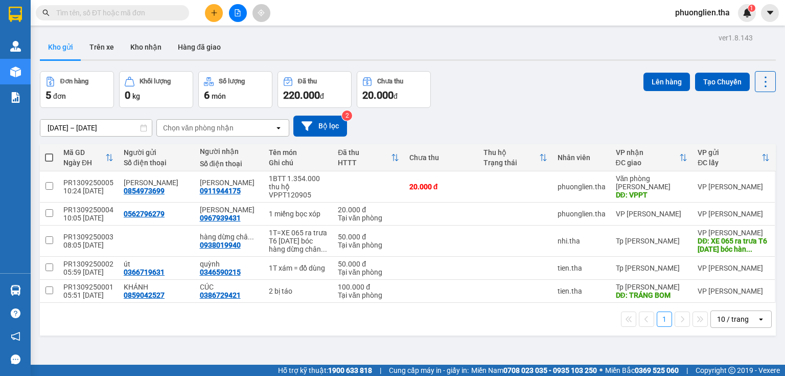
click at [94, 10] on input "text" at bounding box center [116, 12] width 121 height 11
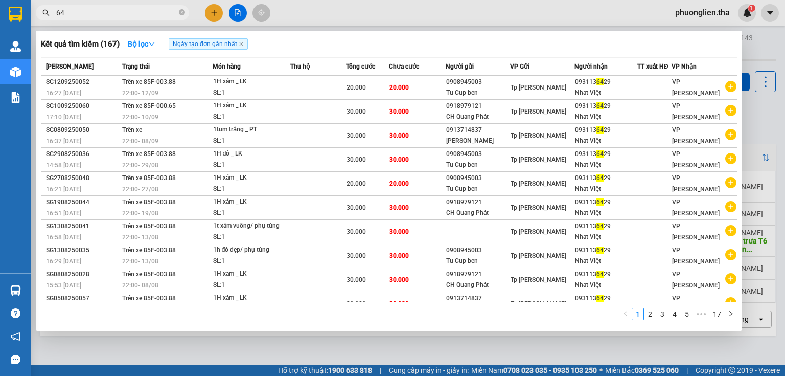
type input "6"
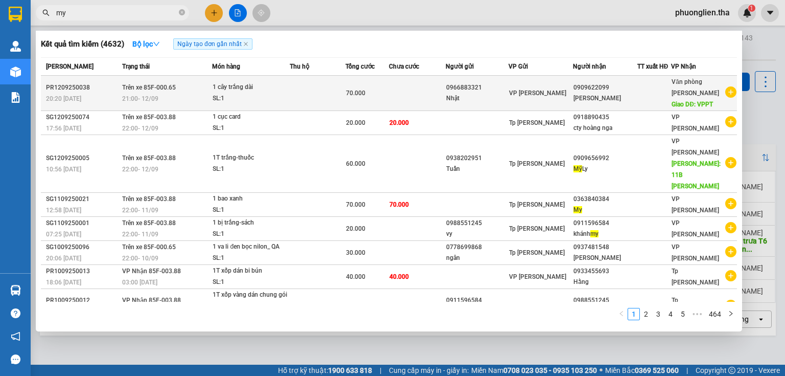
type input "my"
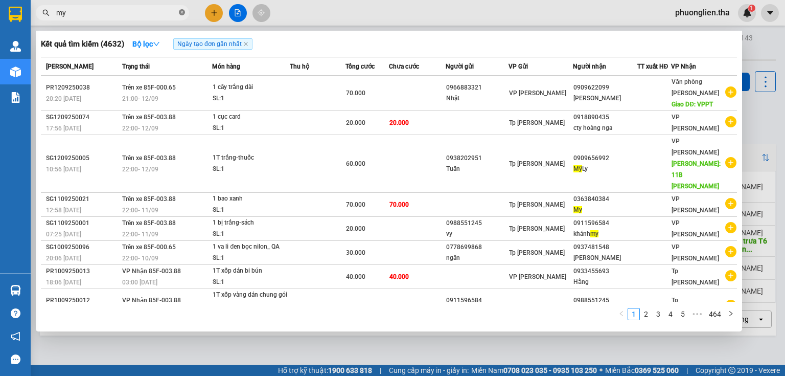
click at [179, 13] on icon "close-circle" at bounding box center [182, 12] width 6 height 6
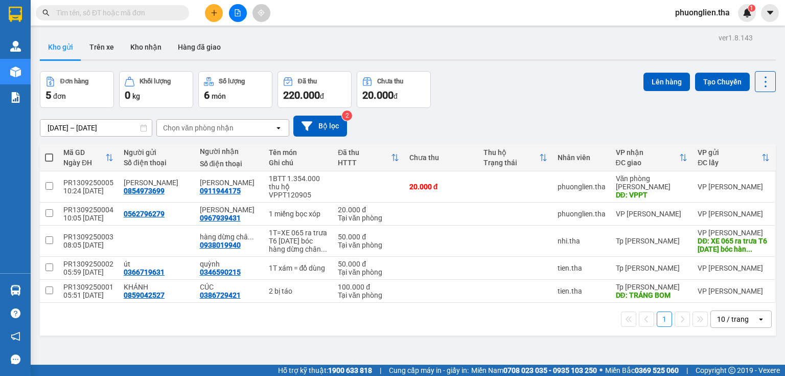
click at [122, 10] on input "text" at bounding box center [116, 12] width 121 height 11
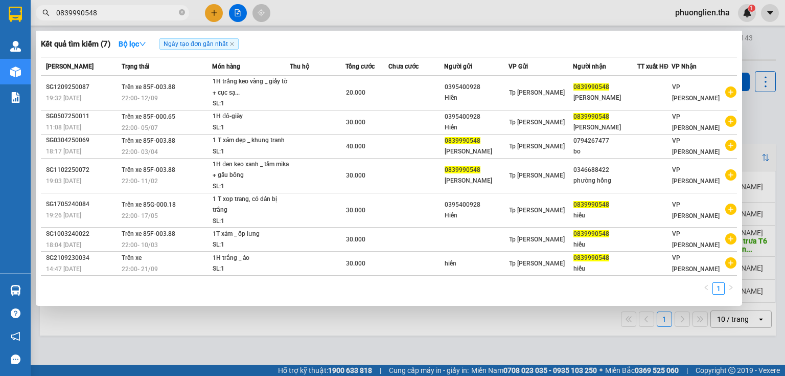
type input "0839990548"
